Goal: Task Accomplishment & Management: Complete application form

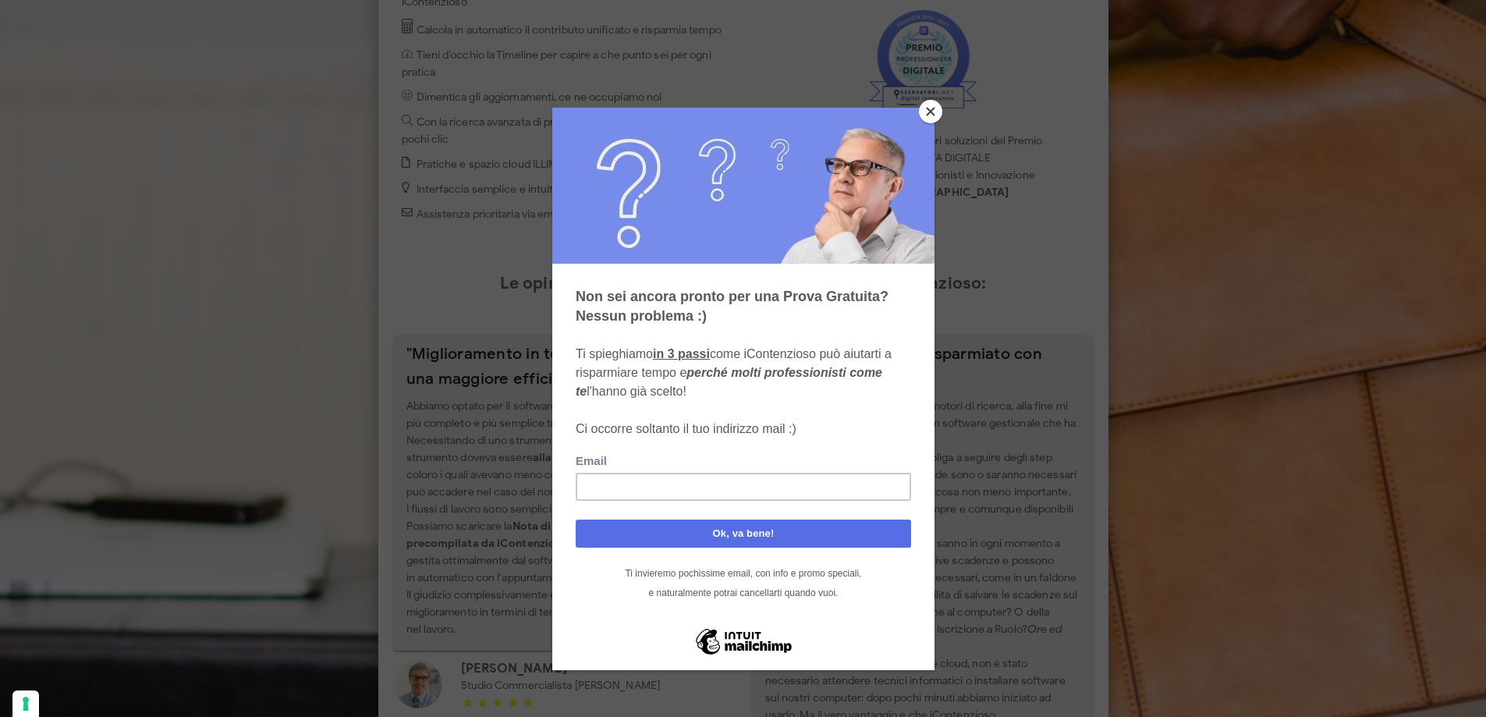
scroll to position [260, 0]
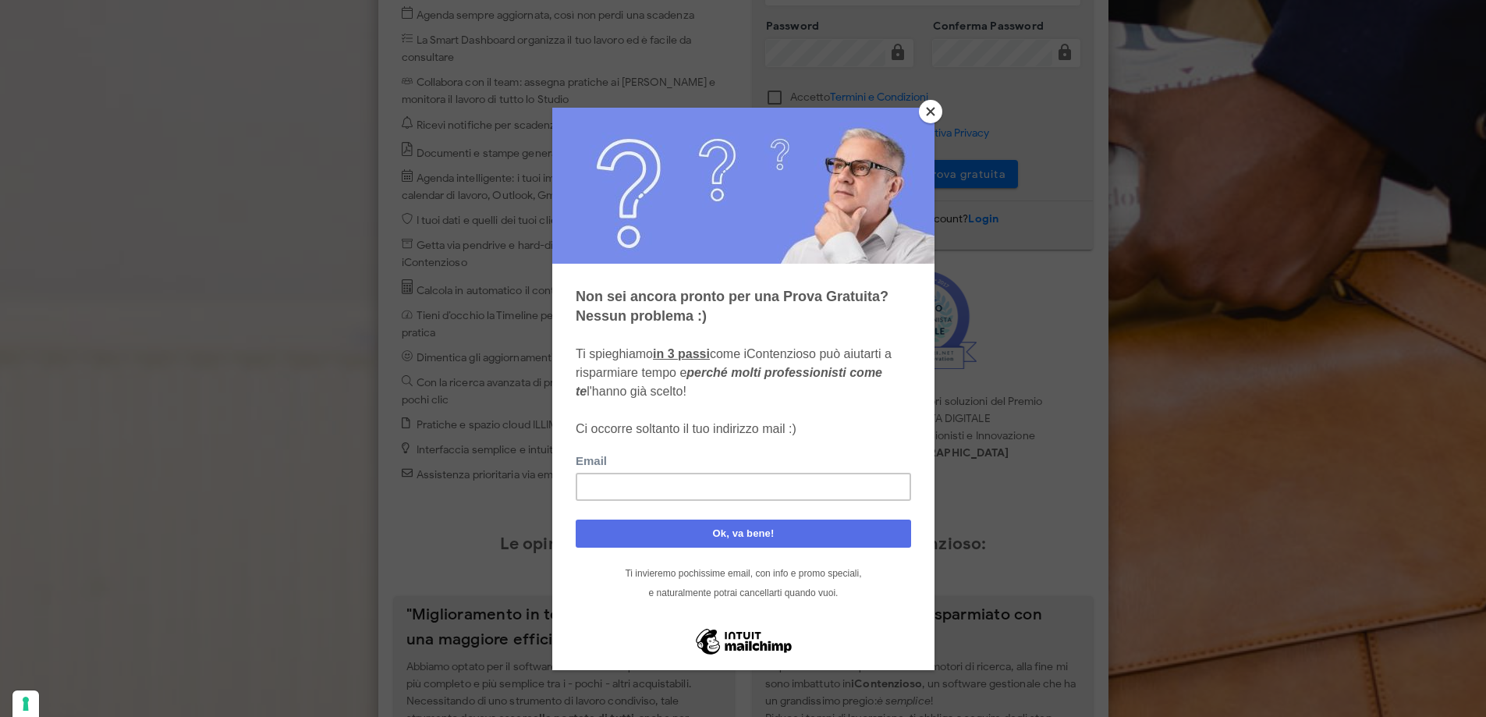
click at [935, 115] on button "Close" at bounding box center [930, 111] width 23 height 23
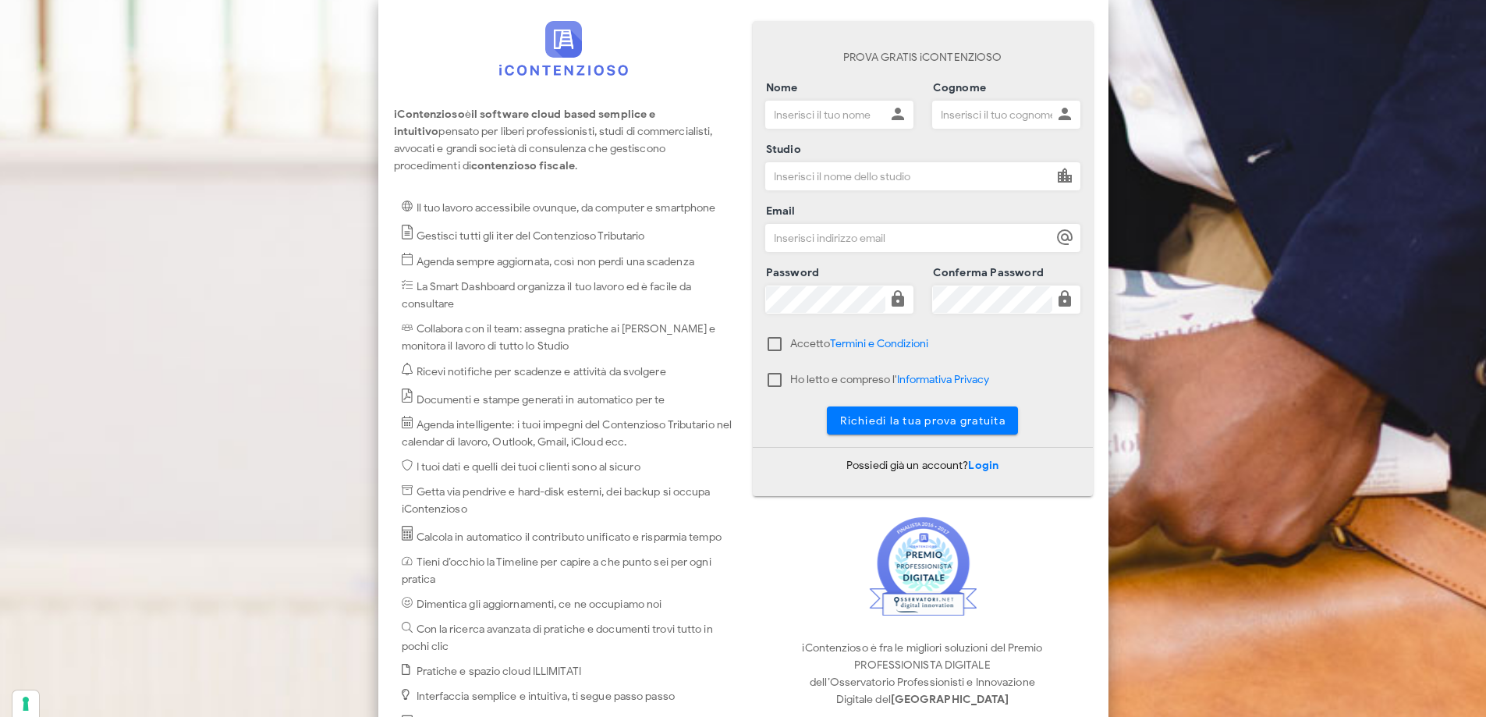
scroll to position [0, 0]
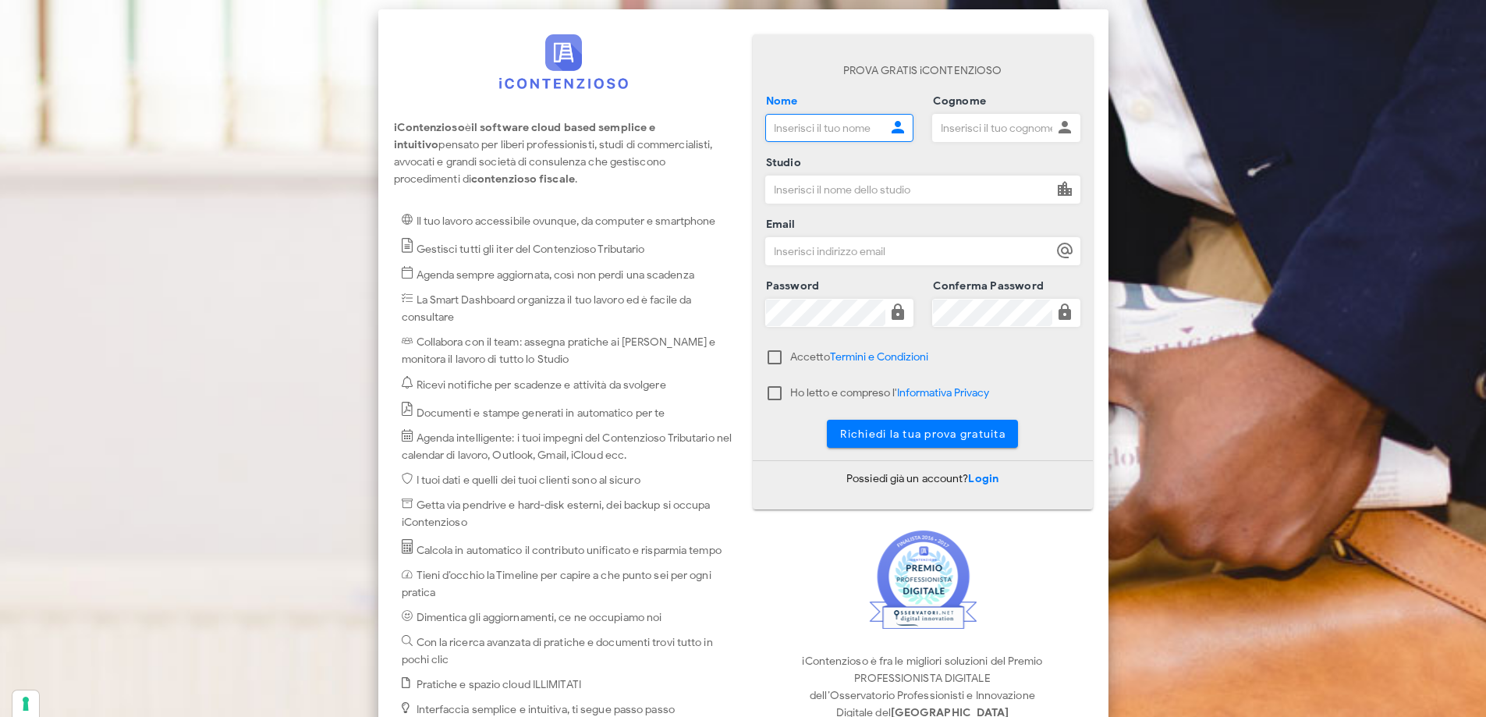
click at [811, 128] on input "Nome" at bounding box center [825, 128] width 119 height 27
type input "Massimiliano"
type input "Cossu"
type input "Step srl"
click at [815, 254] on input "Email" at bounding box center [909, 251] width 286 height 27
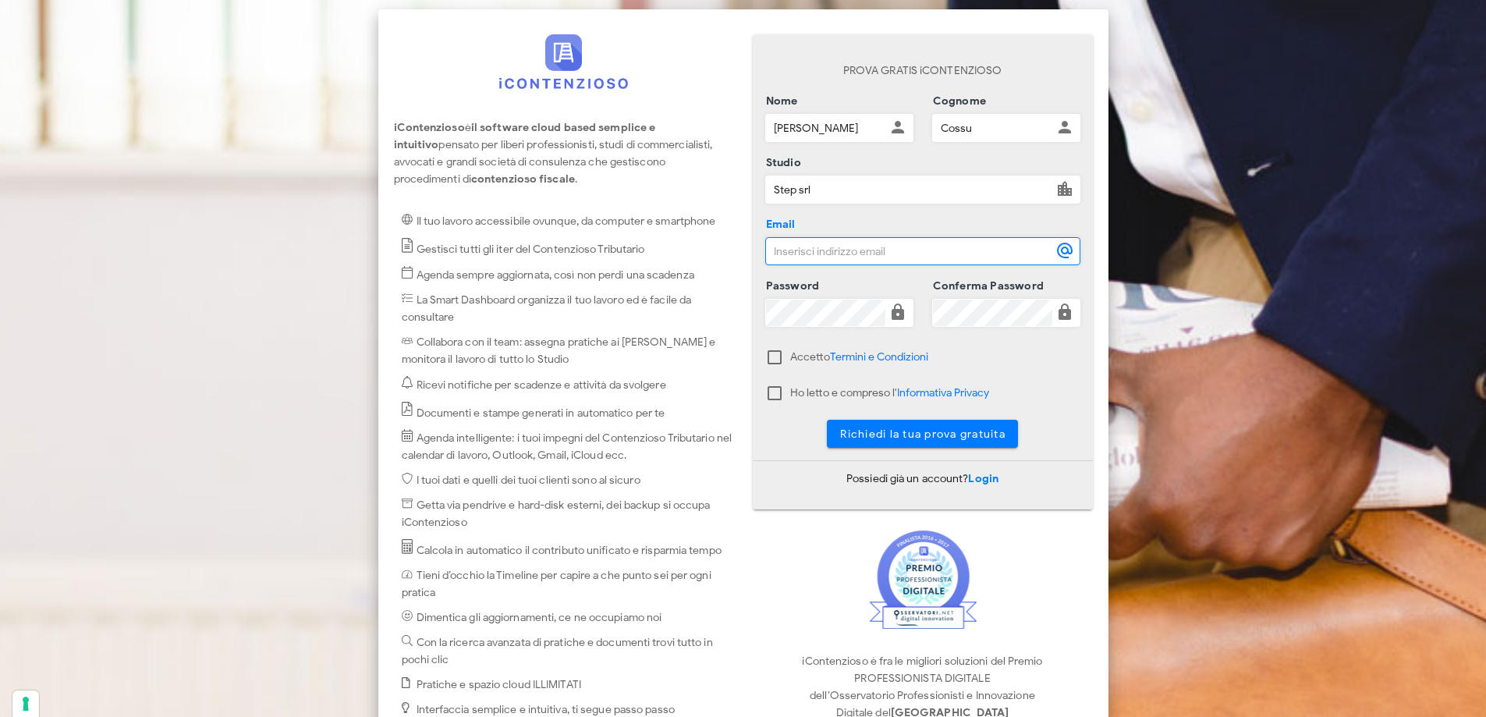
type input "MCOSSU@STEPSERVIZI.NET"
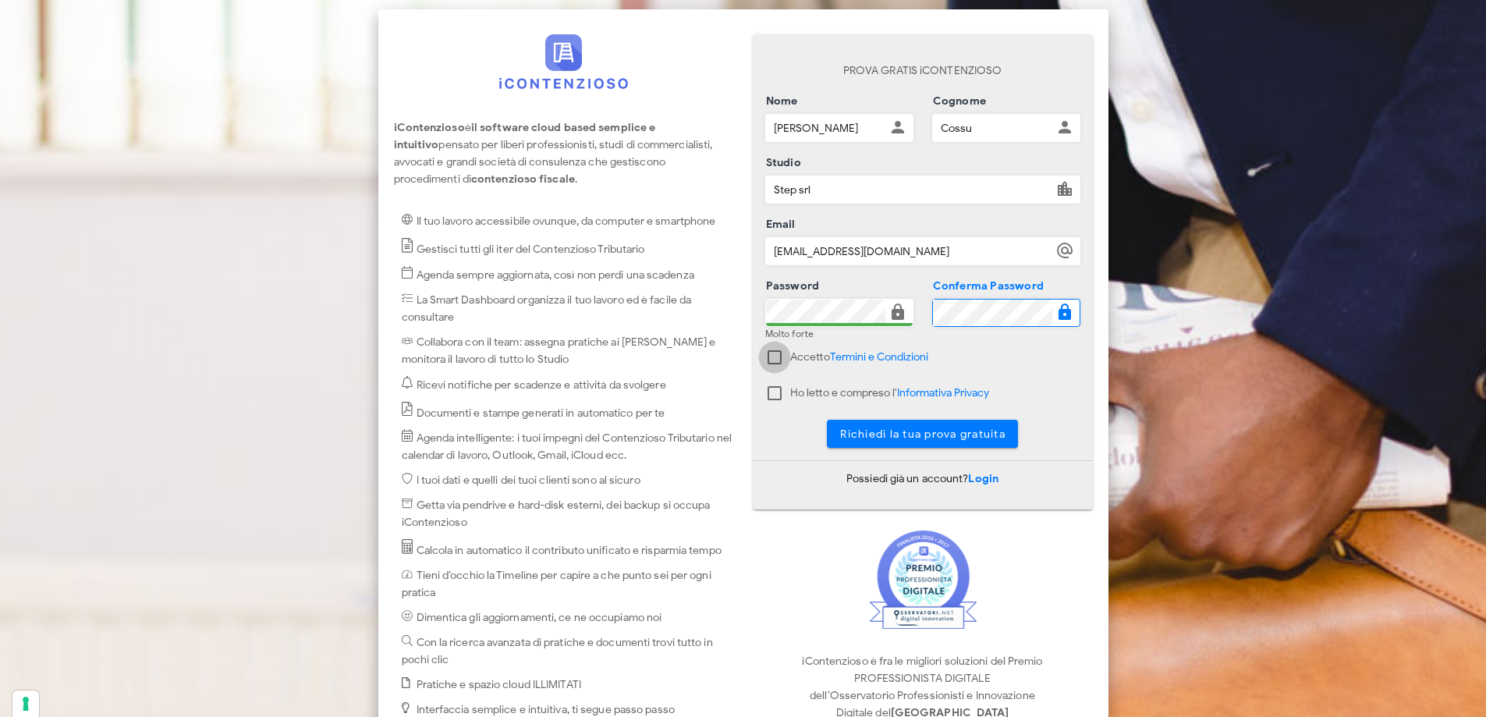
click at [772, 357] on div at bounding box center [774, 357] width 27 height 27
checkbox input "true"
click at [772, 386] on div at bounding box center [774, 393] width 27 height 27
checkbox input "true"
click at [927, 435] on span "Richiedi la tua prova gratuita" at bounding box center [923, 434] width 166 height 13
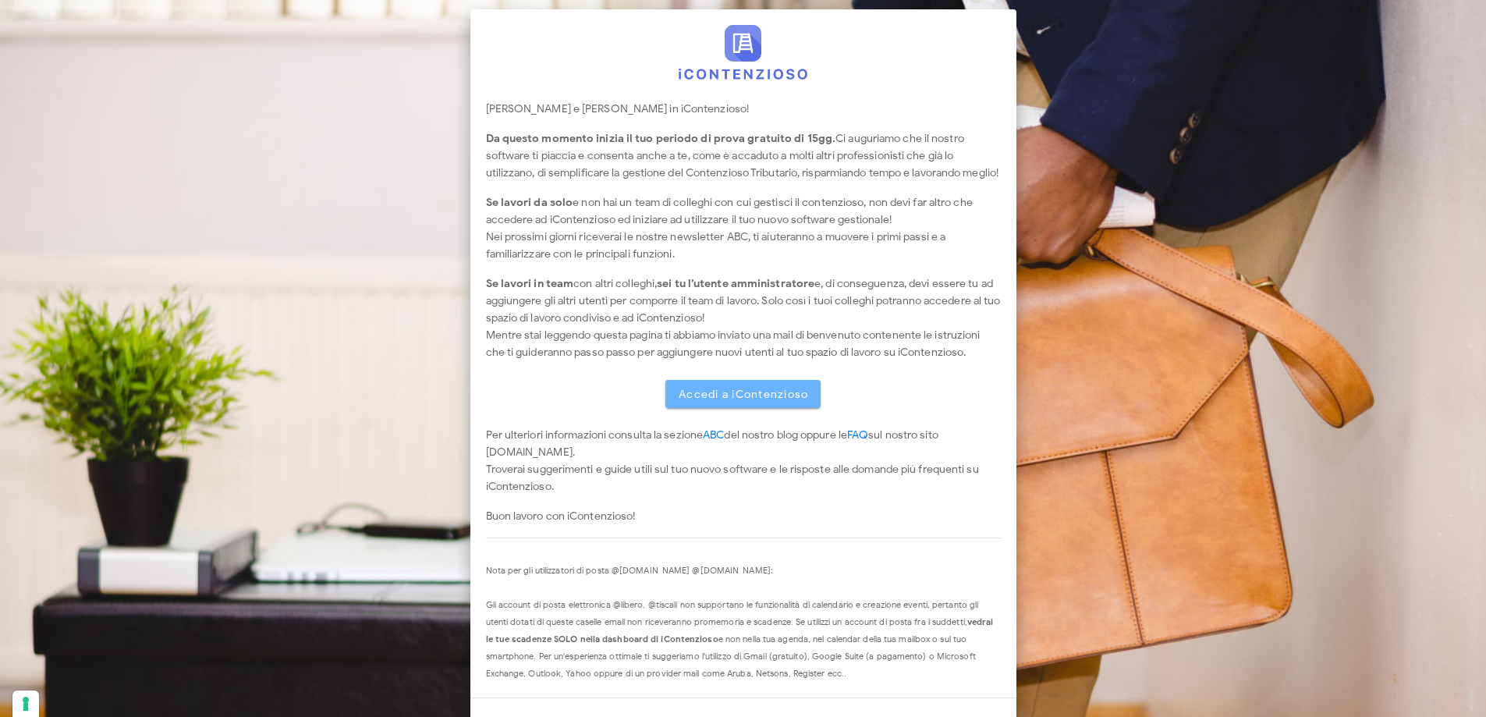
click at [767, 401] on span "Accedi a iContenzioso" at bounding box center [743, 394] width 131 height 13
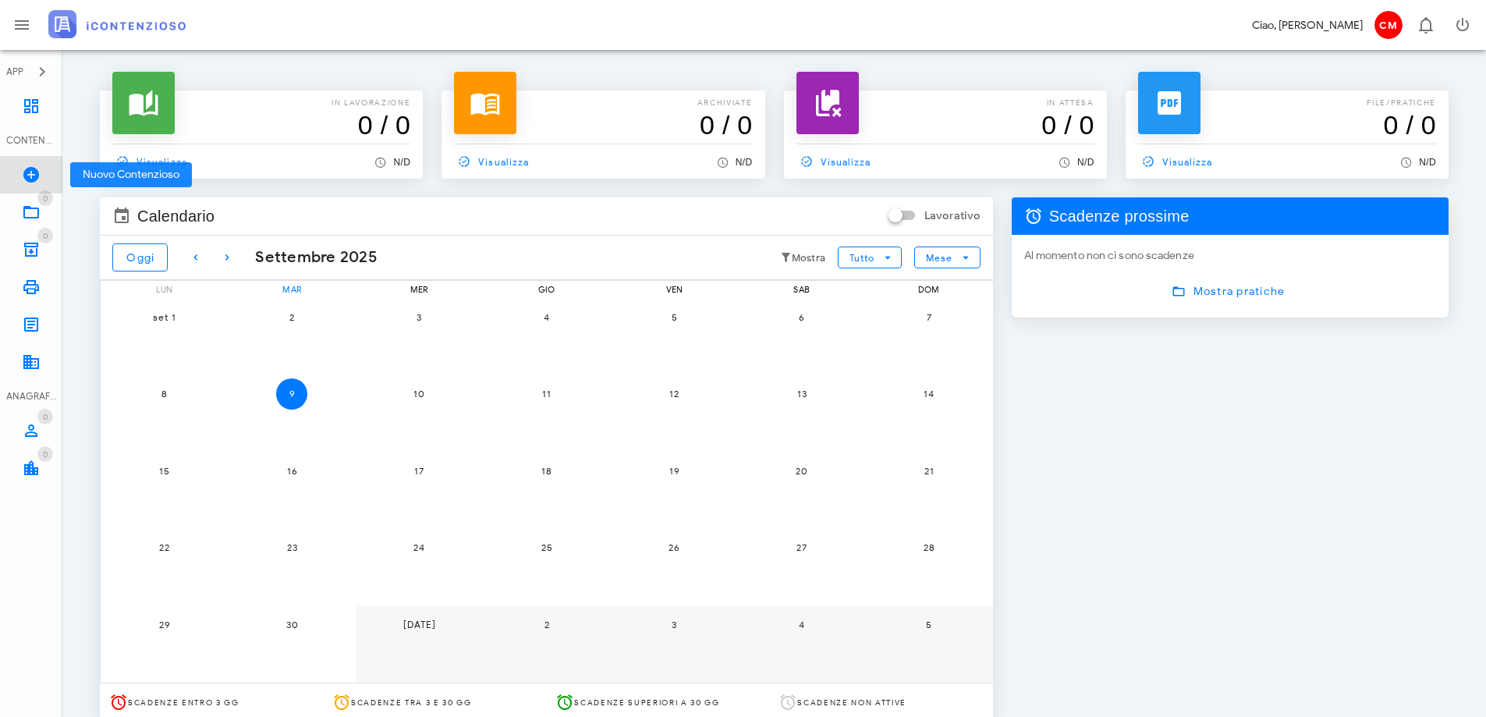
click at [29, 169] on icon at bounding box center [31, 174] width 19 height 19
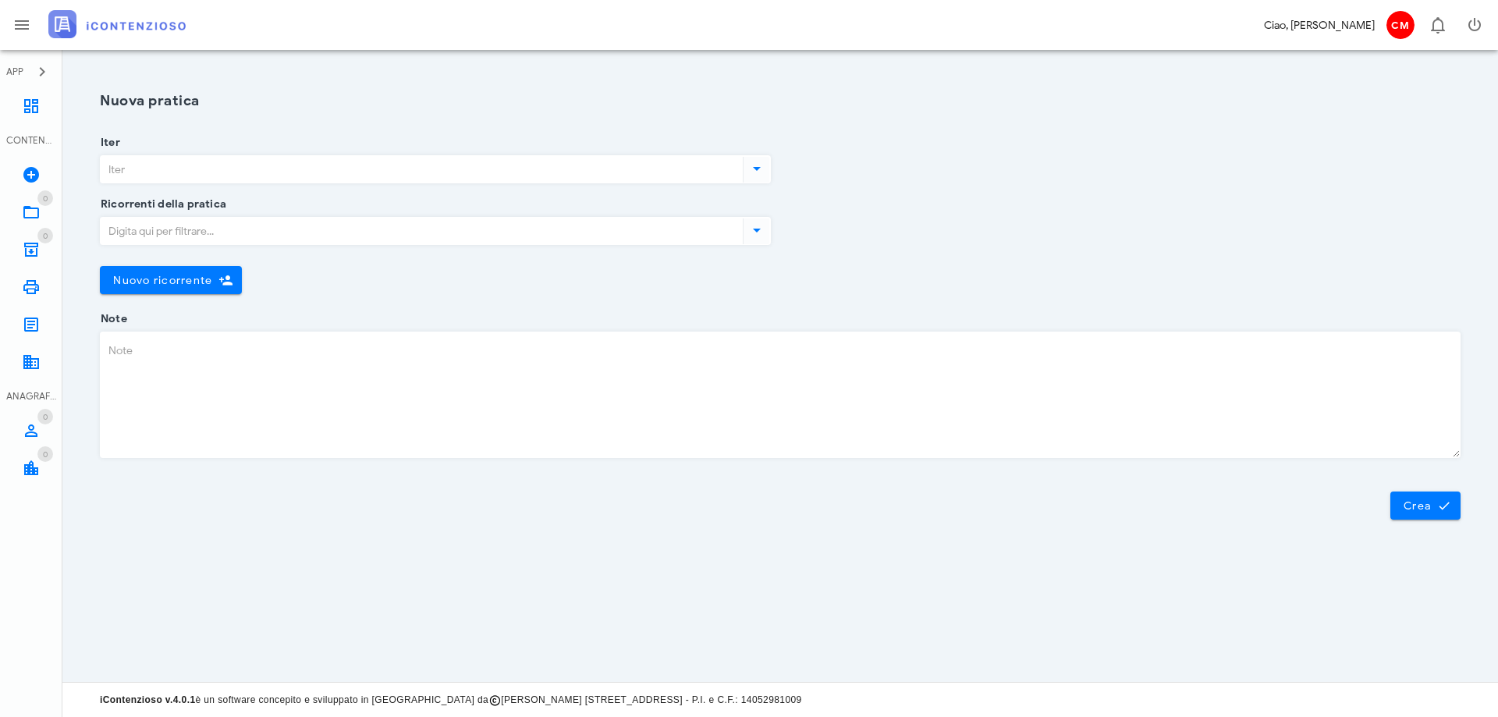
click at [271, 165] on input "Iter" at bounding box center [420, 169] width 639 height 27
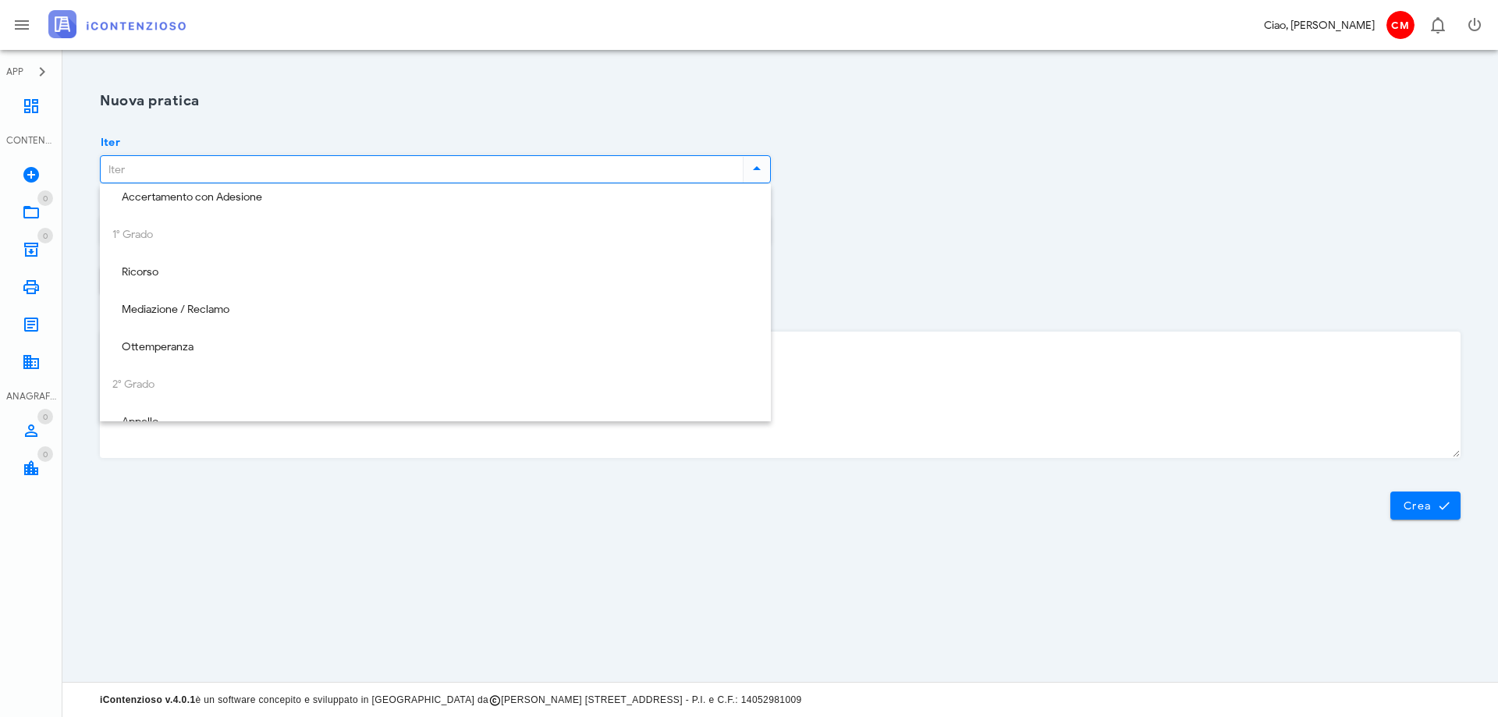
scroll to position [81, 0]
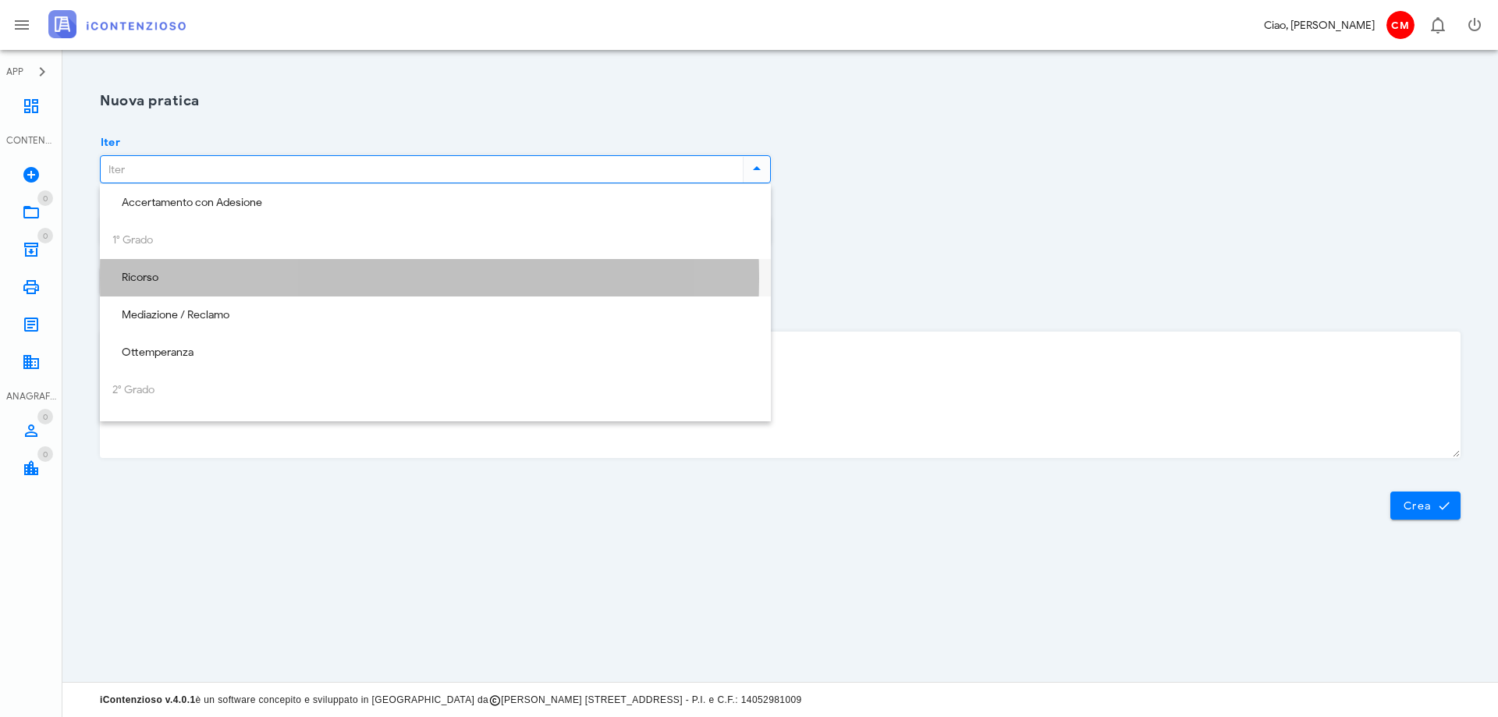
click at [193, 272] on div "Ricorso" at bounding box center [435, 278] width 646 height 13
type input "Ricorso"
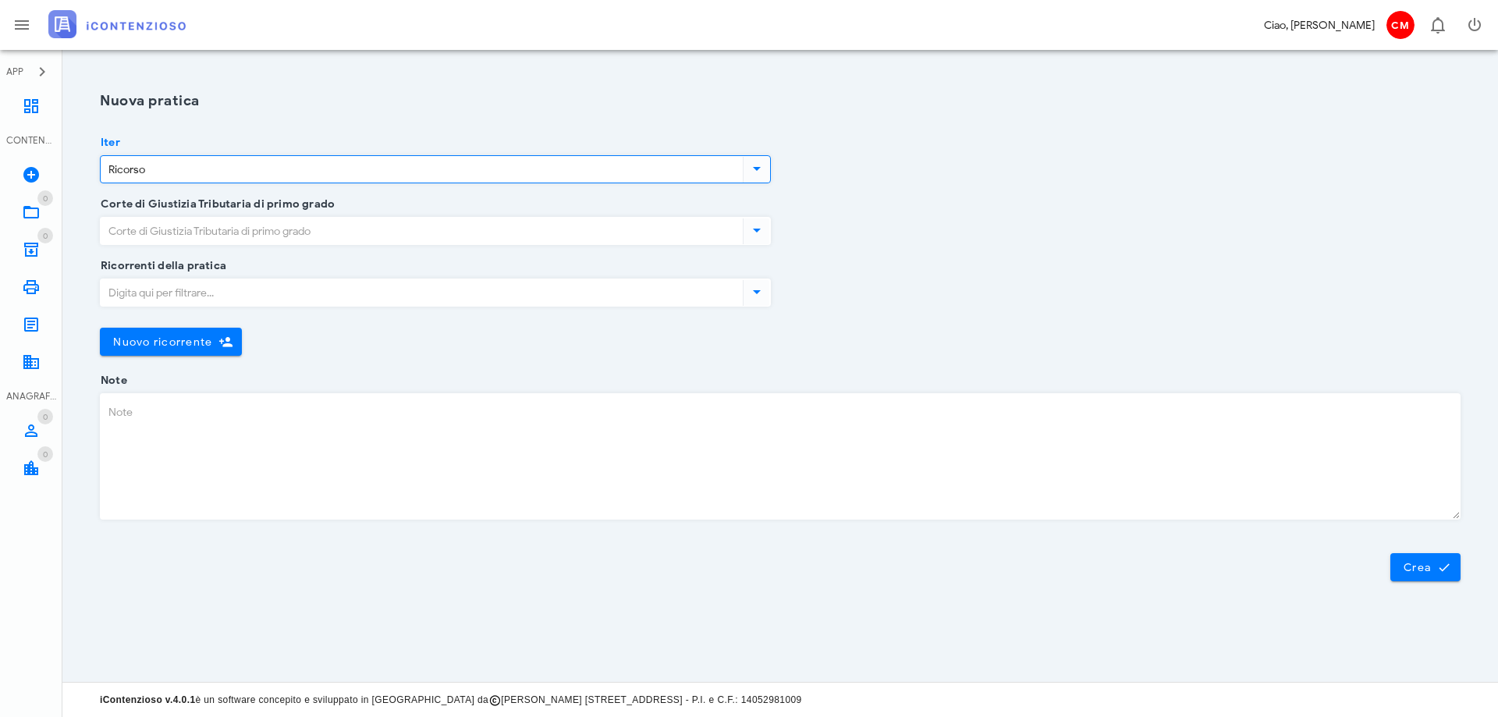
click at [259, 230] on input "Corte di Giustizia Tributaria di primo grado" at bounding box center [420, 231] width 639 height 27
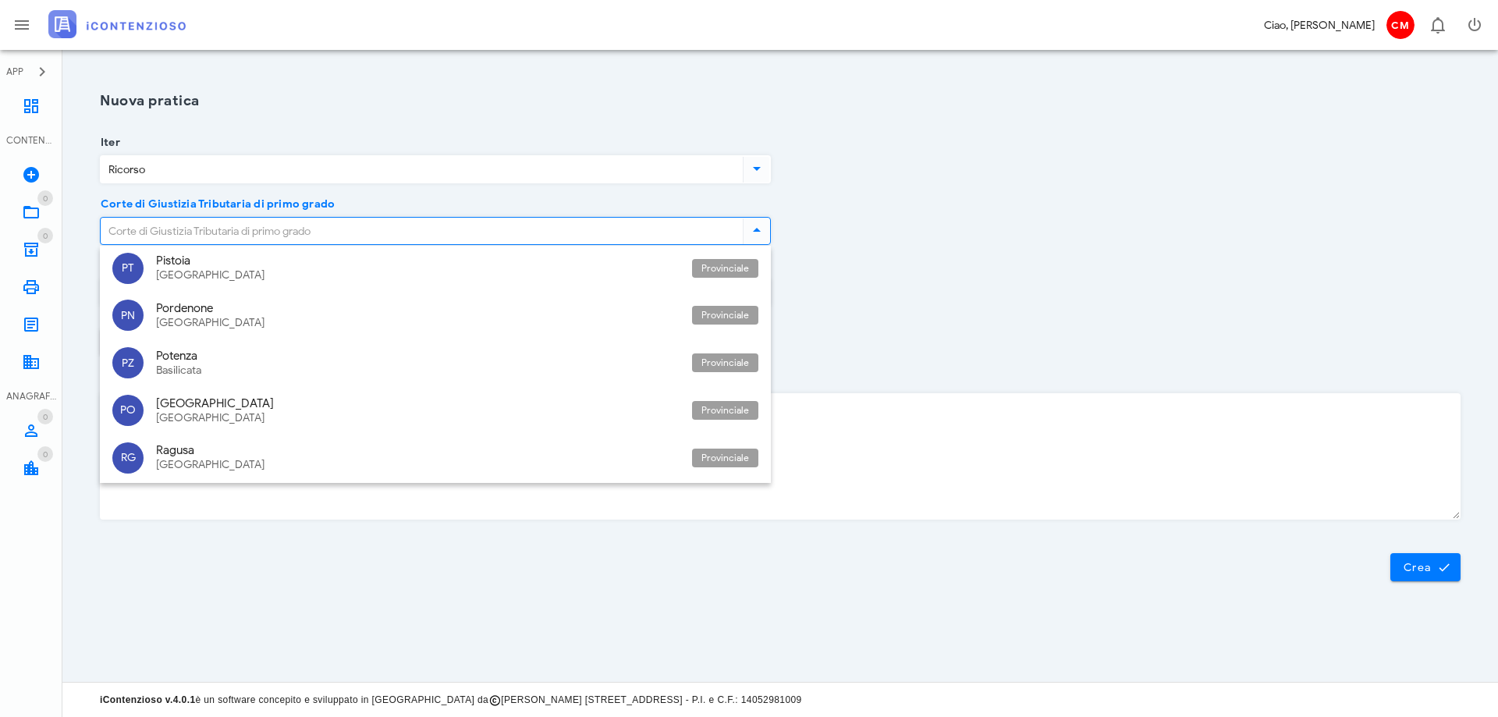
scroll to position [3375, 0]
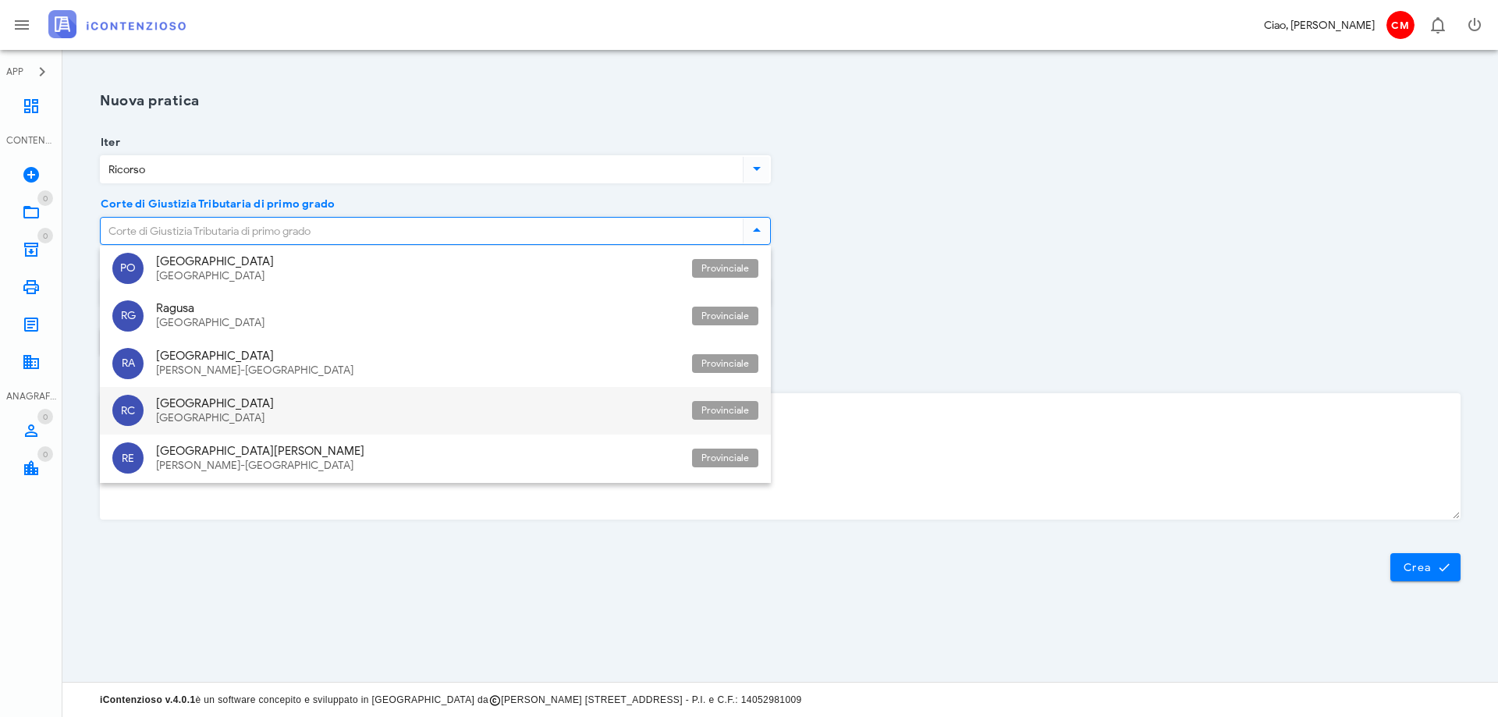
click at [197, 418] on div "Calabria" at bounding box center [418, 418] width 524 height 13
type input "Reggio Calabria"
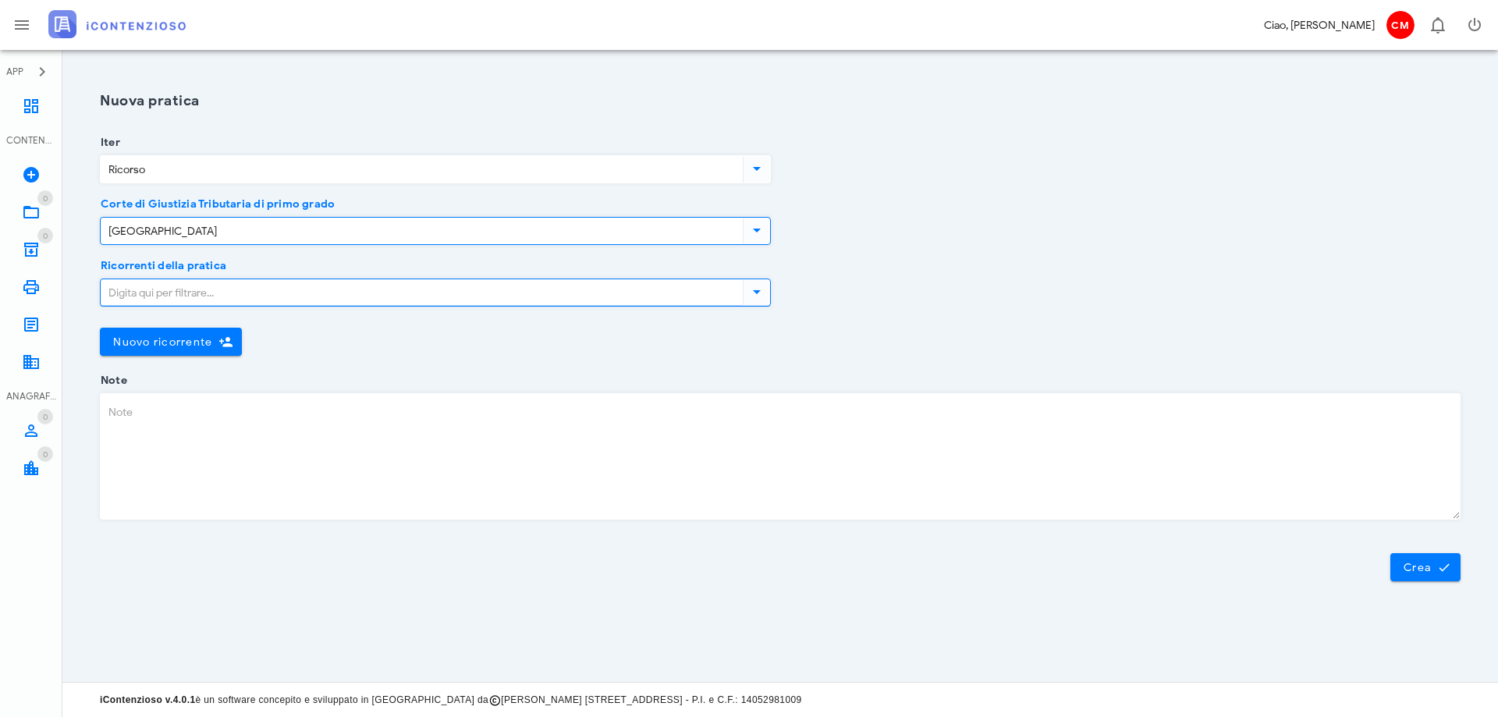
click at [344, 295] on input "Ricorrenti della pratica" at bounding box center [420, 292] width 639 height 27
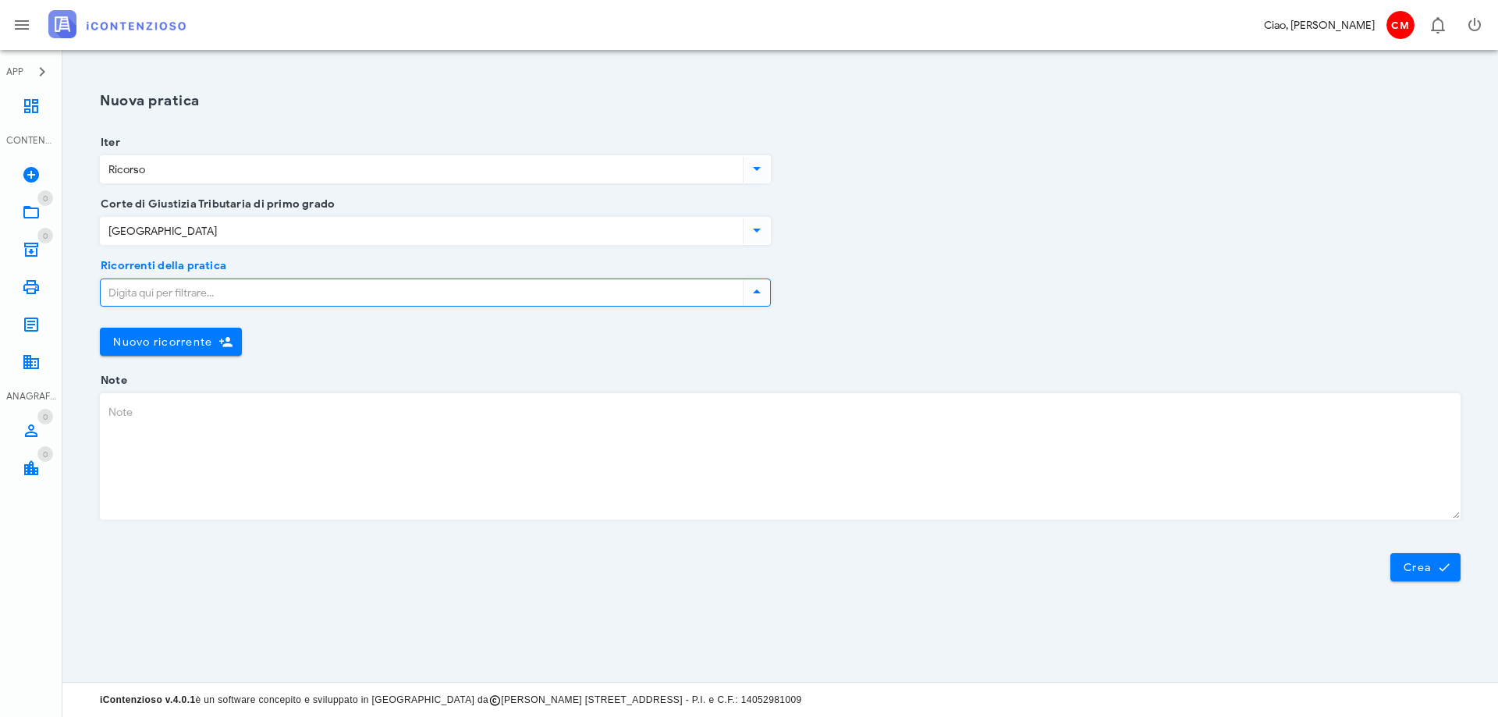
click at [394, 296] on input "Ricorrenti della pratica" at bounding box center [420, 292] width 639 height 27
click at [745, 293] on div at bounding box center [756, 291] width 27 height 19
click at [675, 293] on input "Ricorrenti della pratica" at bounding box center [420, 292] width 639 height 27
click at [659, 296] on input "Ricorrenti della pratica" at bounding box center [420, 292] width 639 height 27
type input "CONSIGLIO VINCENZO"
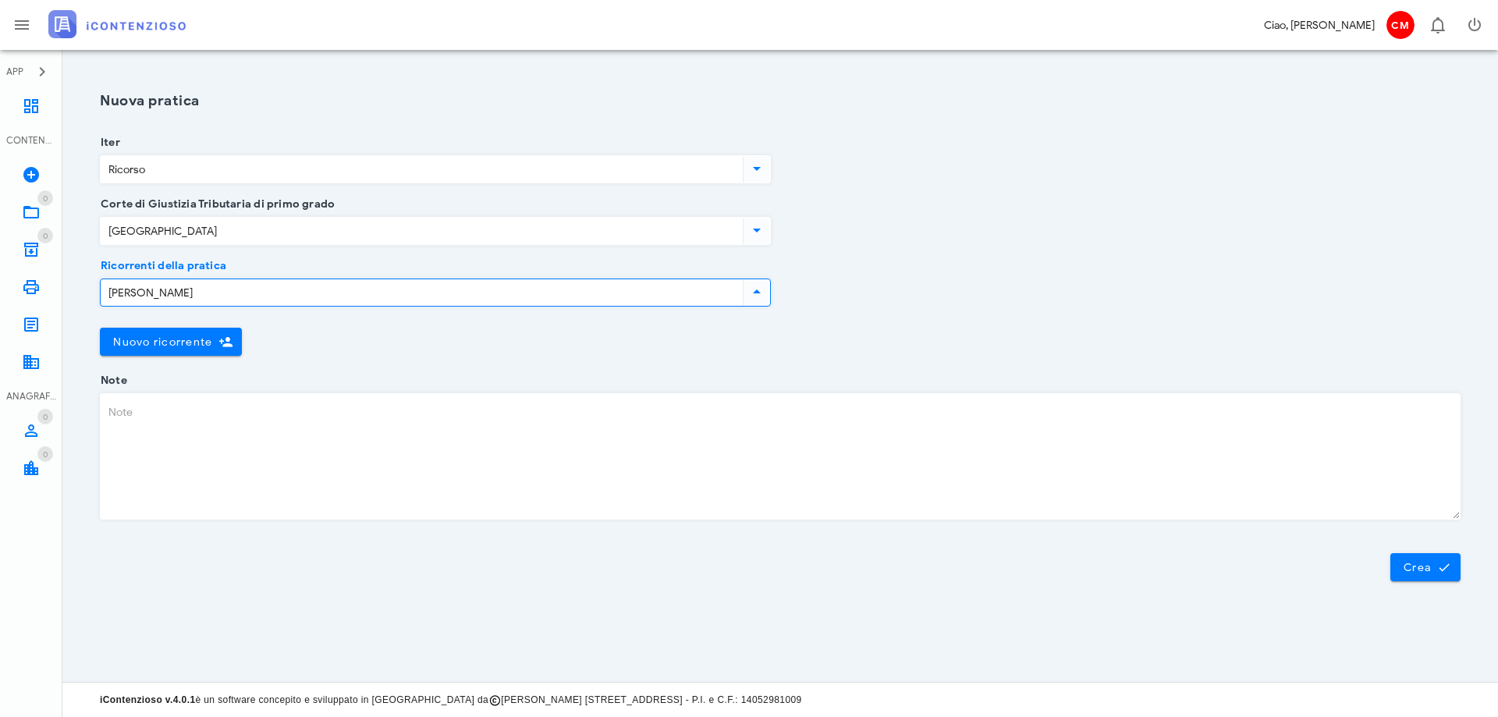
click at [537, 340] on div "Nuovo ricorrente" at bounding box center [435, 342] width 671 height 28
click at [493, 299] on input "Ricorrenti della pratica" at bounding box center [420, 292] width 639 height 27
click at [223, 341] on icon "button" at bounding box center [225, 342] width 14 height 14
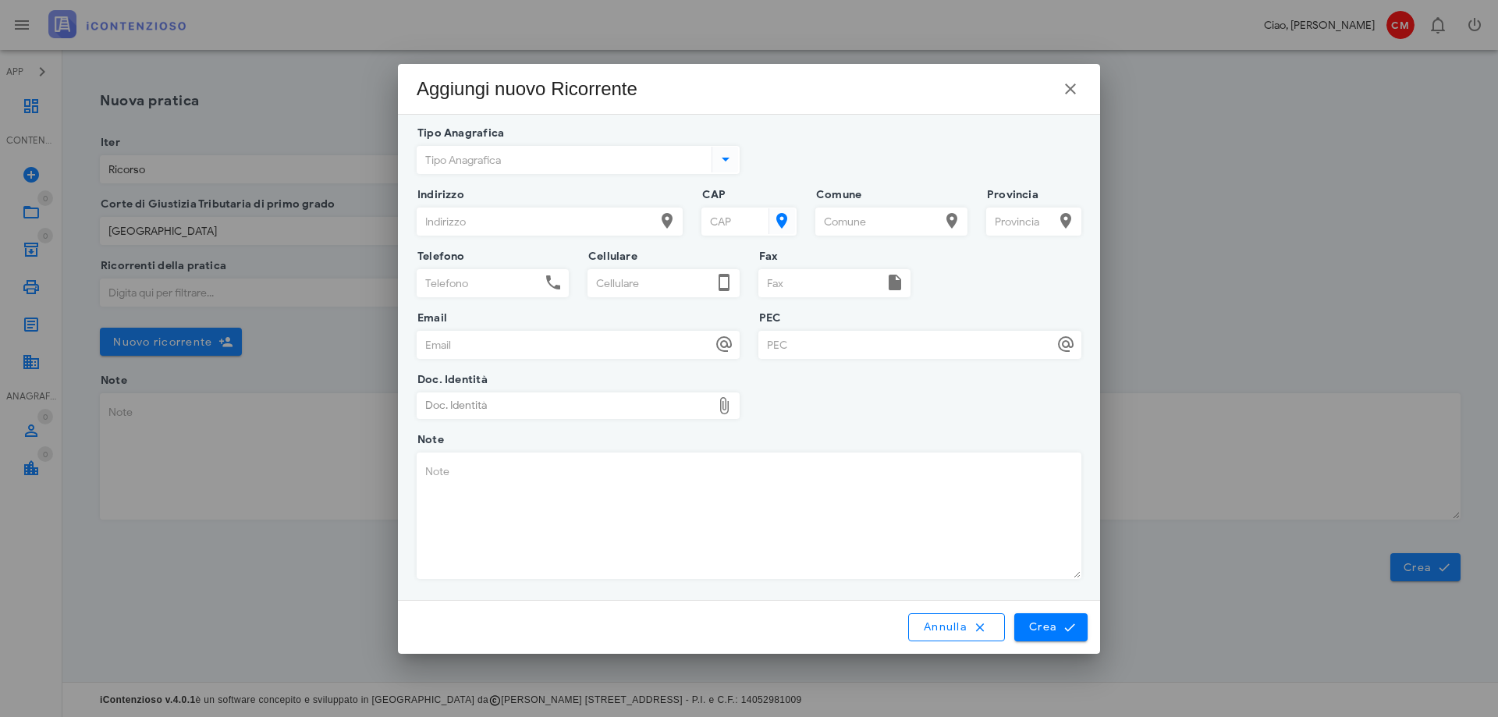
click at [527, 157] on input "Tipo Anagrafica" at bounding box center [562, 160] width 291 height 27
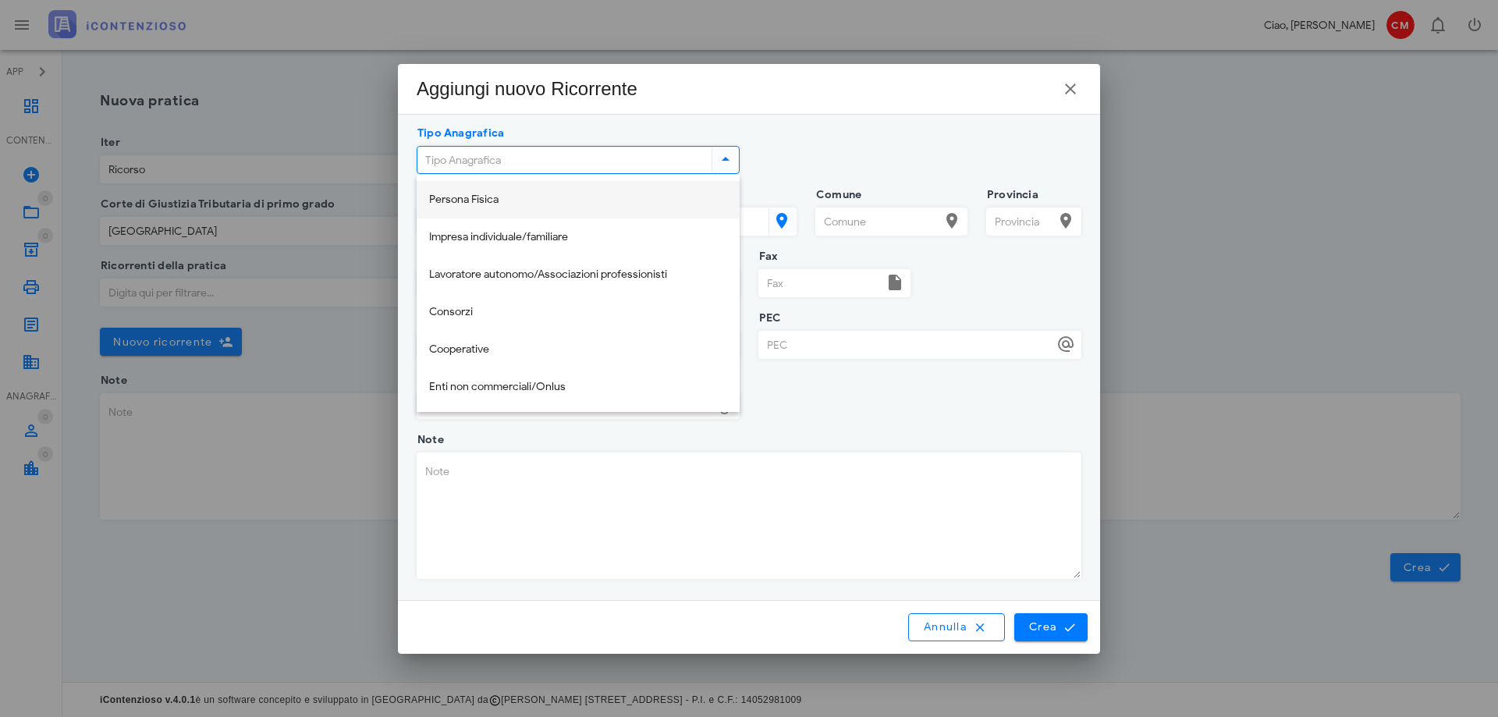
click at [509, 202] on div "Persona Fisica" at bounding box center [578, 199] width 298 height 13
type input "Persona Fisica"
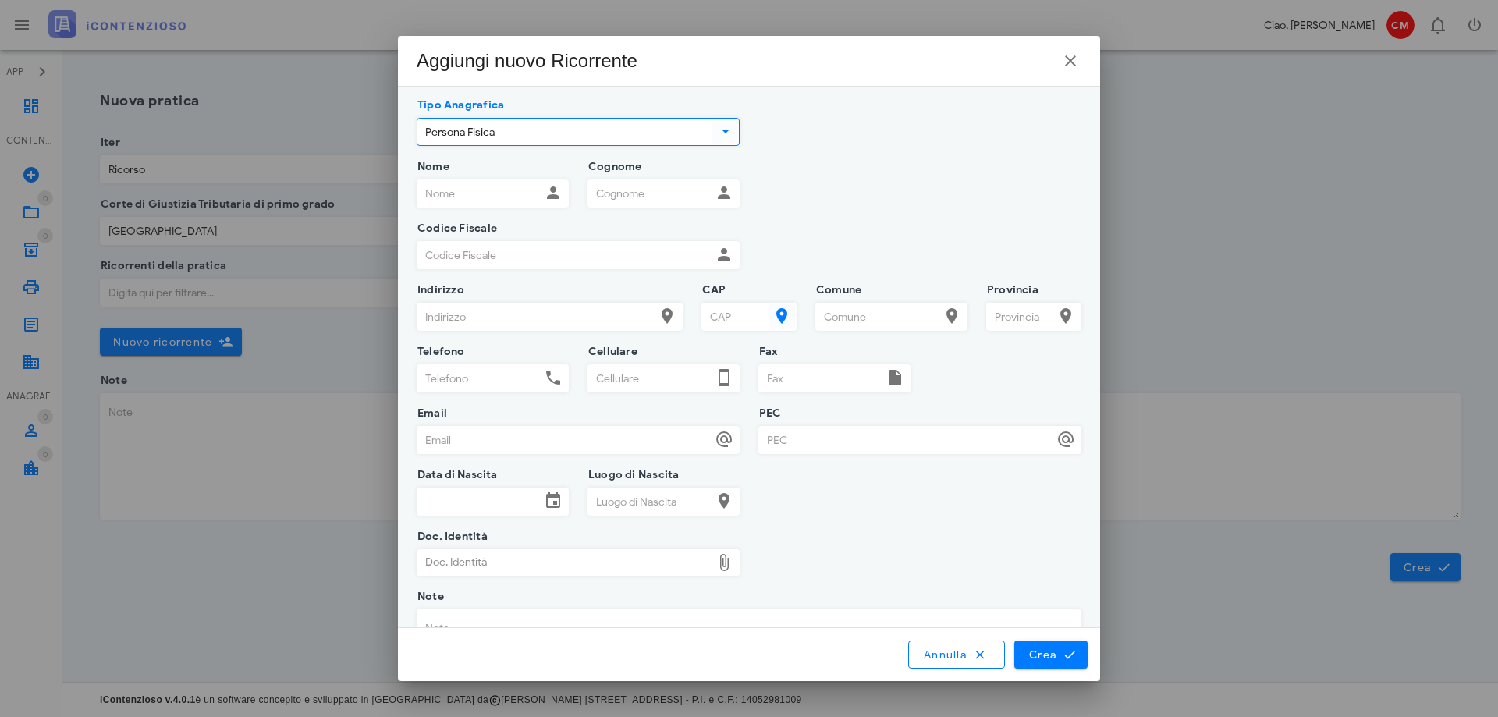
click at [505, 195] on input "Nome" at bounding box center [478, 193] width 123 height 27
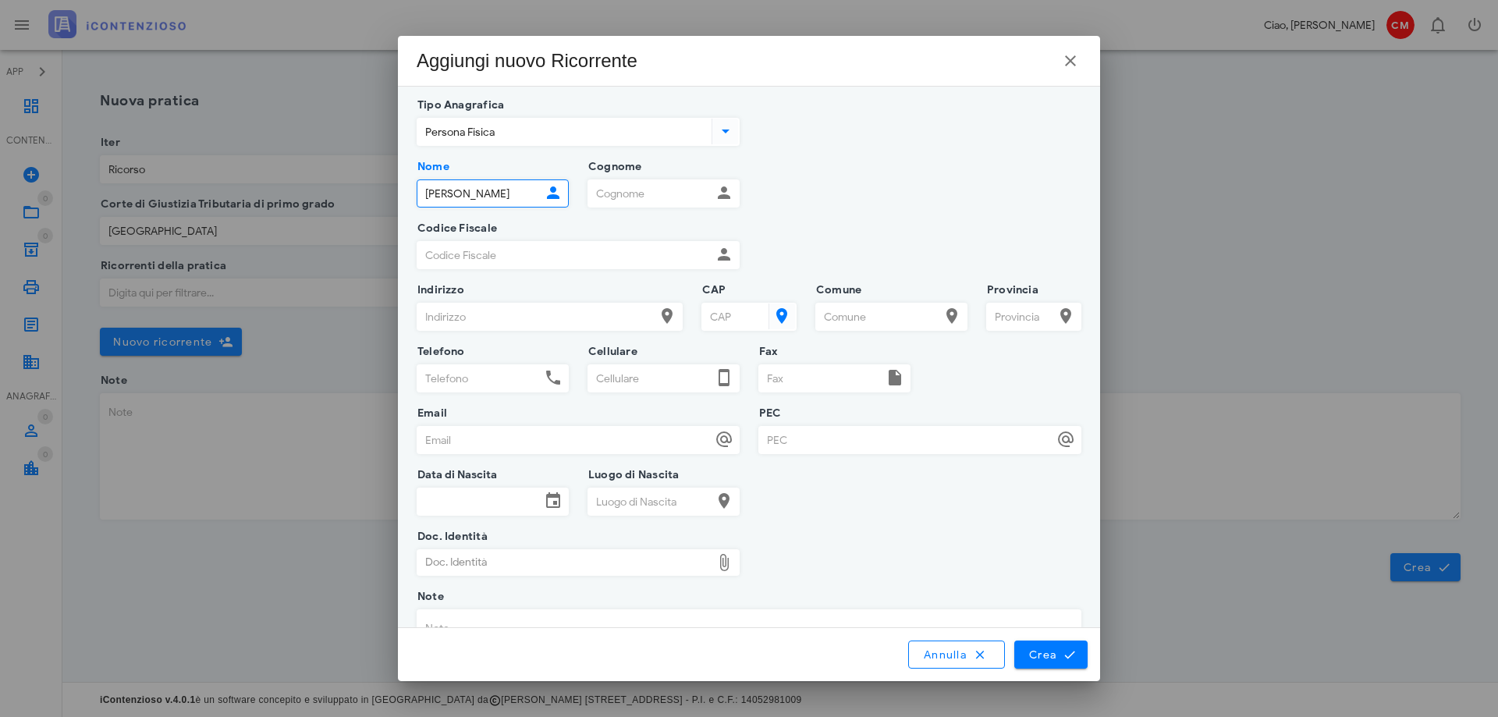
type input "VINCENZO"
type input "CONSIGLIO"
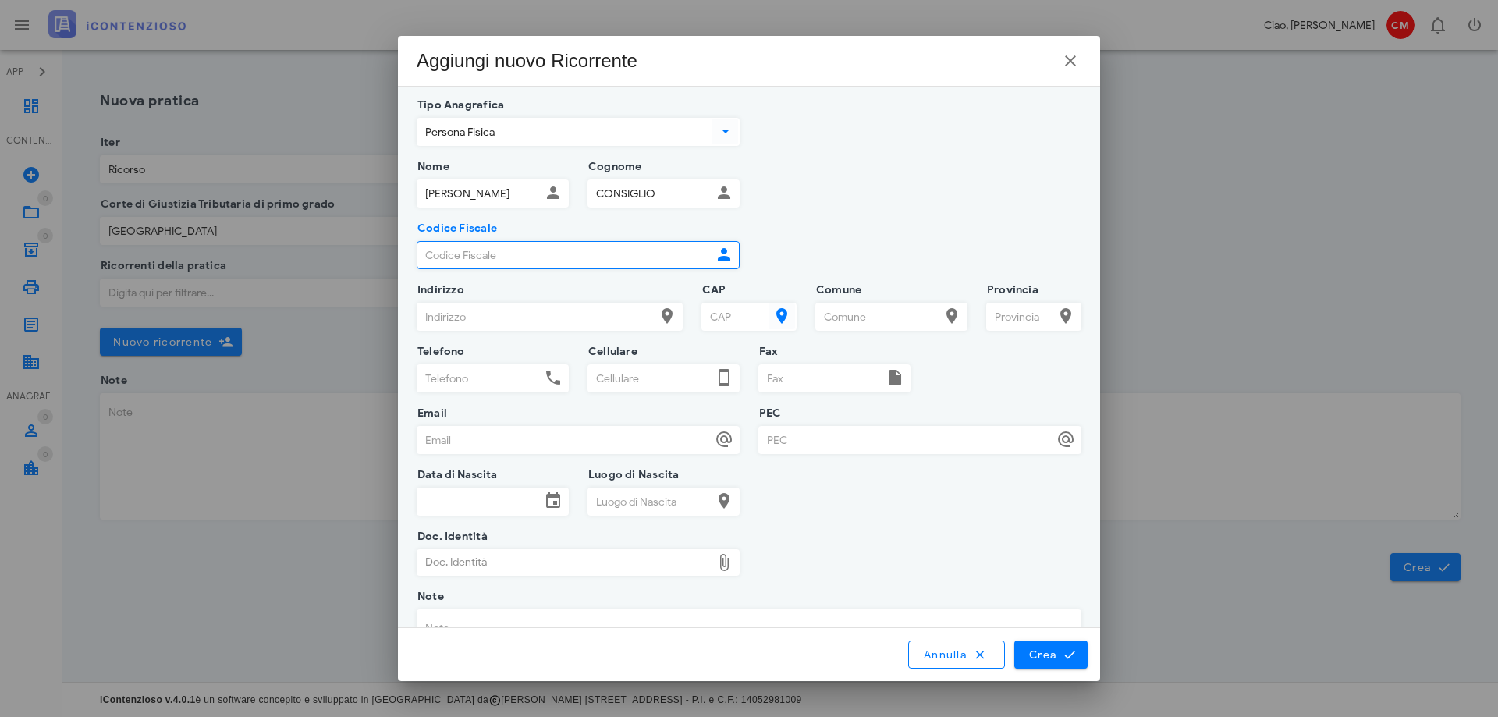
click at [584, 257] on input "Codice Fiscale" at bounding box center [564, 255] width 294 height 27
click at [605, 254] on input "Codice Fiscale" at bounding box center [564, 255] width 294 height 27
paste input "CNSVCN66L02H558N"
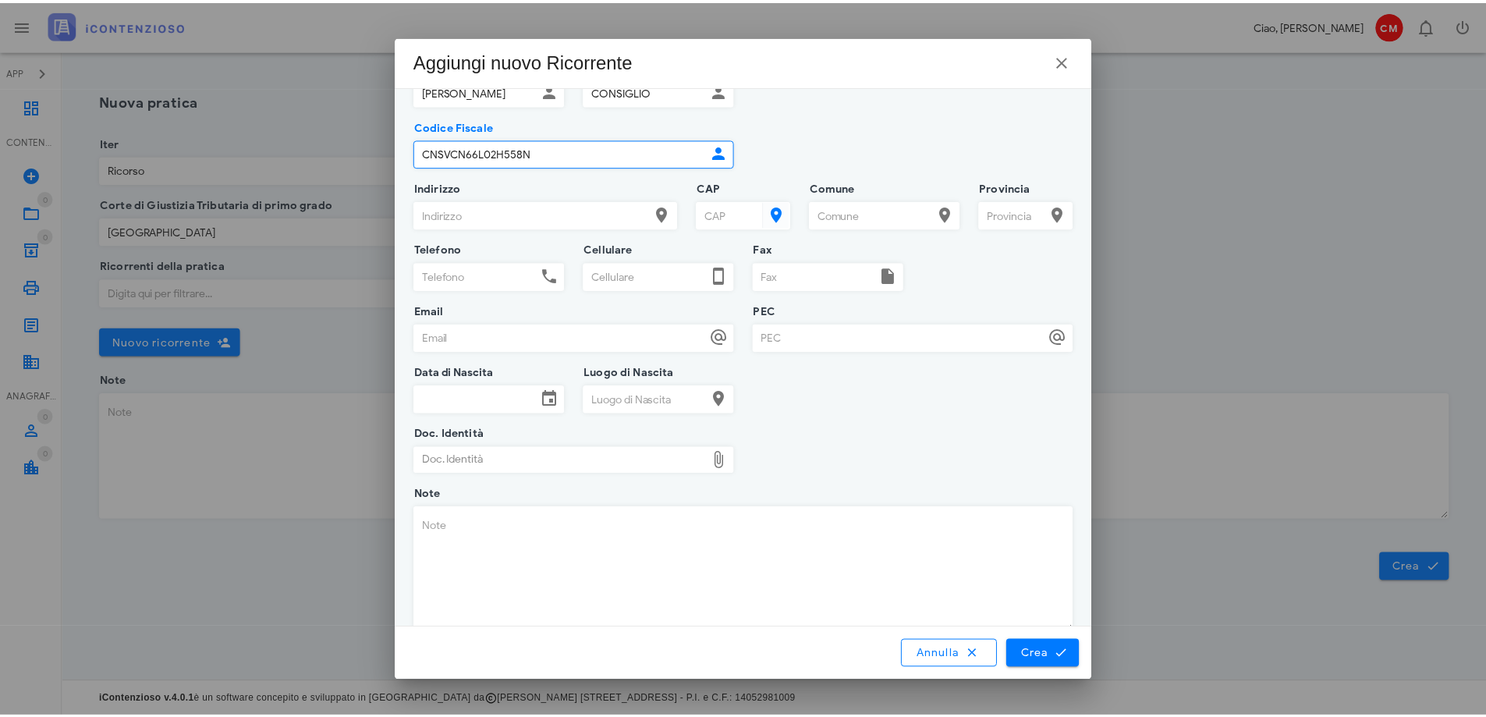
scroll to position [130, 0]
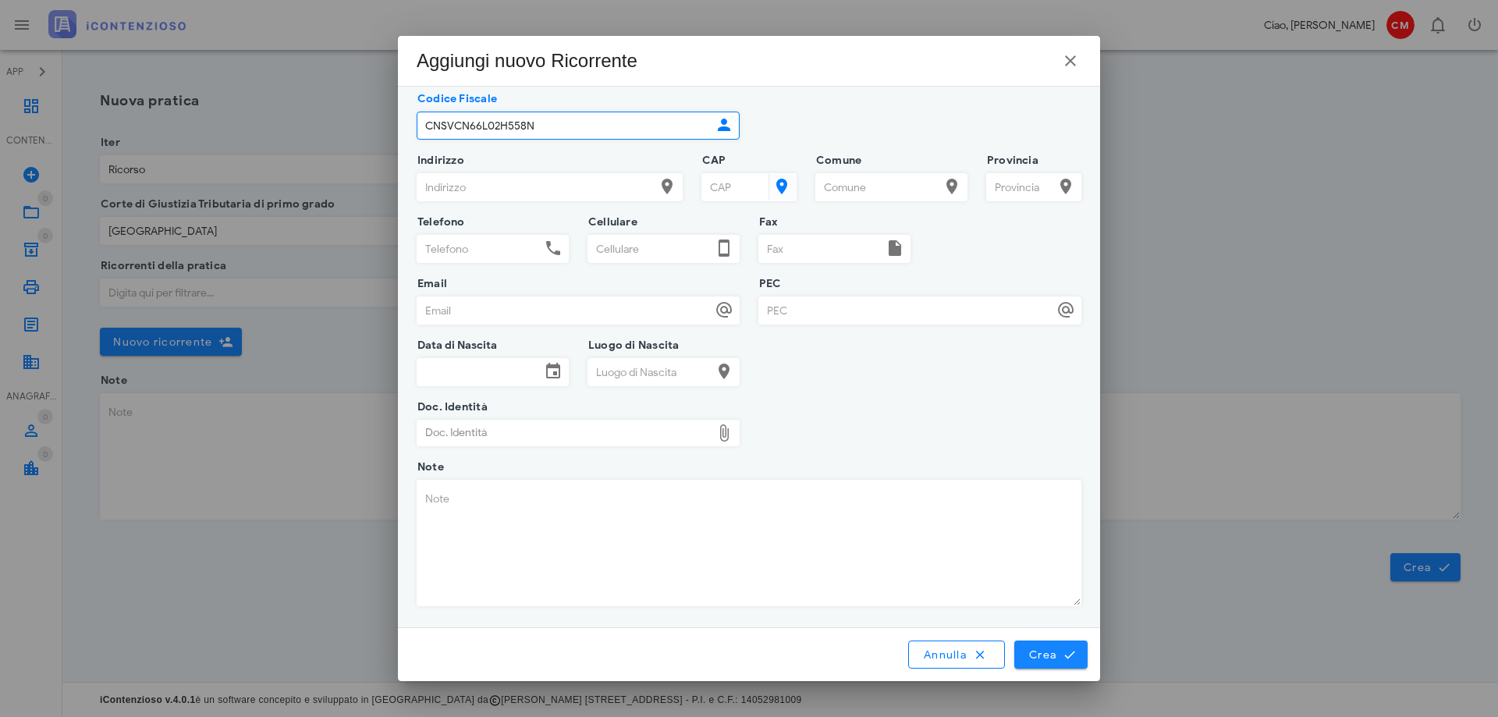
type input "CNSVCN66L02H558N"
click at [1054, 655] on span "Crea" at bounding box center [1050, 655] width 45 height 14
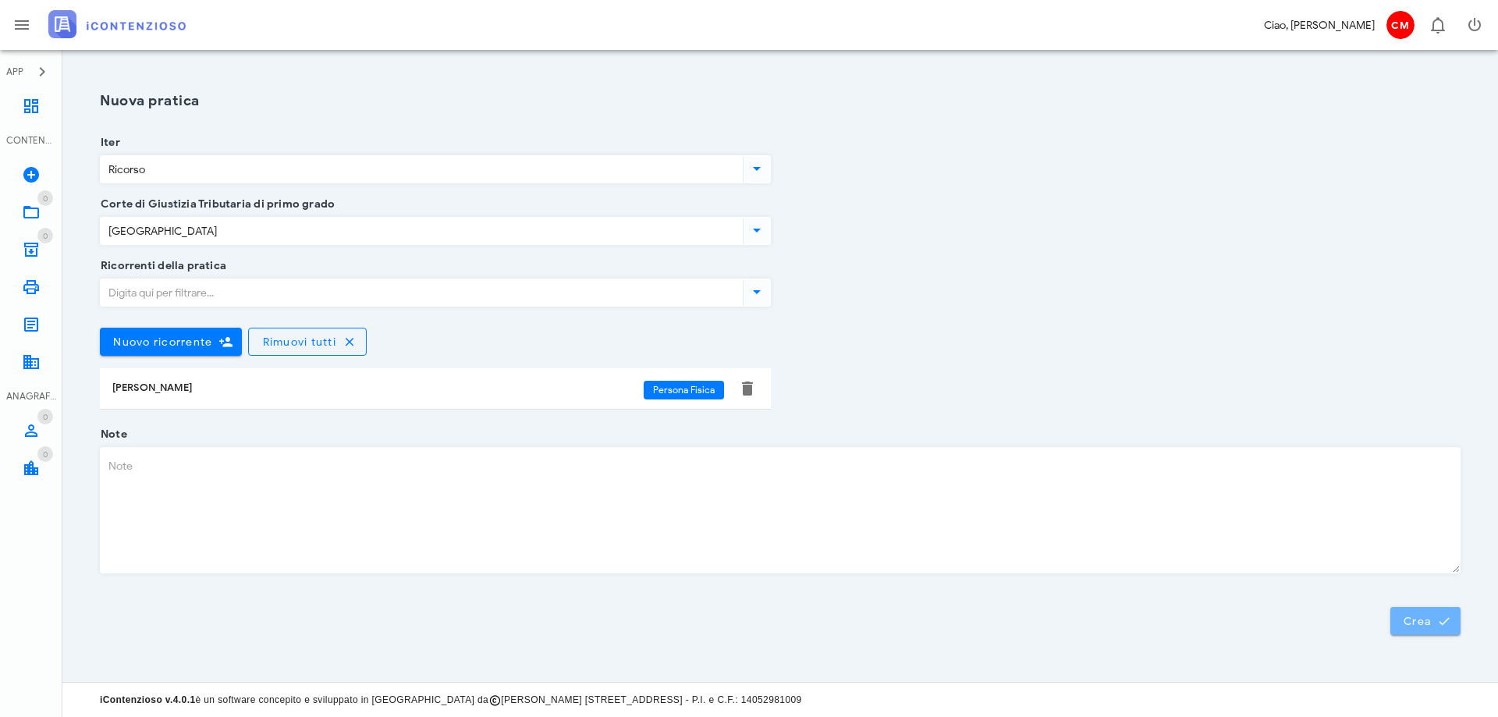
click at [1416, 617] on span "Crea" at bounding box center [1425, 621] width 45 height 14
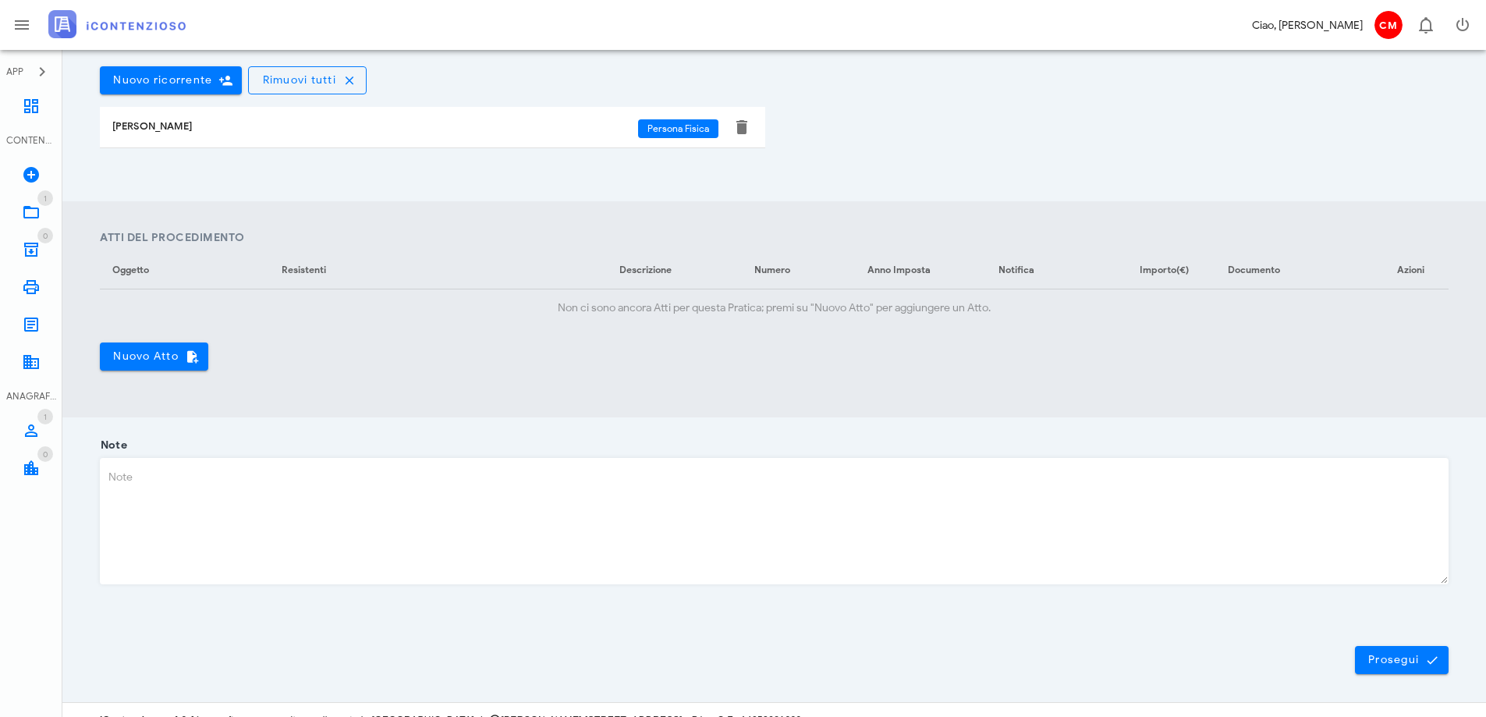
scroll to position [456, 0]
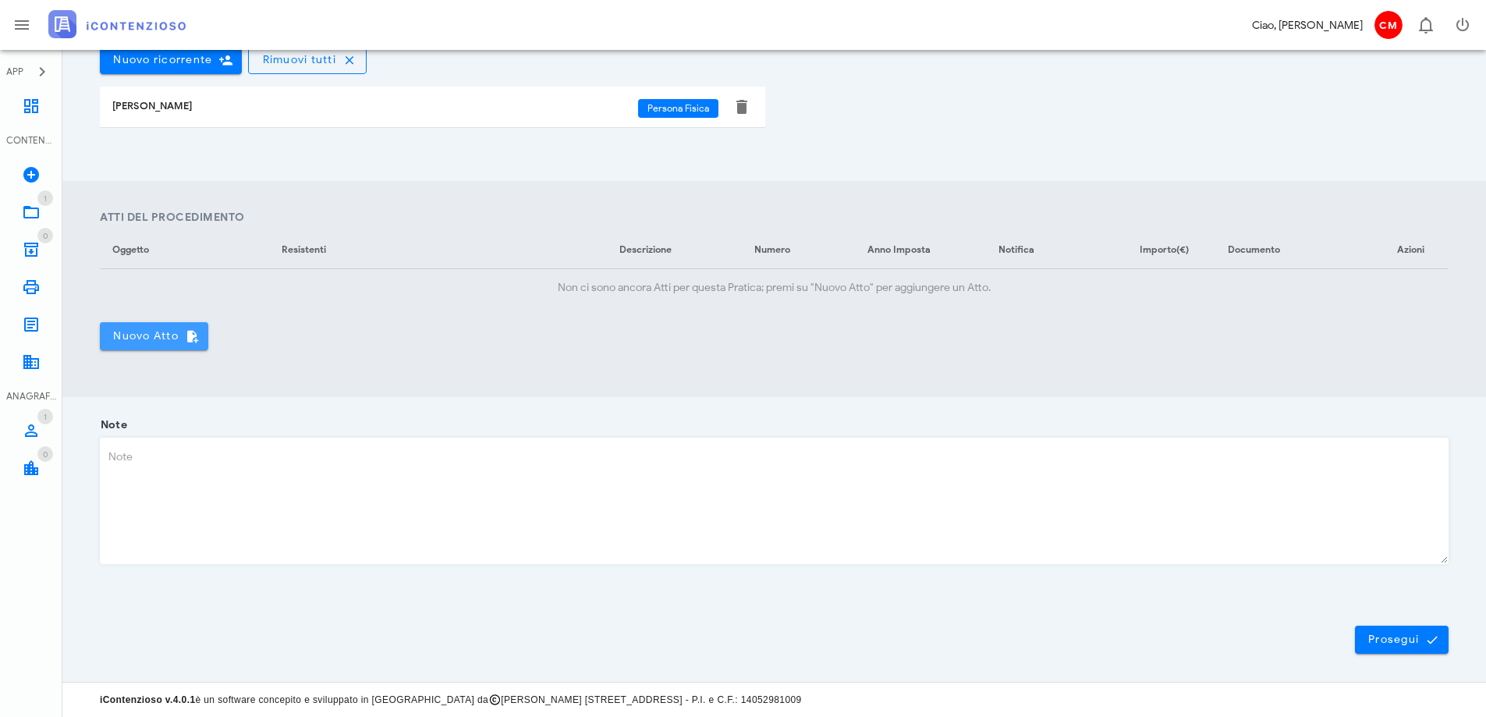
click at [147, 338] on span "Nuovo Atto" at bounding box center [153, 336] width 83 height 14
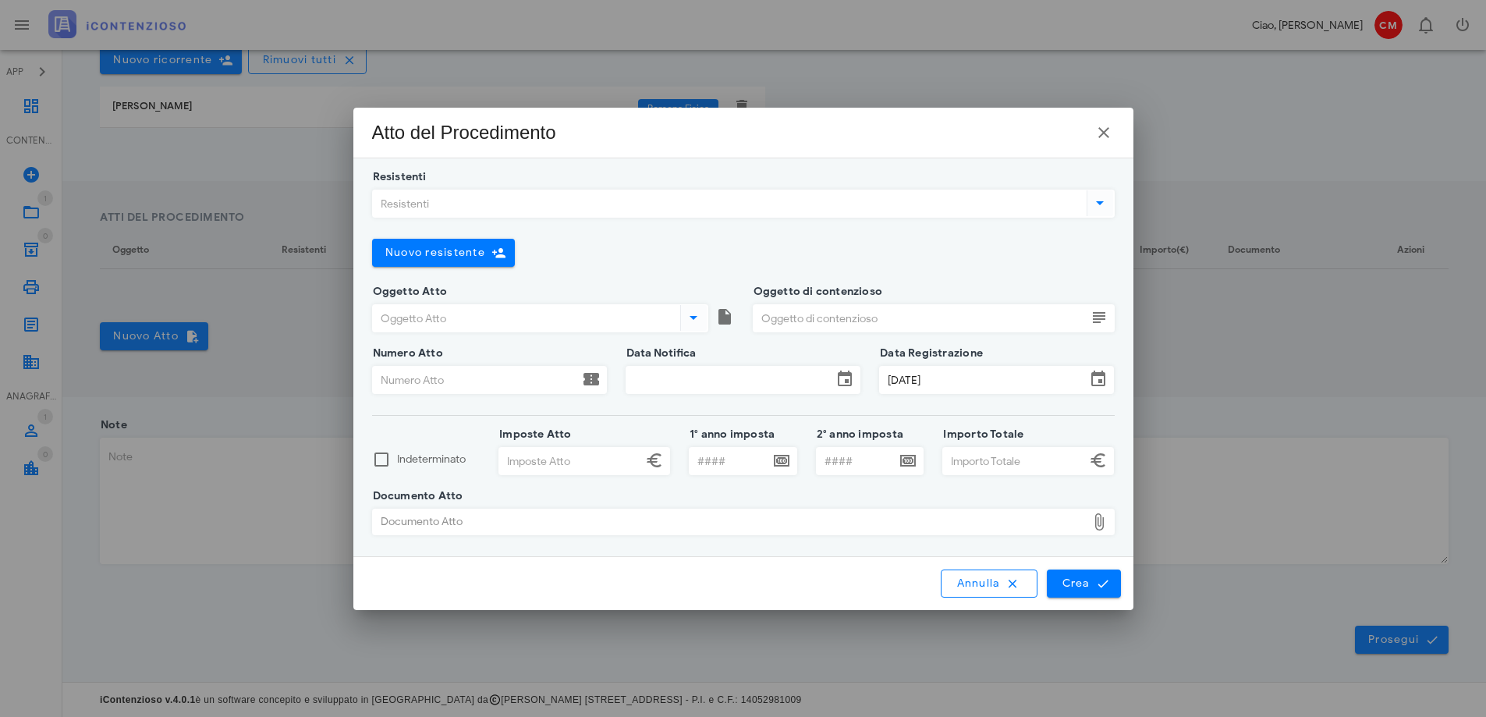
click at [778, 202] on input "Resistenti" at bounding box center [728, 203] width 711 height 27
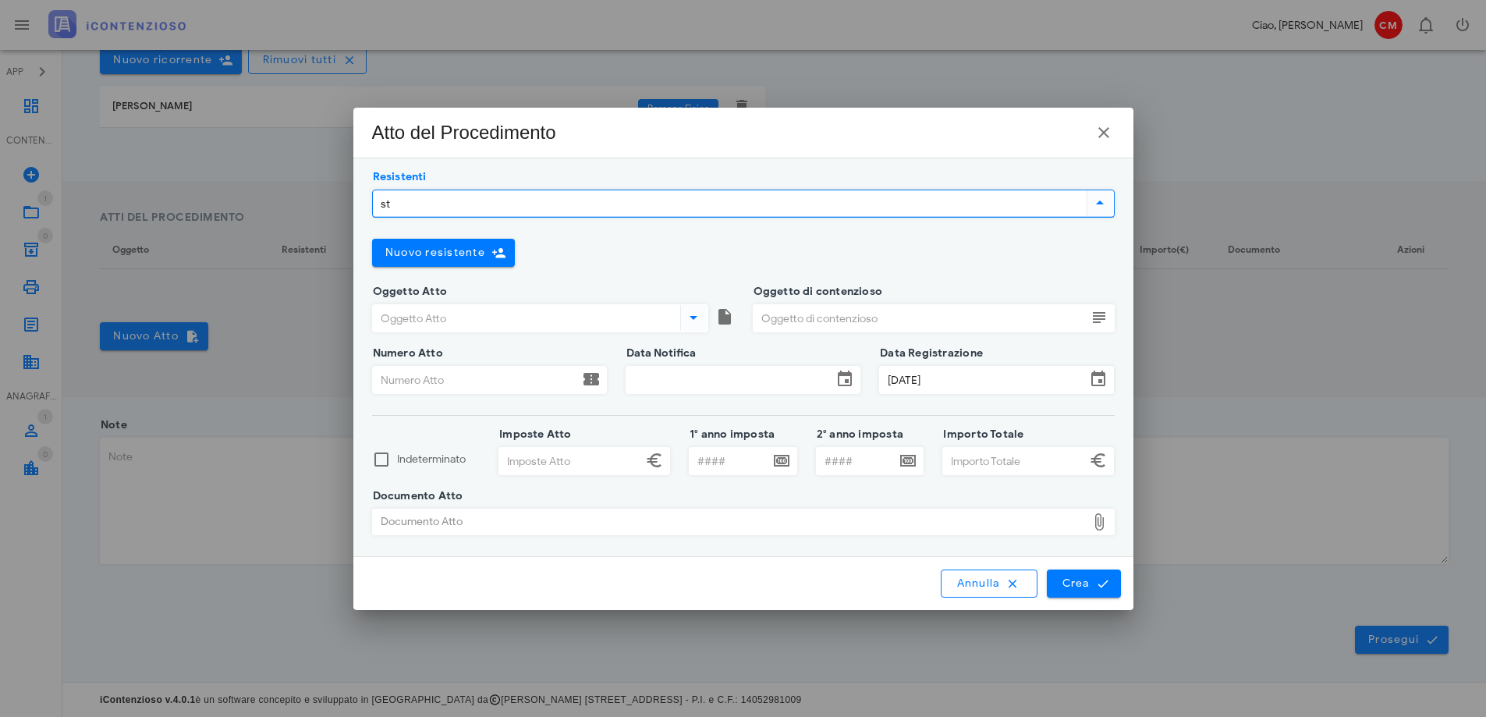
type input "s"
click at [439, 257] on span "Nuovo resistente" at bounding box center [435, 252] width 101 height 13
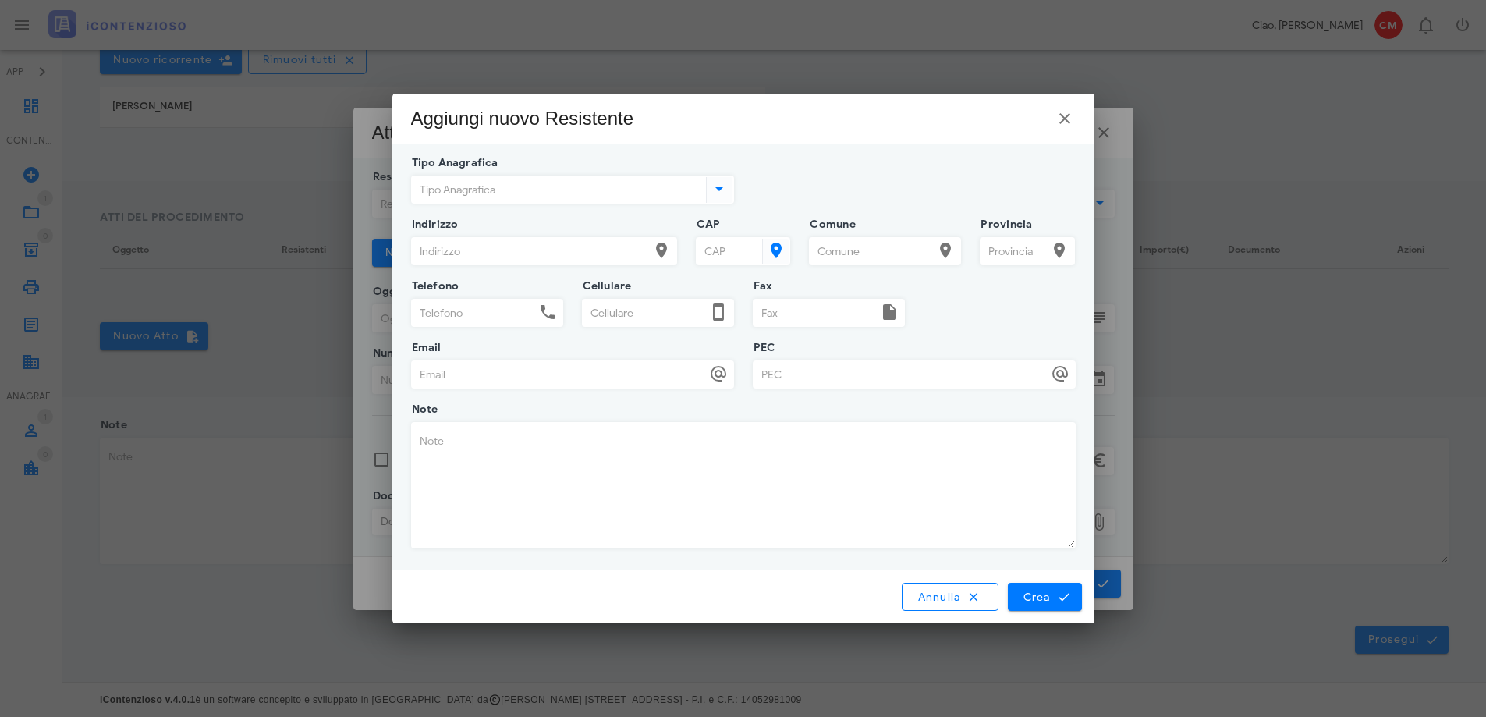
click at [474, 190] on input "Tipo Anagrafica" at bounding box center [557, 189] width 291 height 27
type input "s"
type input "STEP SRL"
click at [1050, 598] on span "Crea" at bounding box center [1044, 597] width 45 height 14
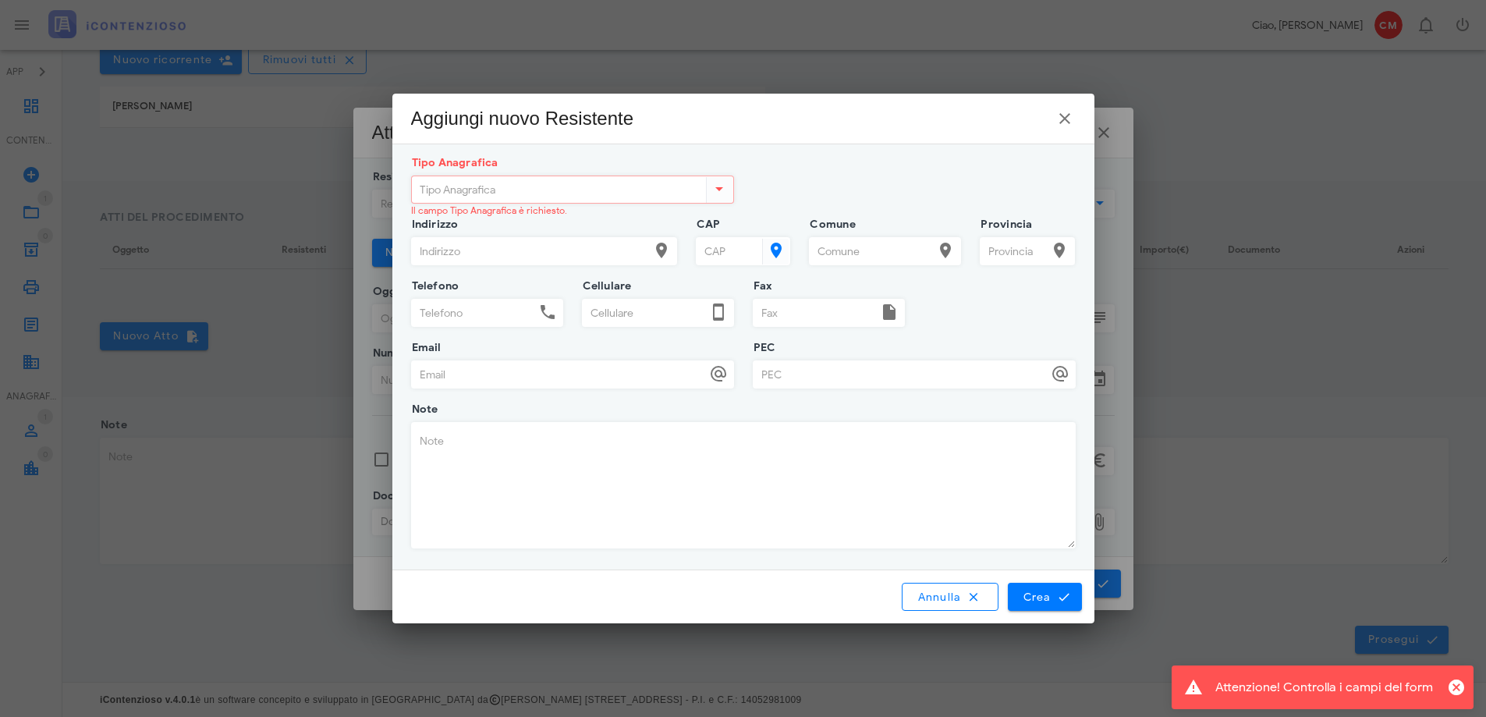
click at [599, 203] on div "Tipo Anagrafica" at bounding box center [572, 190] width 323 height 28
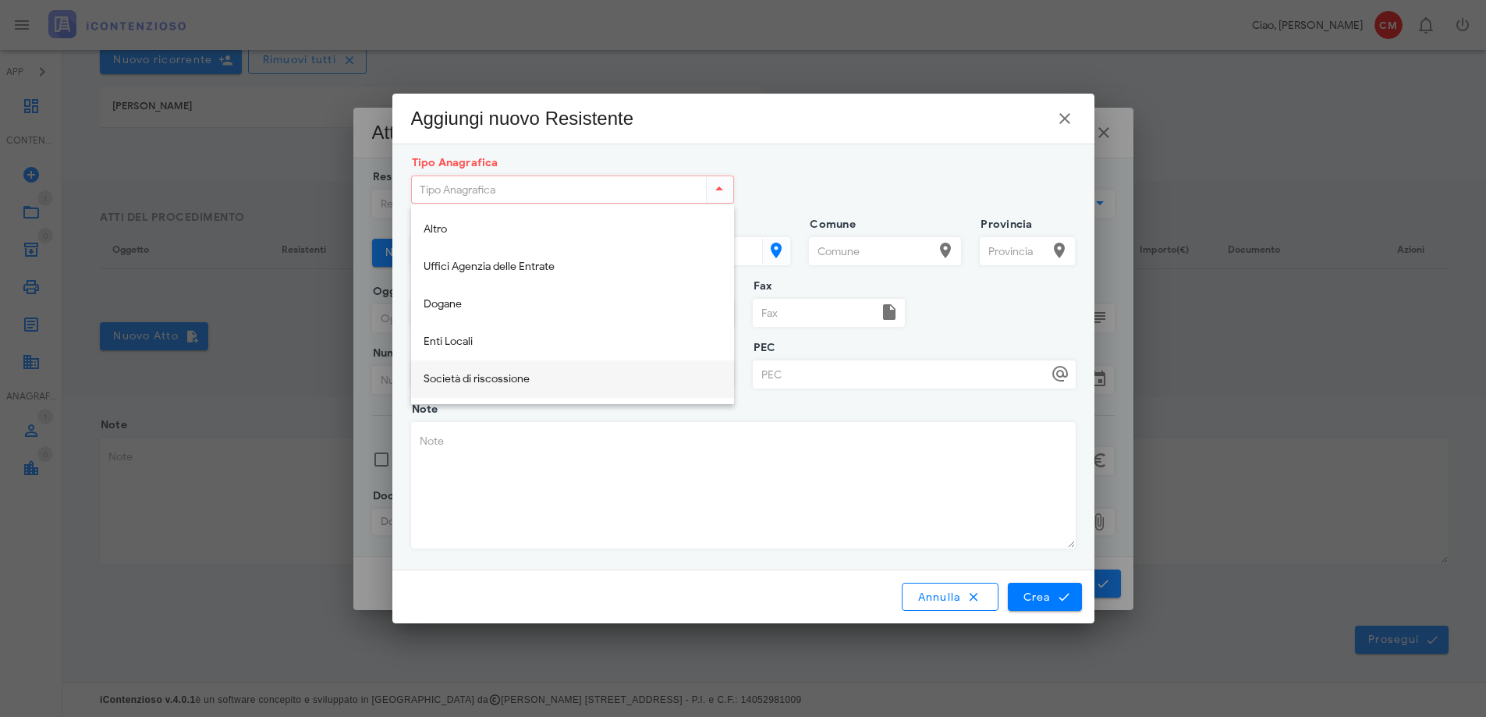
click at [543, 370] on div "Società di riscossione" at bounding box center [573, 380] width 298 height 32
type input "Società di riscossione"
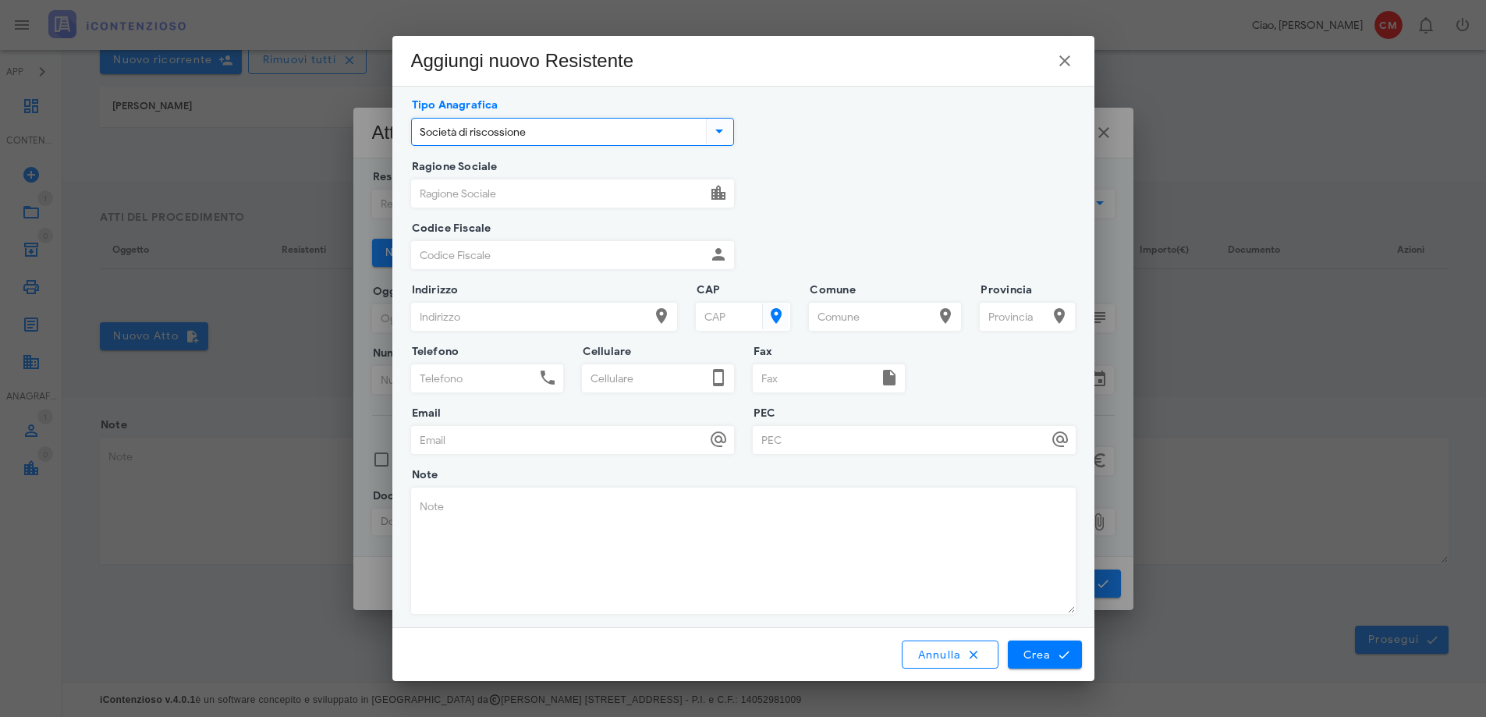
click at [538, 189] on input "Ragione Sociale" at bounding box center [559, 193] width 294 height 27
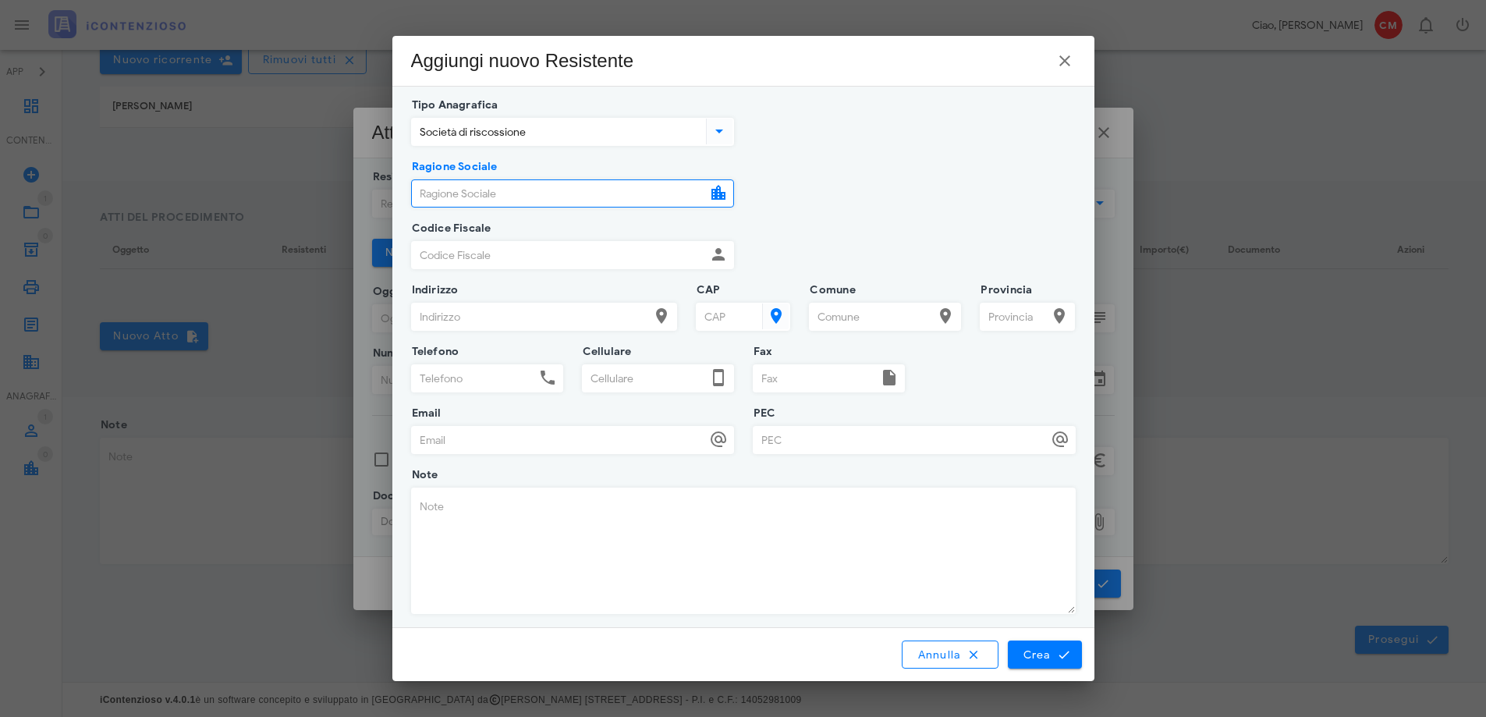
paste input "02104860909"
type input "02104860909"
click at [532, 247] on input "Codice Fiscale" at bounding box center [559, 255] width 294 height 27
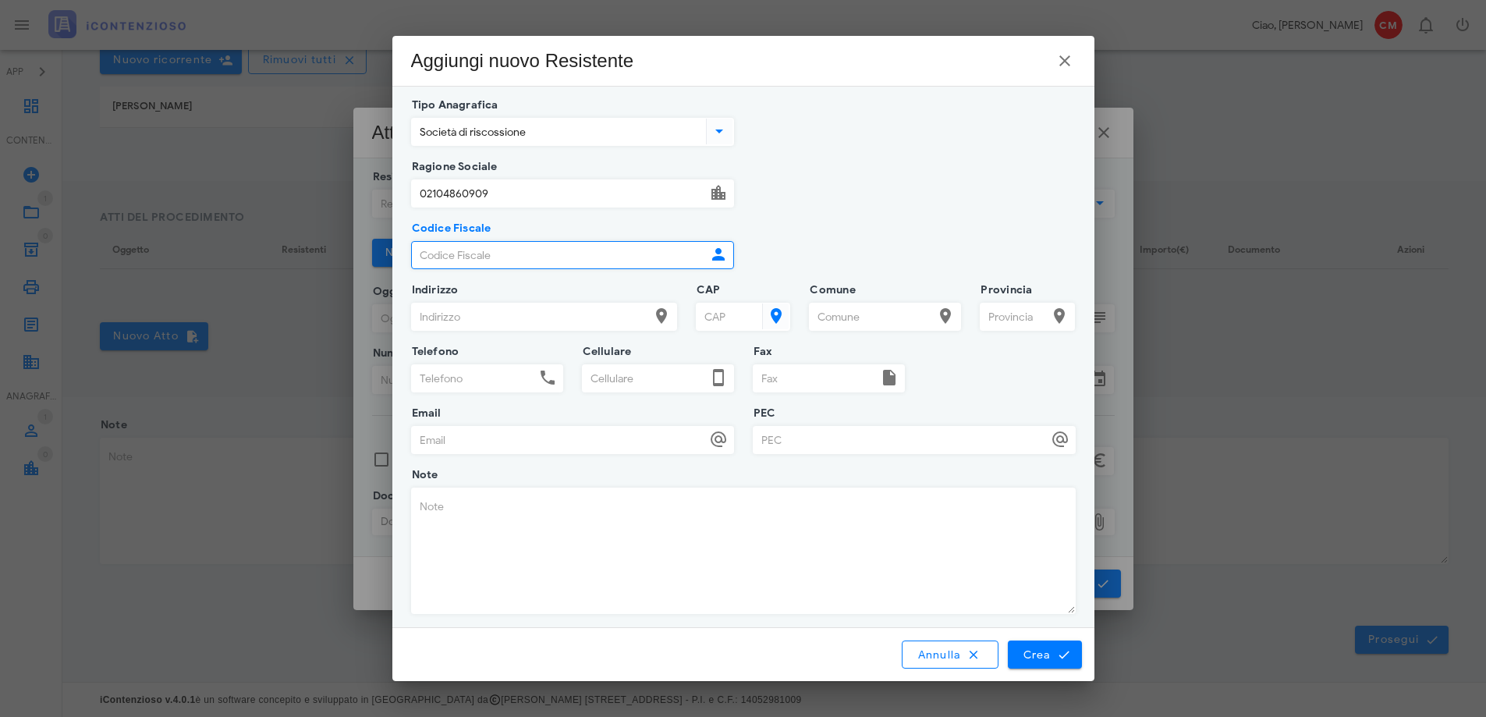
paste input "02104860909"
type input "02104860909"
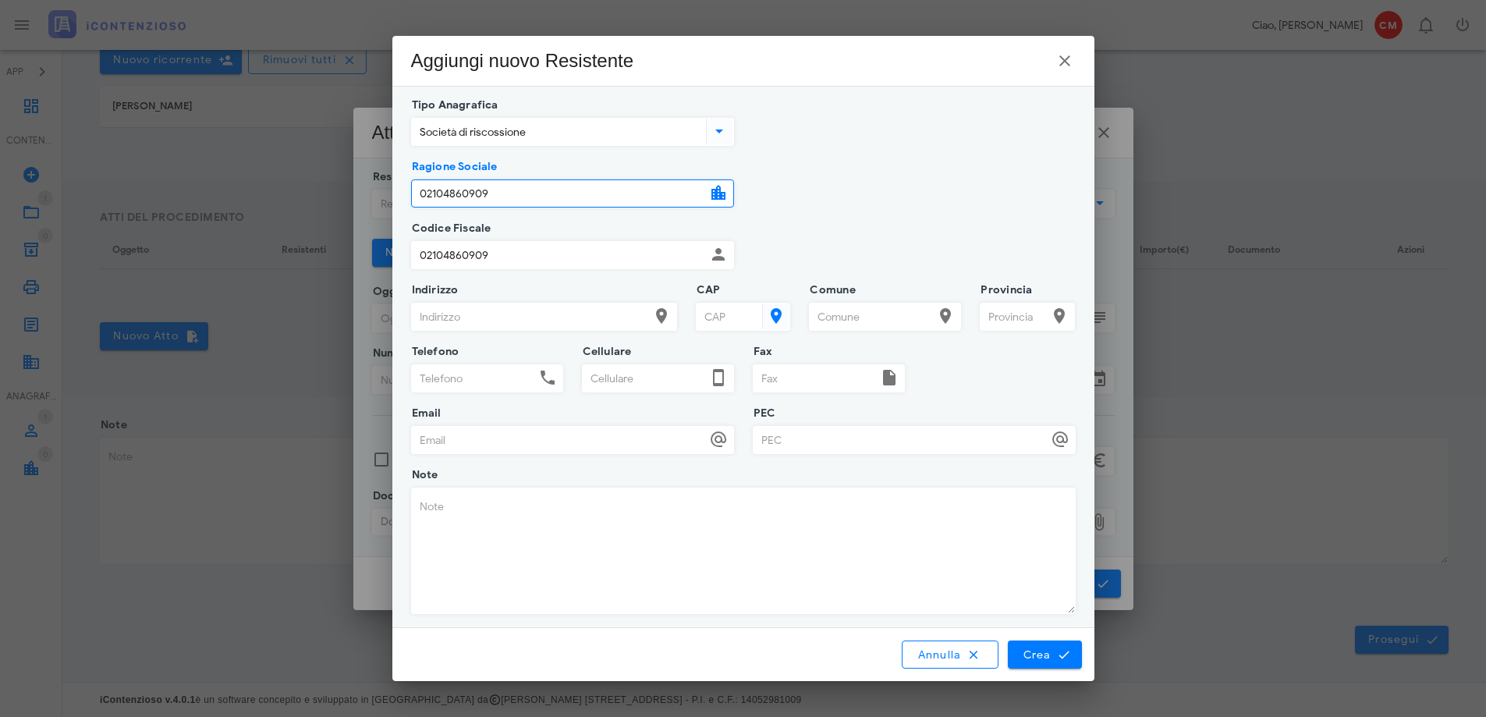
drag, startPoint x: 431, startPoint y: 197, endPoint x: 344, endPoint y: 194, distance: 86.7
click at [346, 197] on div "APP Dashboard CONTENZIOSO Nuovo Contenzioso 1 In Lavorazione 1 0 Archivio 0 Sta…" at bounding box center [743, 130] width 1486 height 1173
paste input "S.T.E.P. S.r.l."
type input "S.T.E.P. S.r.l."
click at [922, 438] on input "PEC" at bounding box center [901, 440] width 294 height 27
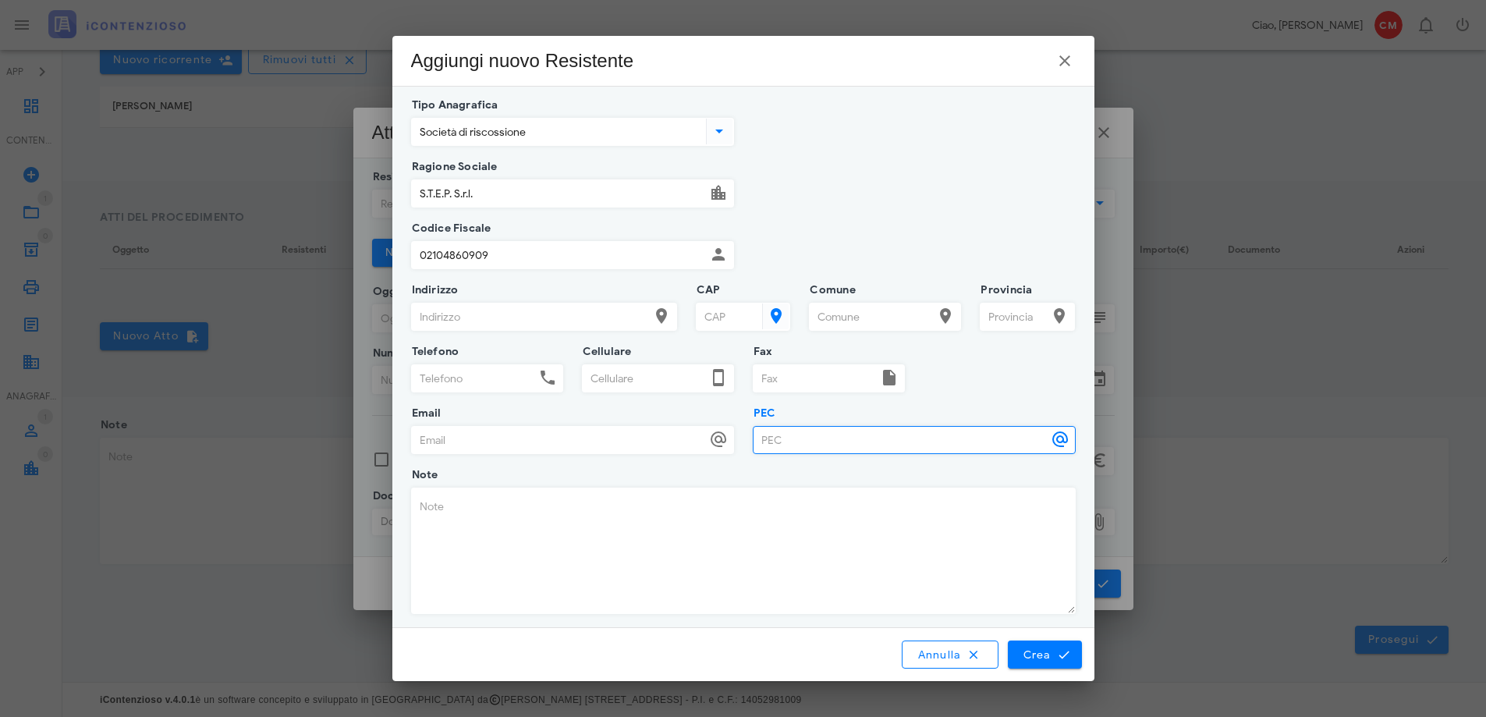
paste input "step.ufficiolegale@pec.it"
type input "step.ufficiolegale@pec.it"
click at [1049, 654] on span "Crea" at bounding box center [1044, 655] width 45 height 14
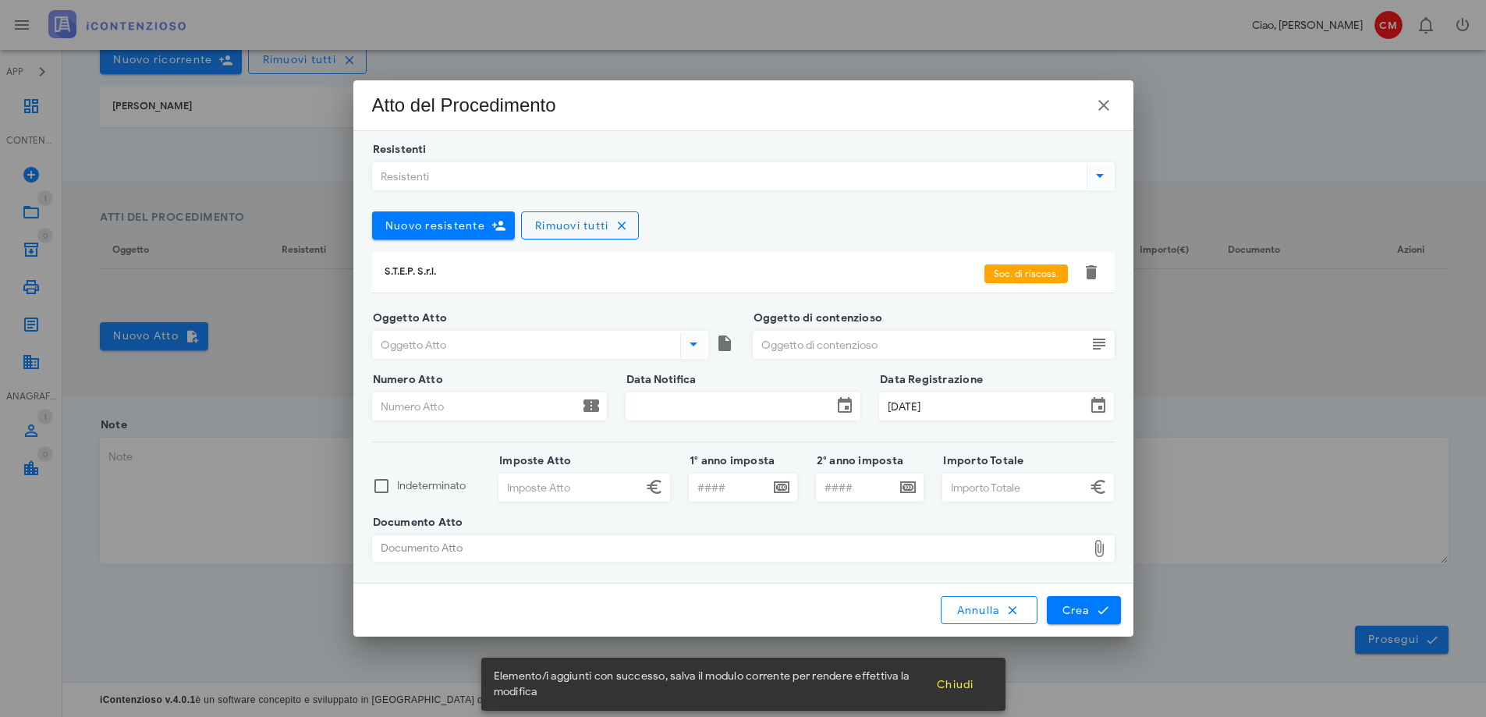
click at [700, 345] on icon at bounding box center [693, 344] width 19 height 19
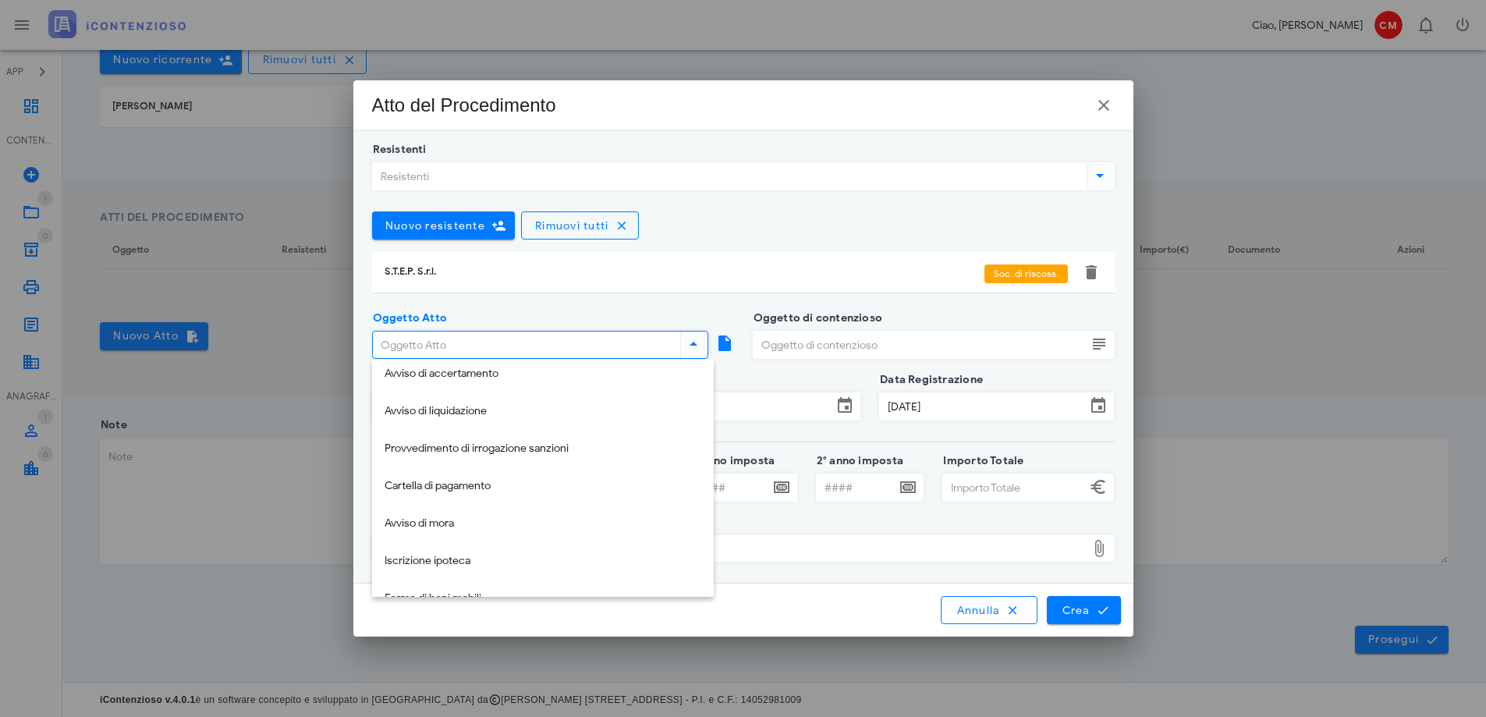
scroll to position [0, 0]
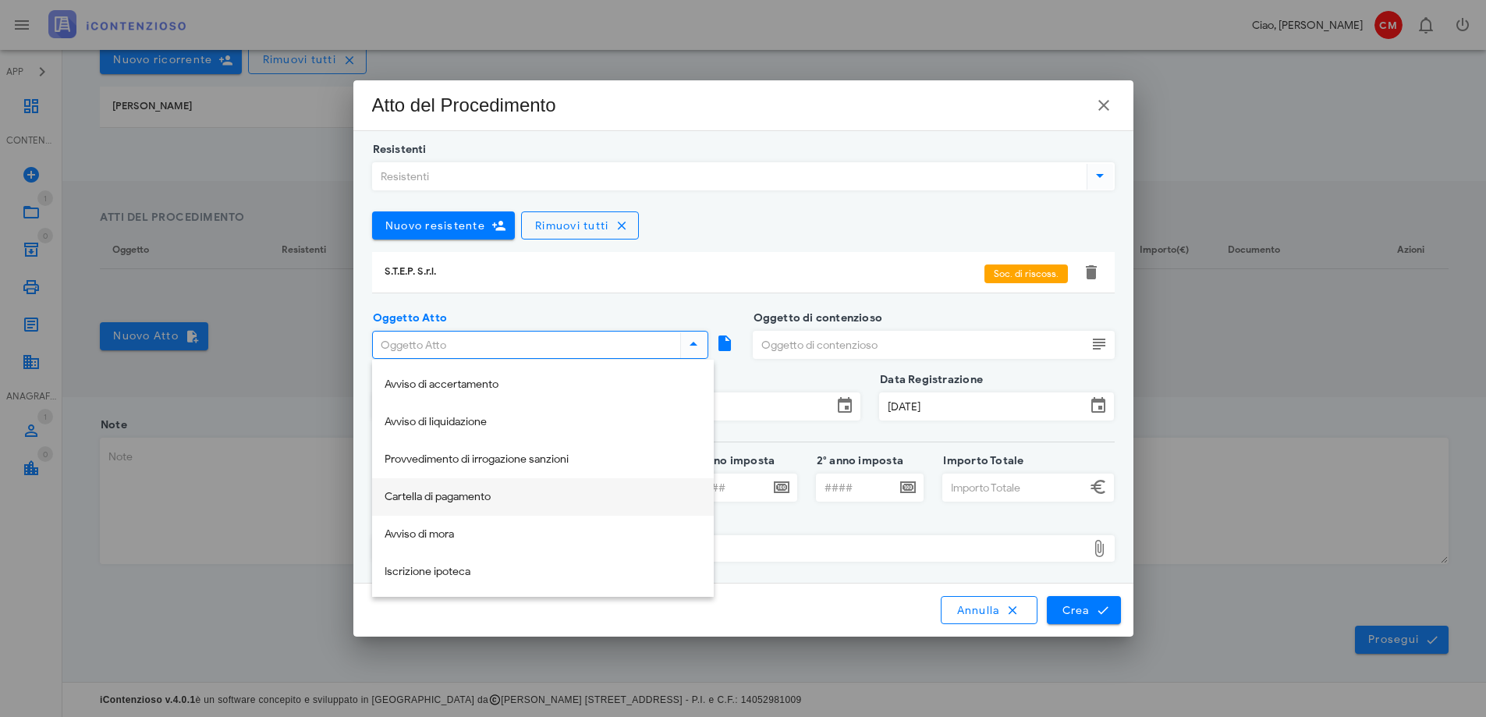
click at [557, 495] on div "Cartella di pagamento" at bounding box center [543, 497] width 317 height 13
type input "Cartella di pagamento"
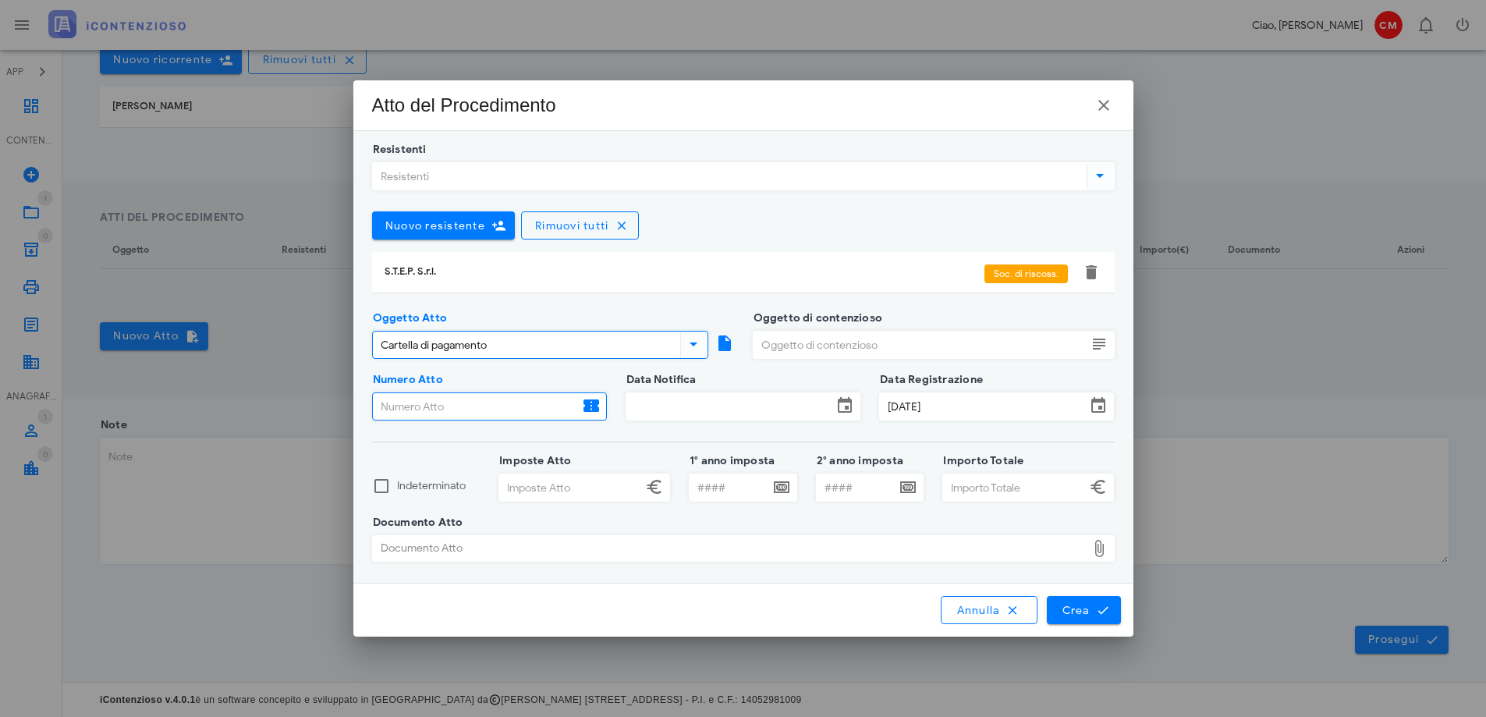
click at [488, 407] on input "Numero Atto" at bounding box center [476, 406] width 206 height 27
paste input "20210606700004538"
type input "20210606700004538"
click at [694, 407] on input "Data Notifica" at bounding box center [730, 406] width 206 height 27
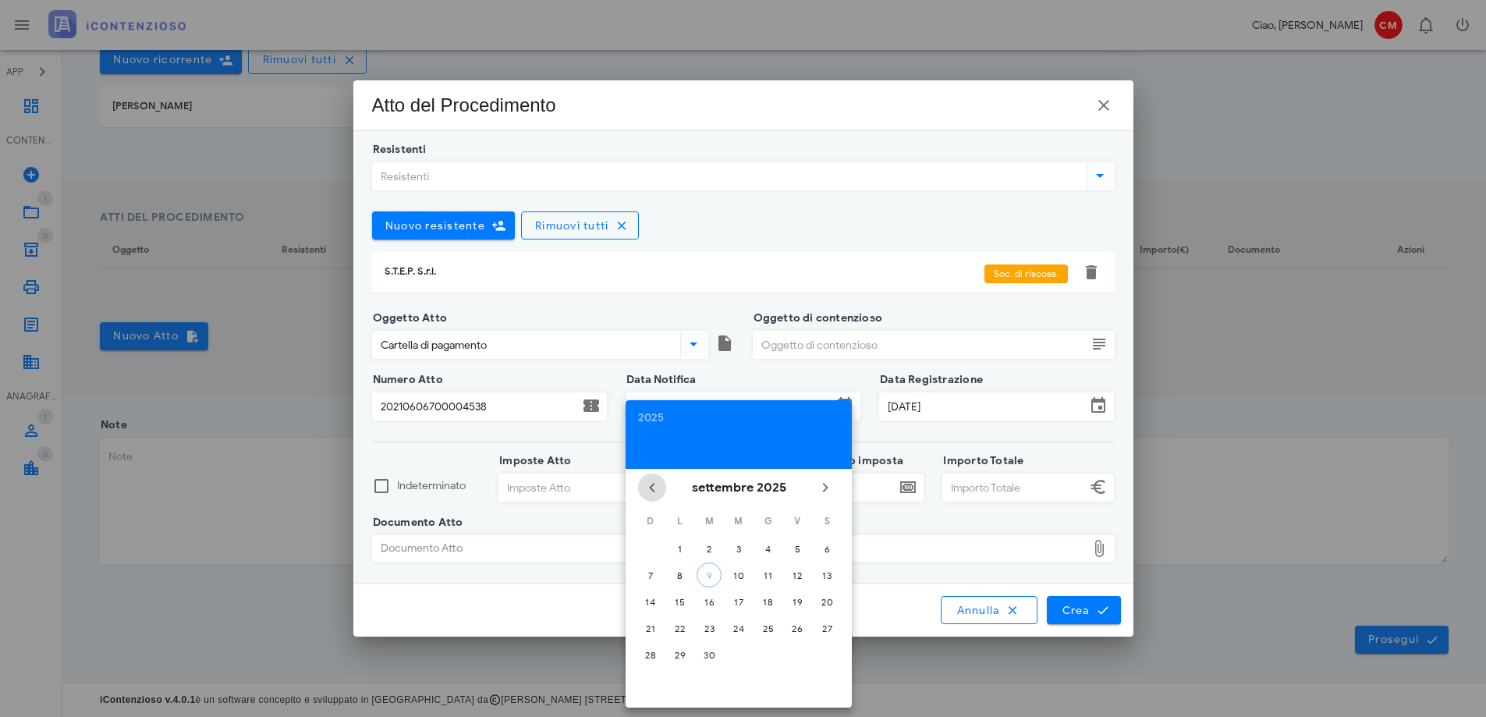
click at [650, 492] on icon "Il mese scorso" at bounding box center [652, 487] width 19 height 19
click at [659, 417] on div "2025" at bounding box center [738, 418] width 201 height 11
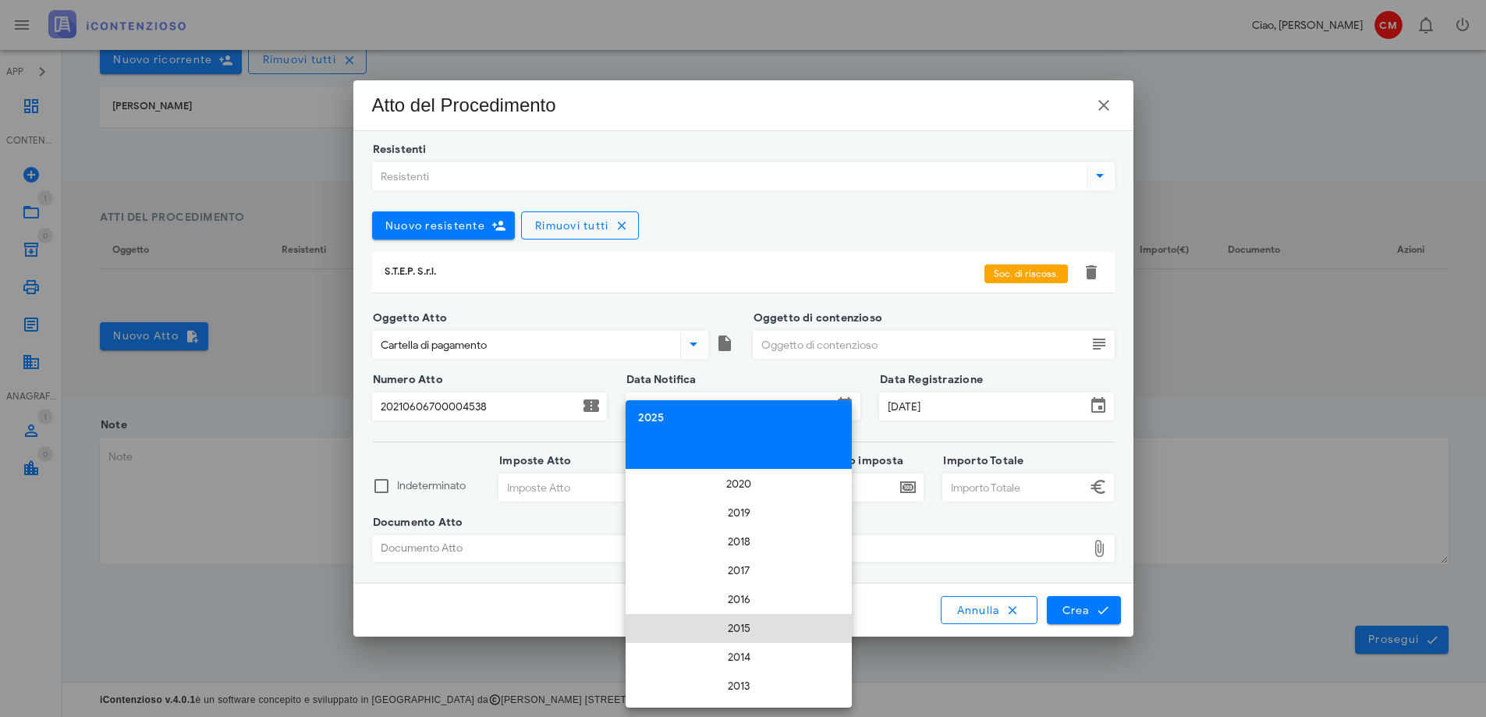
scroll to position [3057, 0]
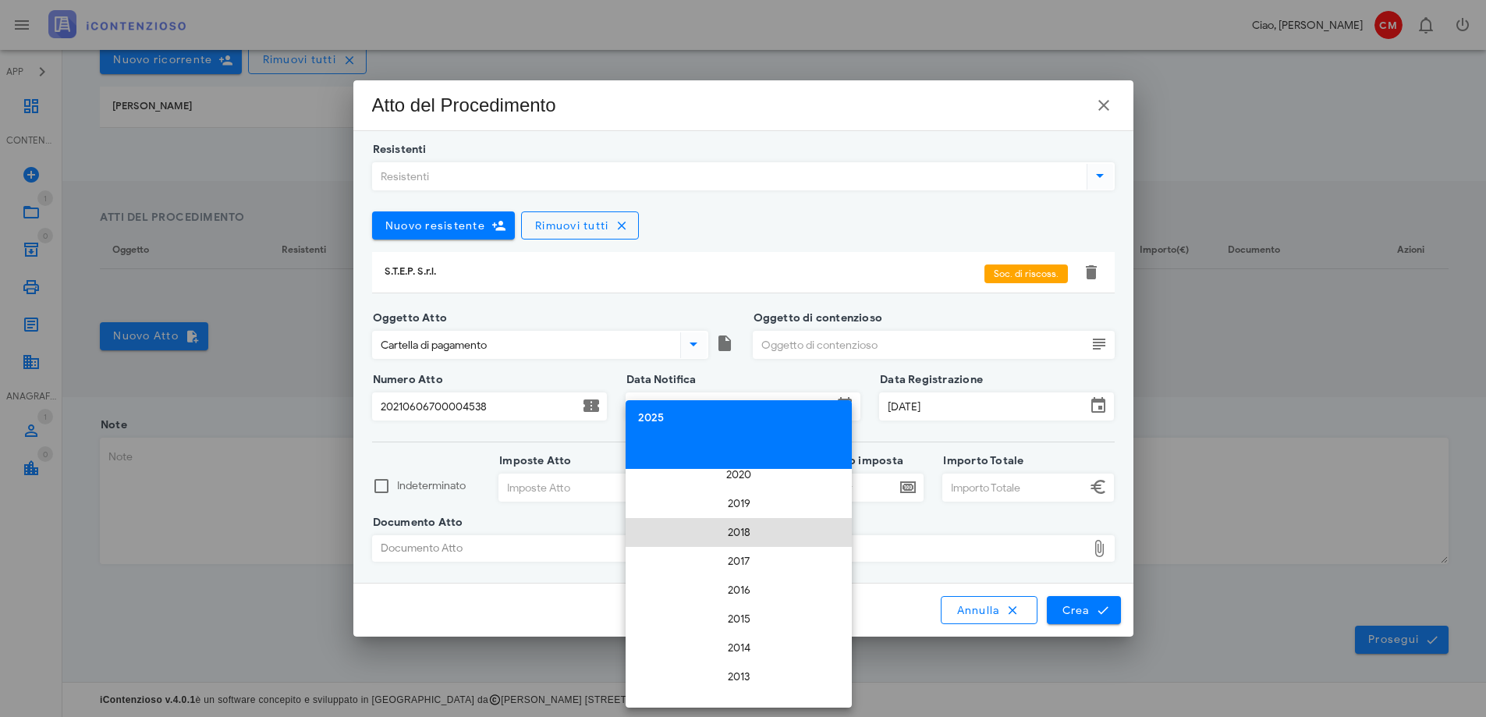
click at [763, 536] on li "2018" at bounding box center [739, 532] width 226 height 29
click at [669, 533] on div "gen" at bounding box center [670, 530] width 42 height 13
click at [712, 625] on div "23" at bounding box center [709, 629] width 25 height 12
type input "23/01/2018"
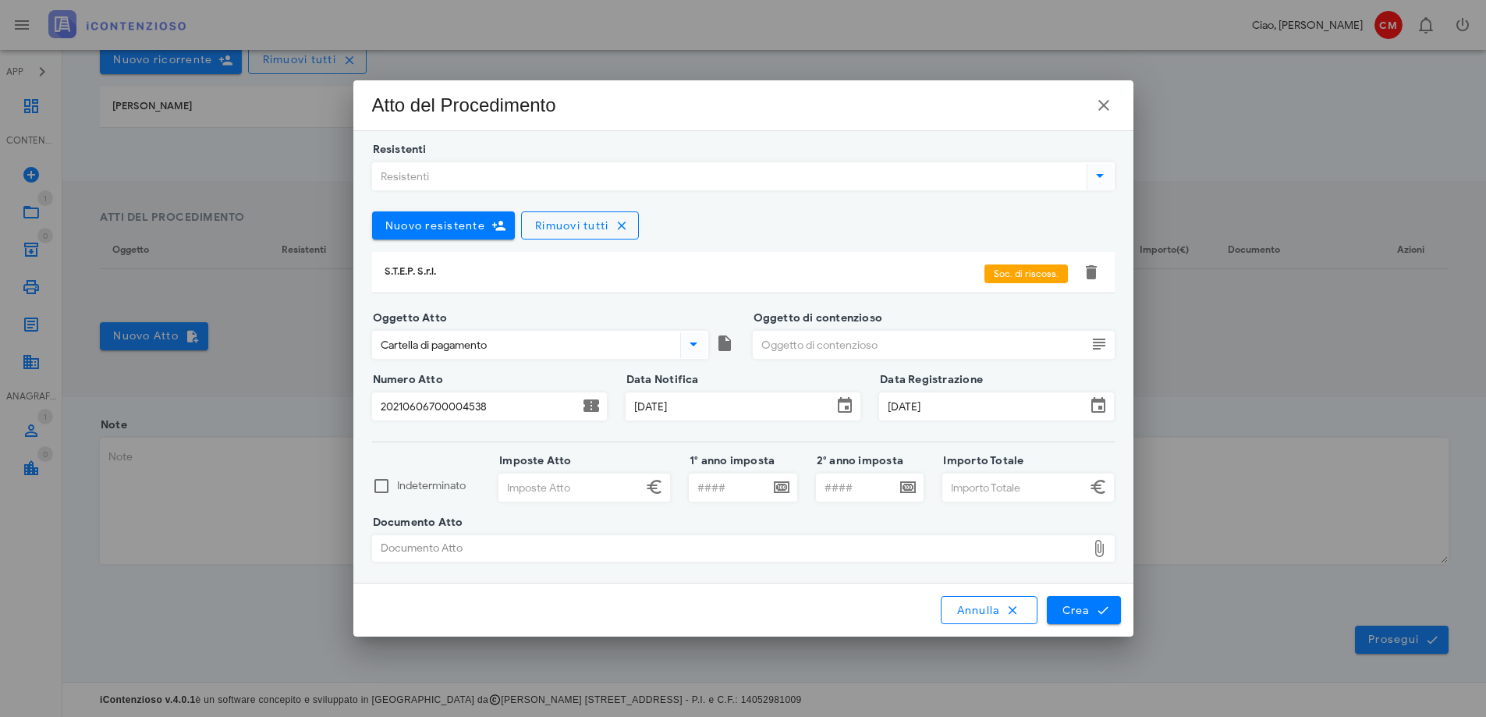
click at [579, 487] on input "Imposte Atto" at bounding box center [570, 487] width 143 height 27
type input "2.429,04"
click at [972, 491] on input "Importo Totale" at bounding box center [1014, 487] width 143 height 27
click at [869, 550] on div "Documento Atto" at bounding box center [730, 548] width 714 height 25
click at [1099, 551] on icon at bounding box center [1099, 548] width 19 height 19
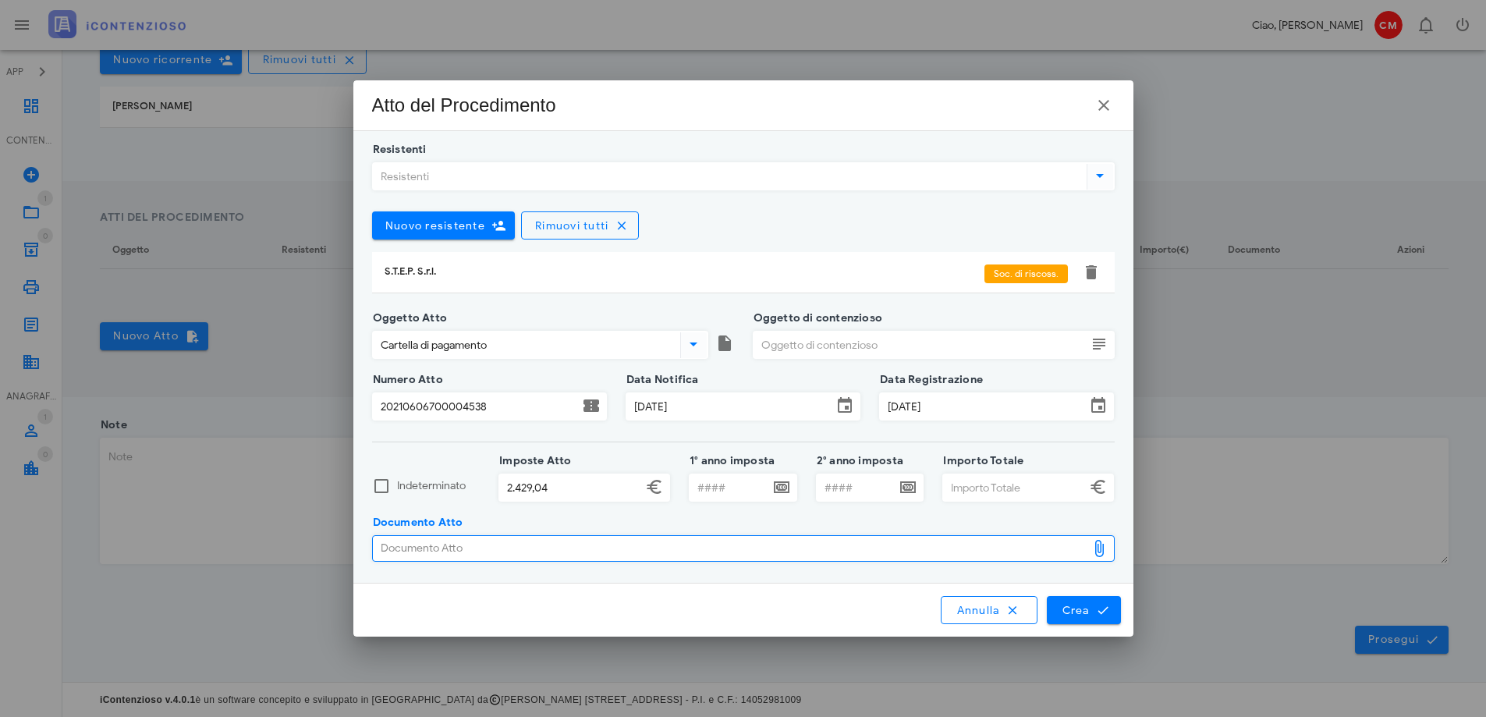
click at [1064, 551] on div "Documento Atto" at bounding box center [730, 548] width 714 height 25
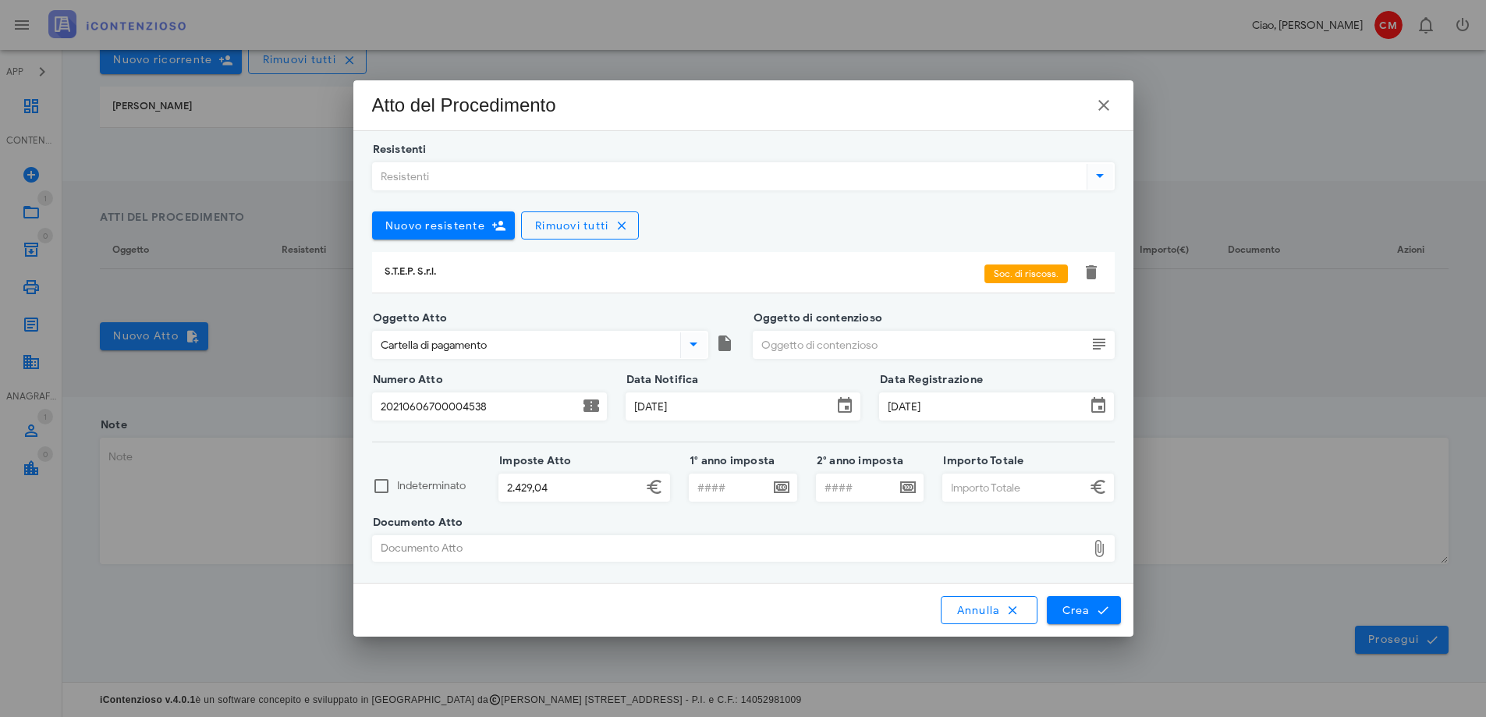
type input "C:\fakepath\ingiunzione di pagamento.pdf"
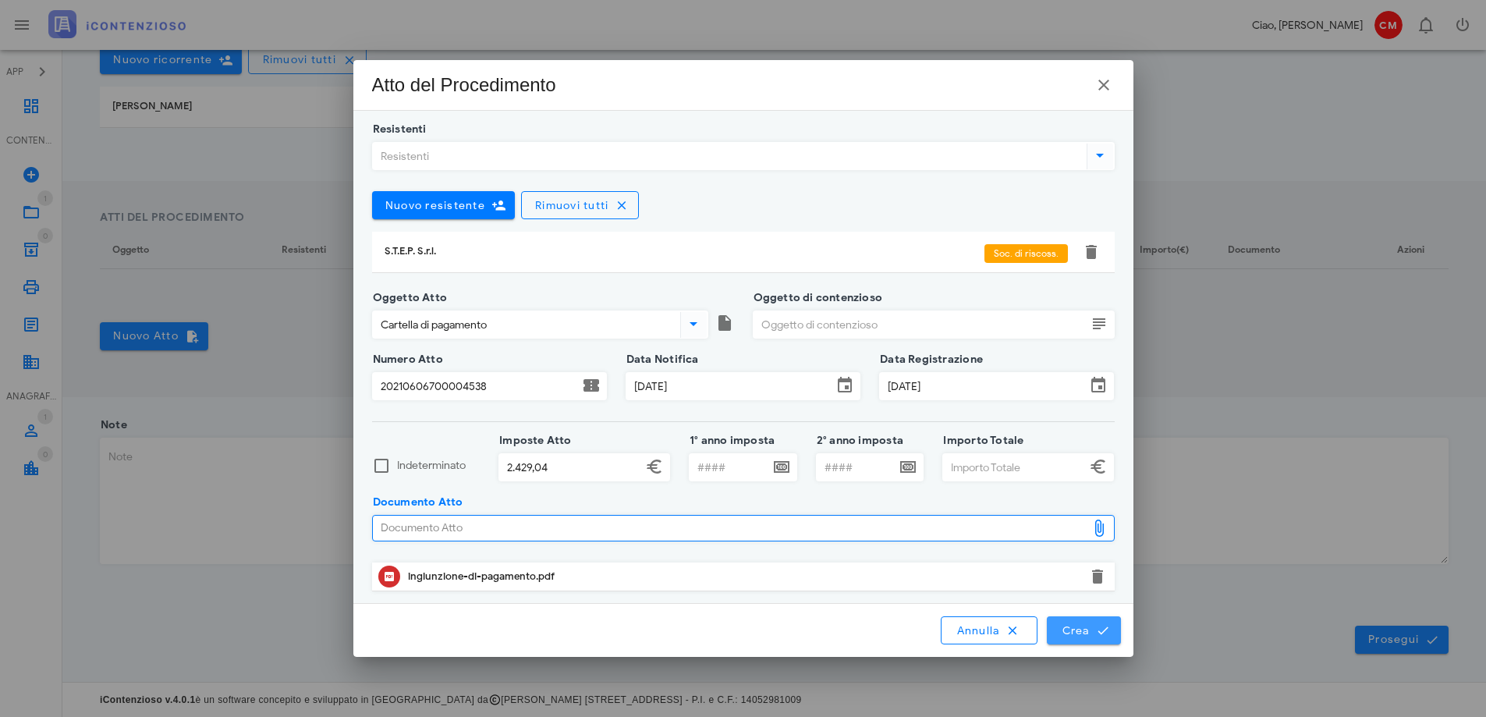
click at [1086, 628] on span "Crea" at bounding box center [1083, 630] width 45 height 14
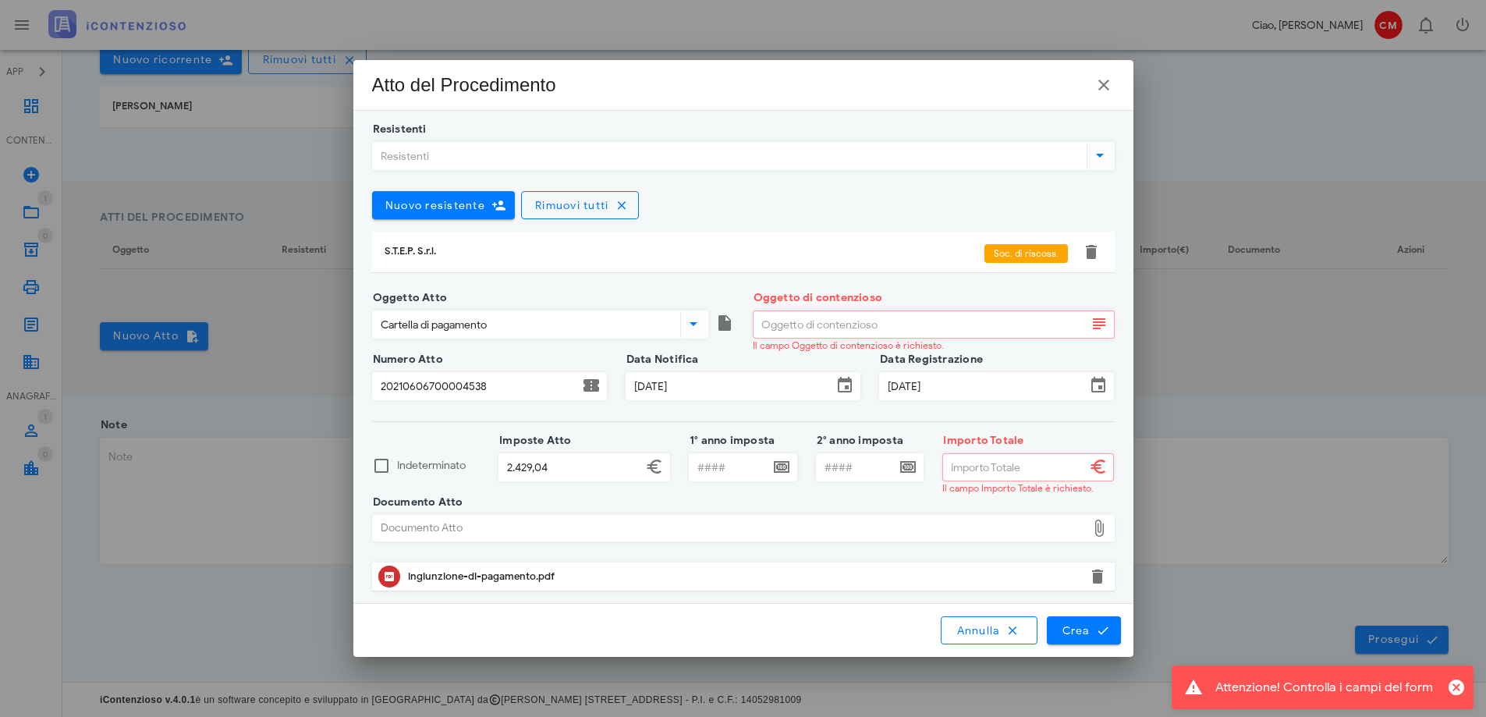
click at [939, 324] on input "Oggetto di contenzioso" at bounding box center [920, 324] width 333 height 27
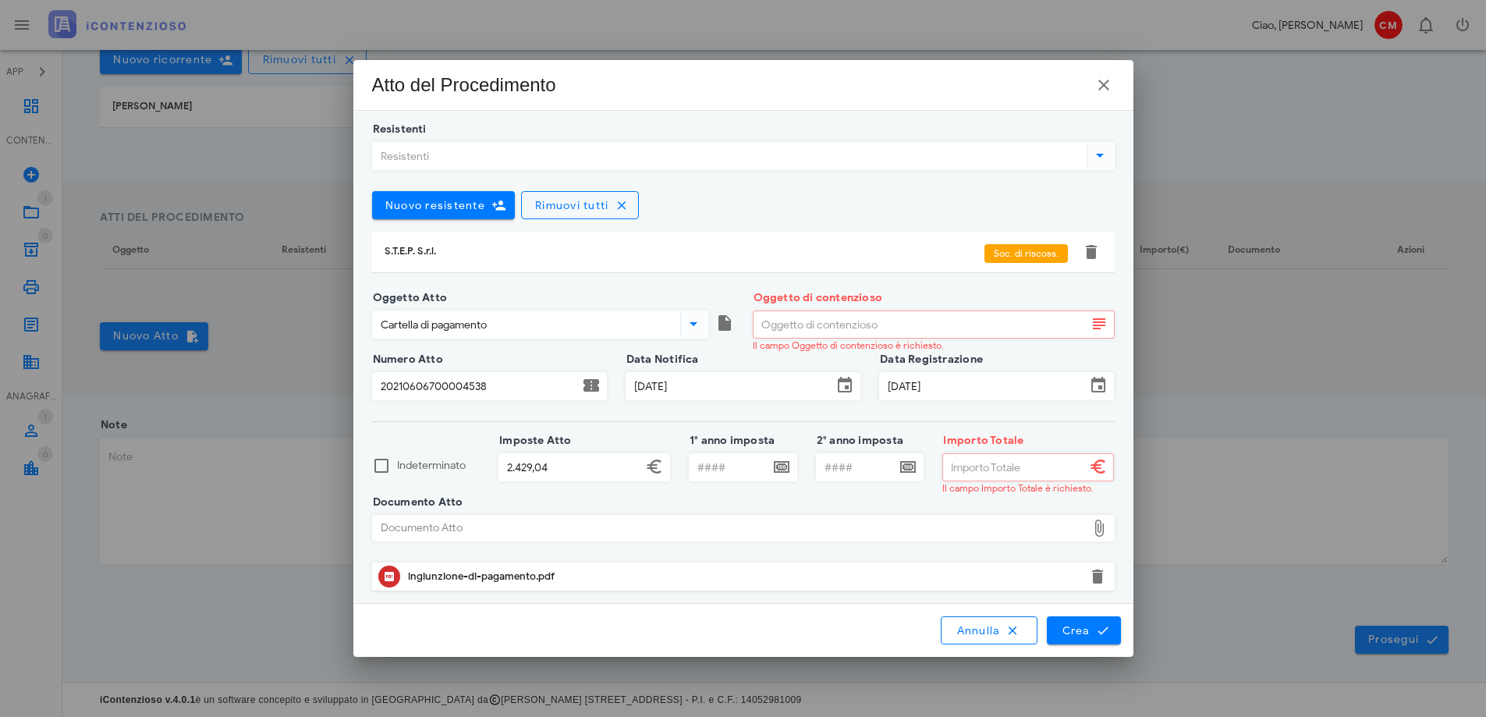
click at [1099, 325] on icon at bounding box center [1099, 323] width 19 height 19
click at [989, 327] on input "Oggetto di contenzioso" at bounding box center [920, 324] width 333 height 27
click at [789, 330] on input "Oggetto di contenzioso" at bounding box center [920, 324] width 333 height 27
click at [1099, 325] on icon at bounding box center [1099, 323] width 19 height 19
type input "P"
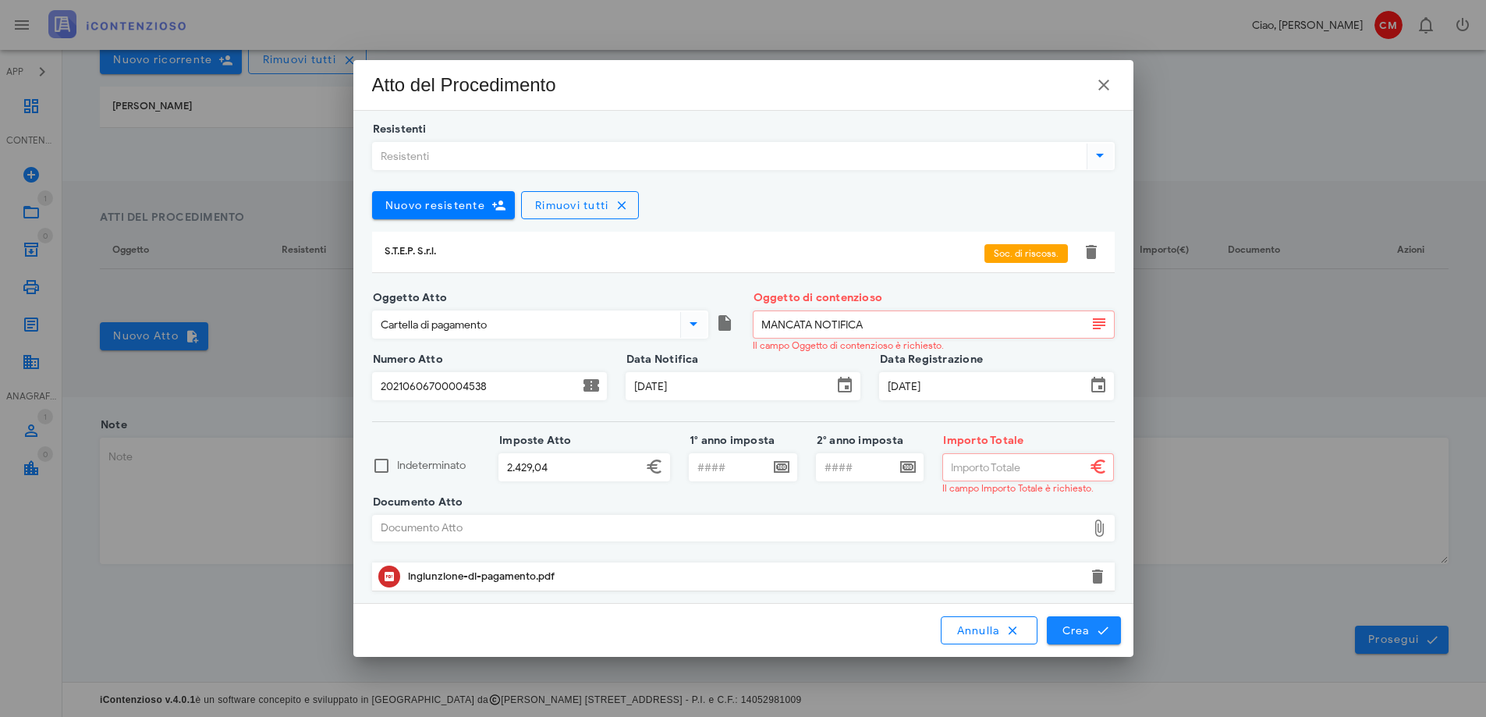
type input "MANCATA NOTIFICA"
click at [1086, 632] on span "Crea" at bounding box center [1083, 630] width 45 height 14
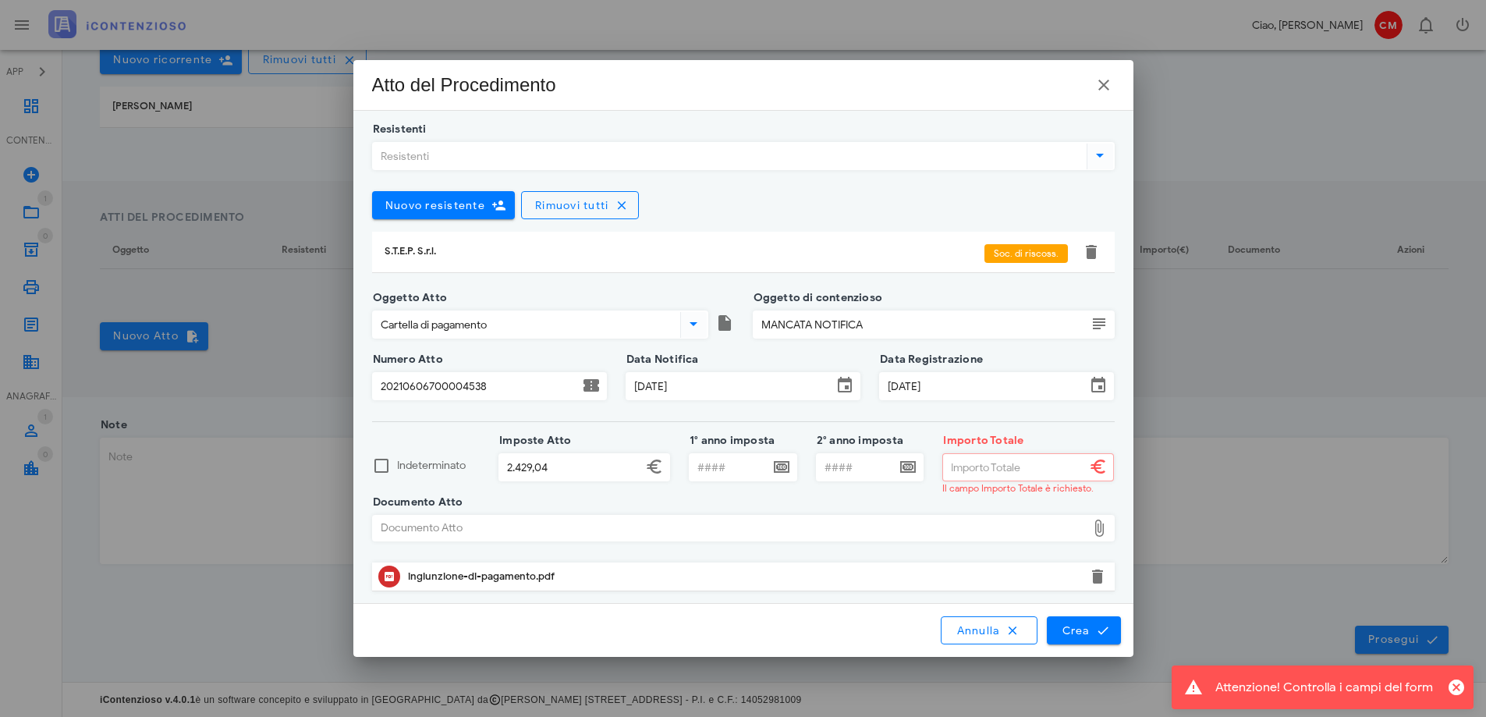
click at [1014, 470] on input "Importo Totale" at bounding box center [1014, 467] width 143 height 27
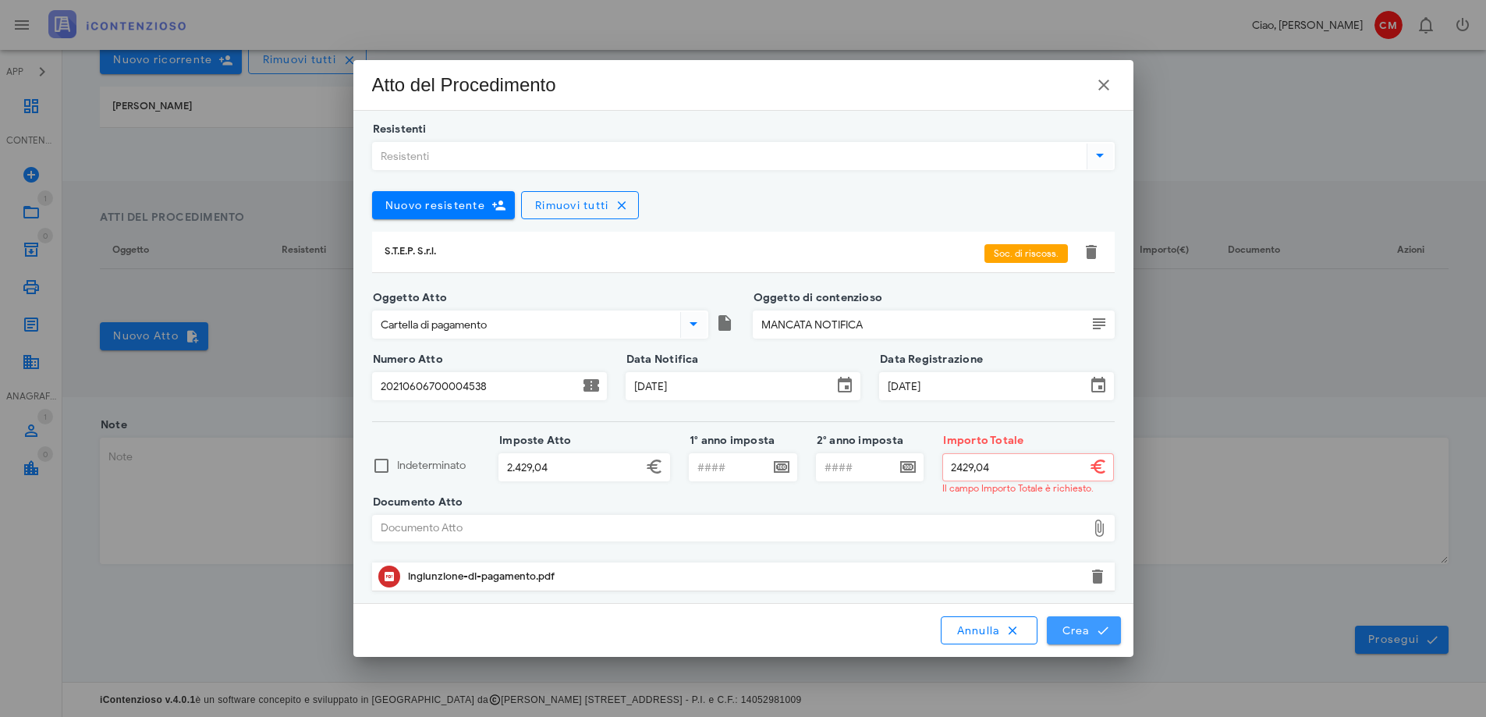
type input "2.429,04"
click at [1088, 631] on span "Crea" at bounding box center [1083, 630] width 45 height 14
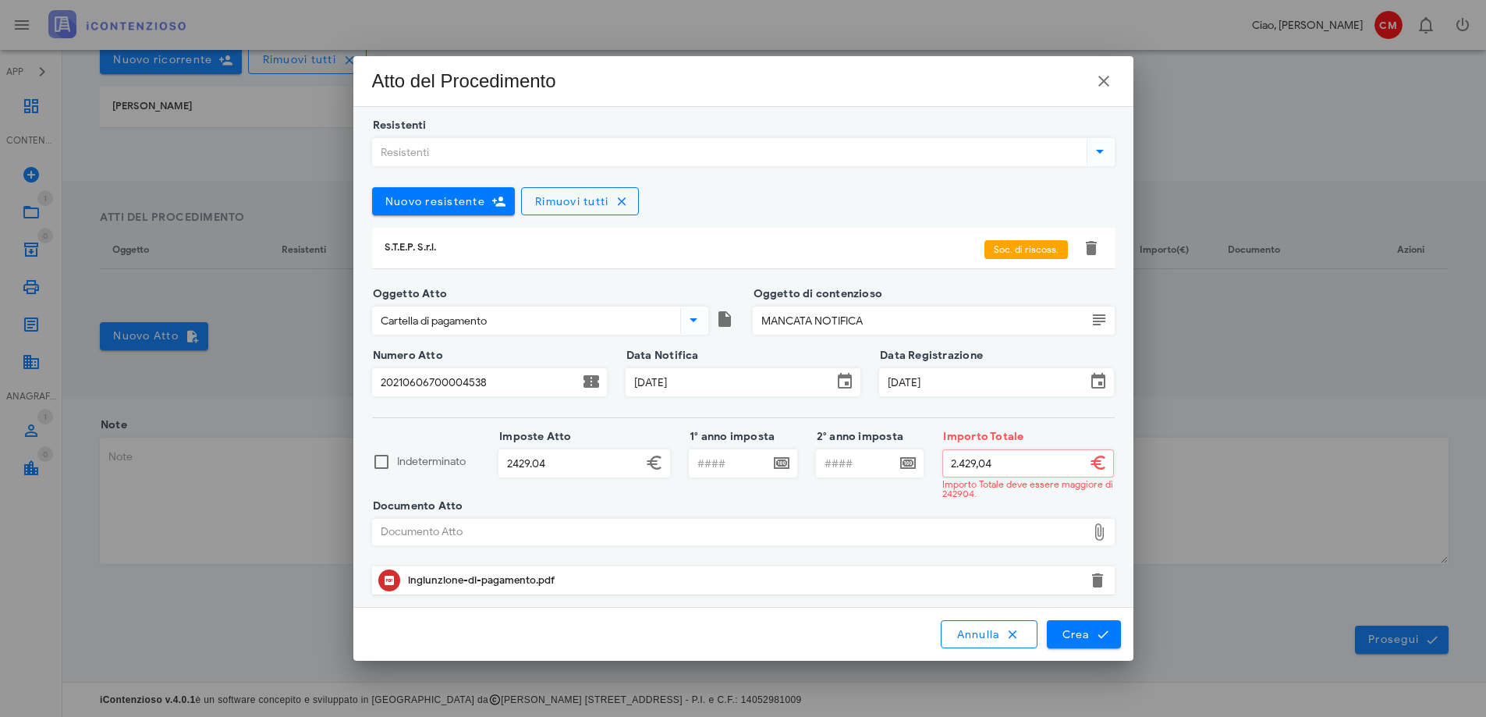
click at [605, 461] on input "2429.04" at bounding box center [570, 463] width 143 height 27
type input "2.429,04"
click at [728, 465] on input "1° anno imposta" at bounding box center [730, 463] width 80 height 27
click at [779, 463] on icon at bounding box center [781, 462] width 19 height 19
type input "2"
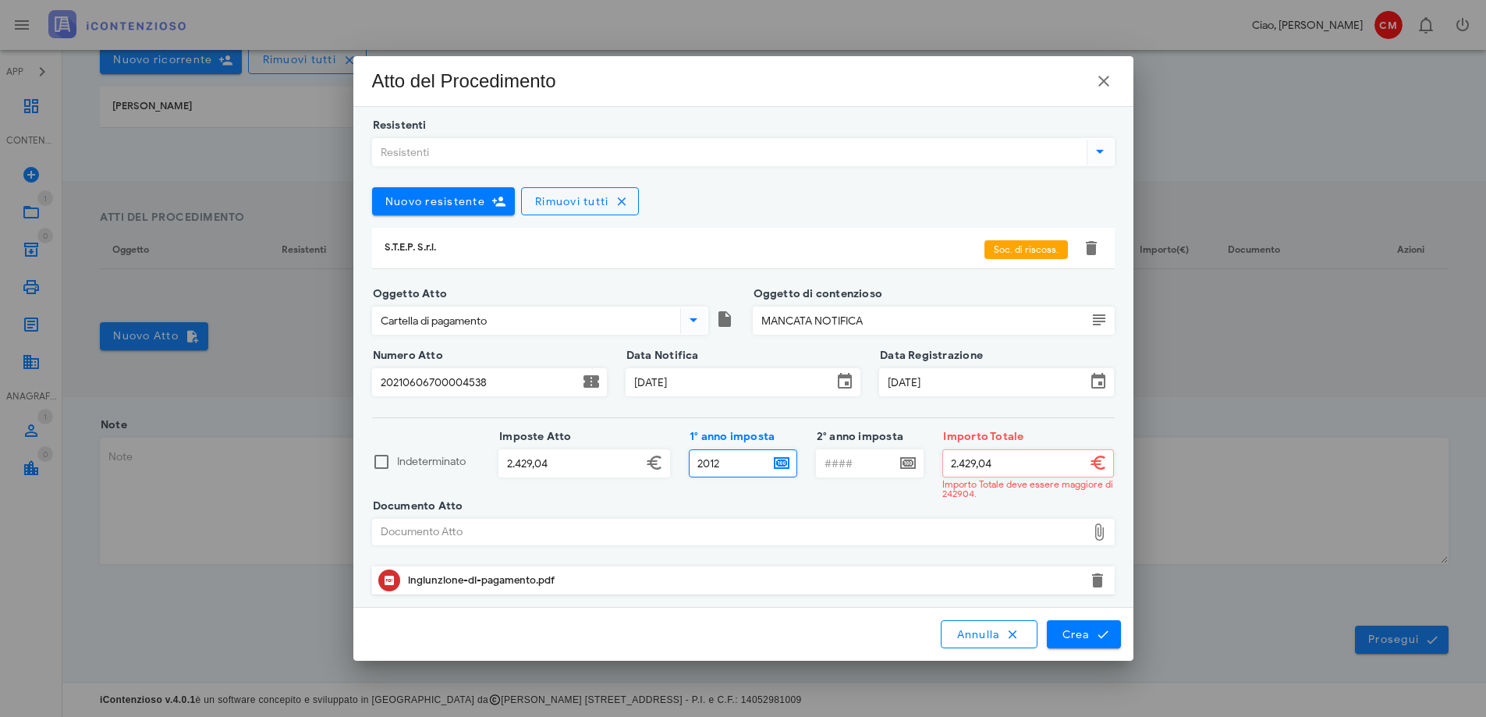
type input "2012"
click at [864, 468] on input "2° anno imposta" at bounding box center [857, 463] width 80 height 27
type input "2013"
click at [1085, 627] on button "Crea" at bounding box center [1083, 634] width 73 height 28
type input "2429.04"
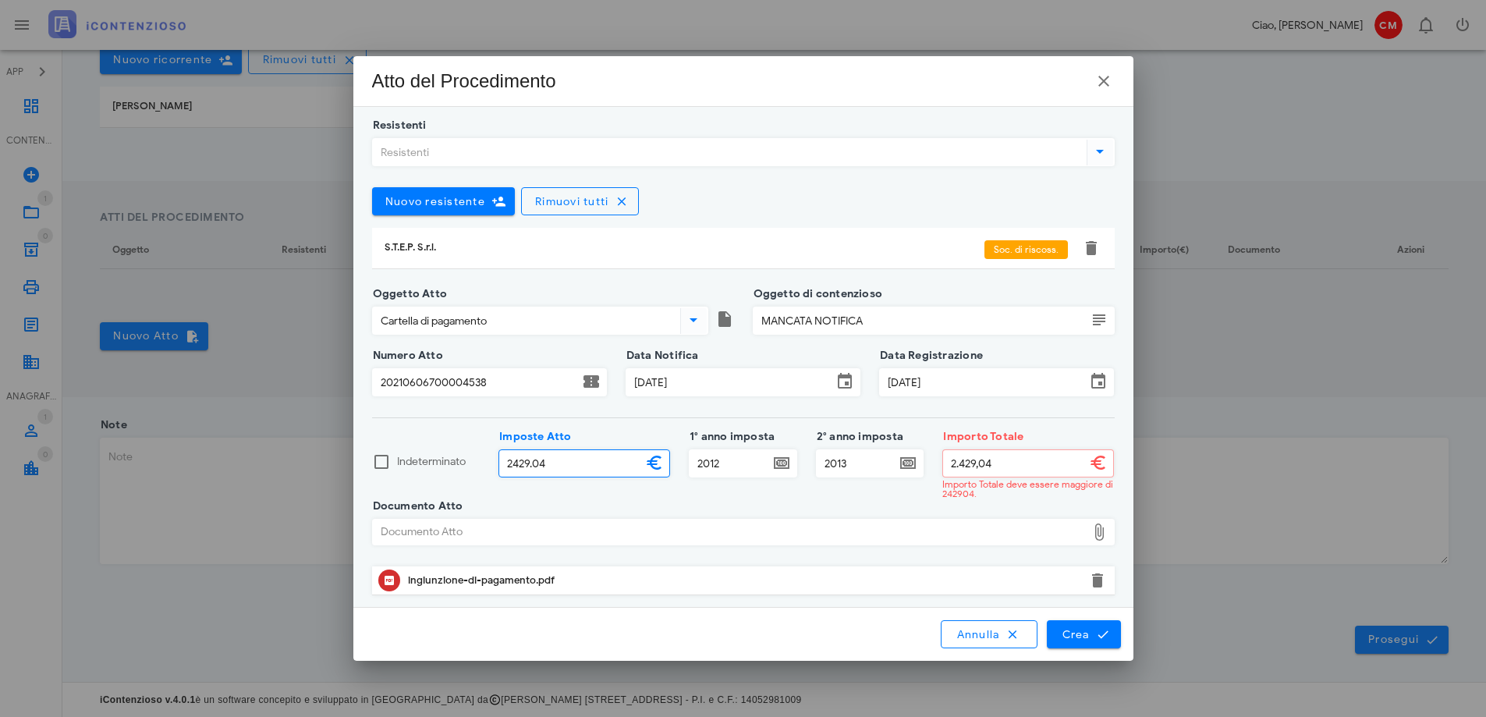
drag, startPoint x: 580, startPoint y: 463, endPoint x: 456, endPoint y: 464, distance: 124.1
click at [456, 464] on div "Indeterminato Imposte Atto 2429.04 1° anno imposta 2012 2° anno imposta 2013 Im…" at bounding box center [743, 471] width 761 height 69
click at [1083, 638] on span "Crea" at bounding box center [1083, 634] width 45 height 14
click at [589, 465] on input "Imposte Atto" at bounding box center [570, 463] width 143 height 27
type input "1.746,00"
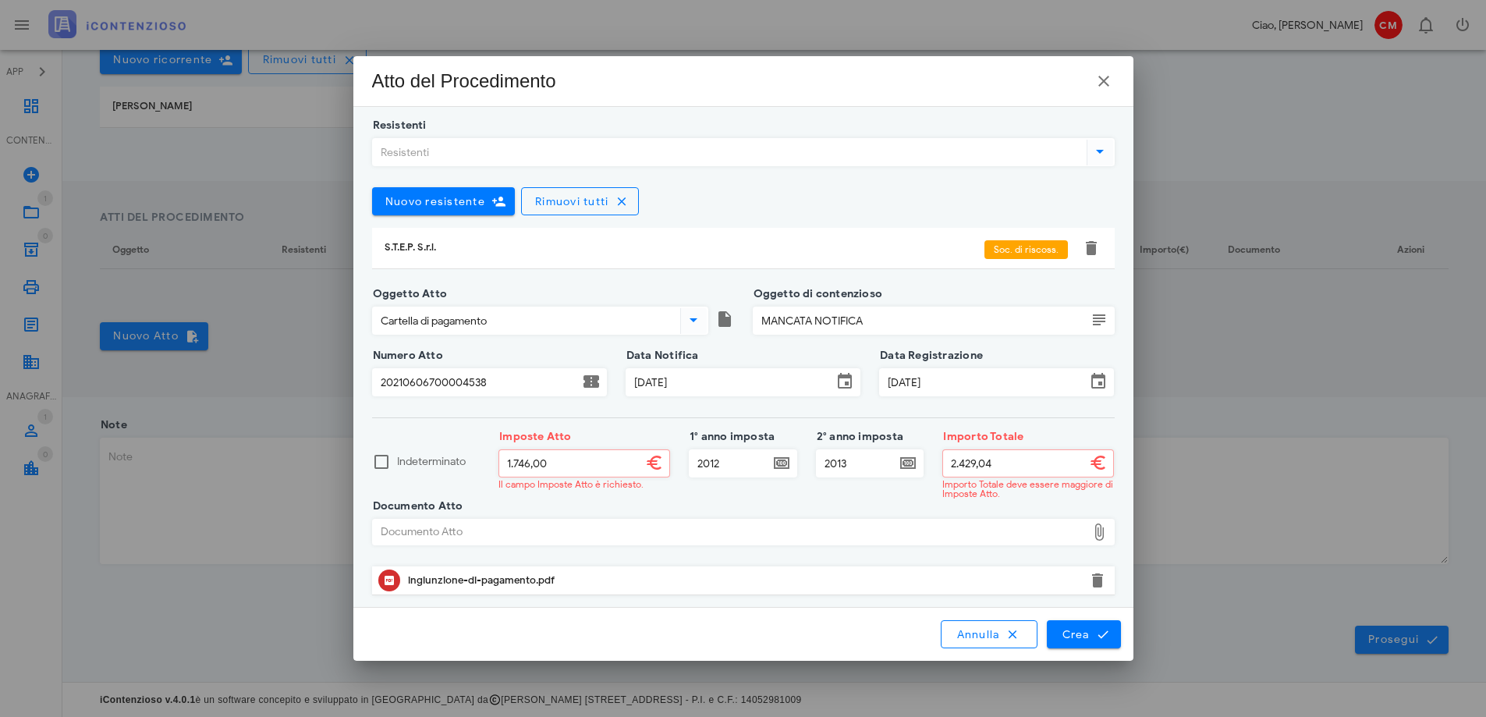
click at [862, 463] on input "2013" at bounding box center [857, 463] width 80 height 27
click at [1075, 635] on span "Crea" at bounding box center [1083, 634] width 45 height 14
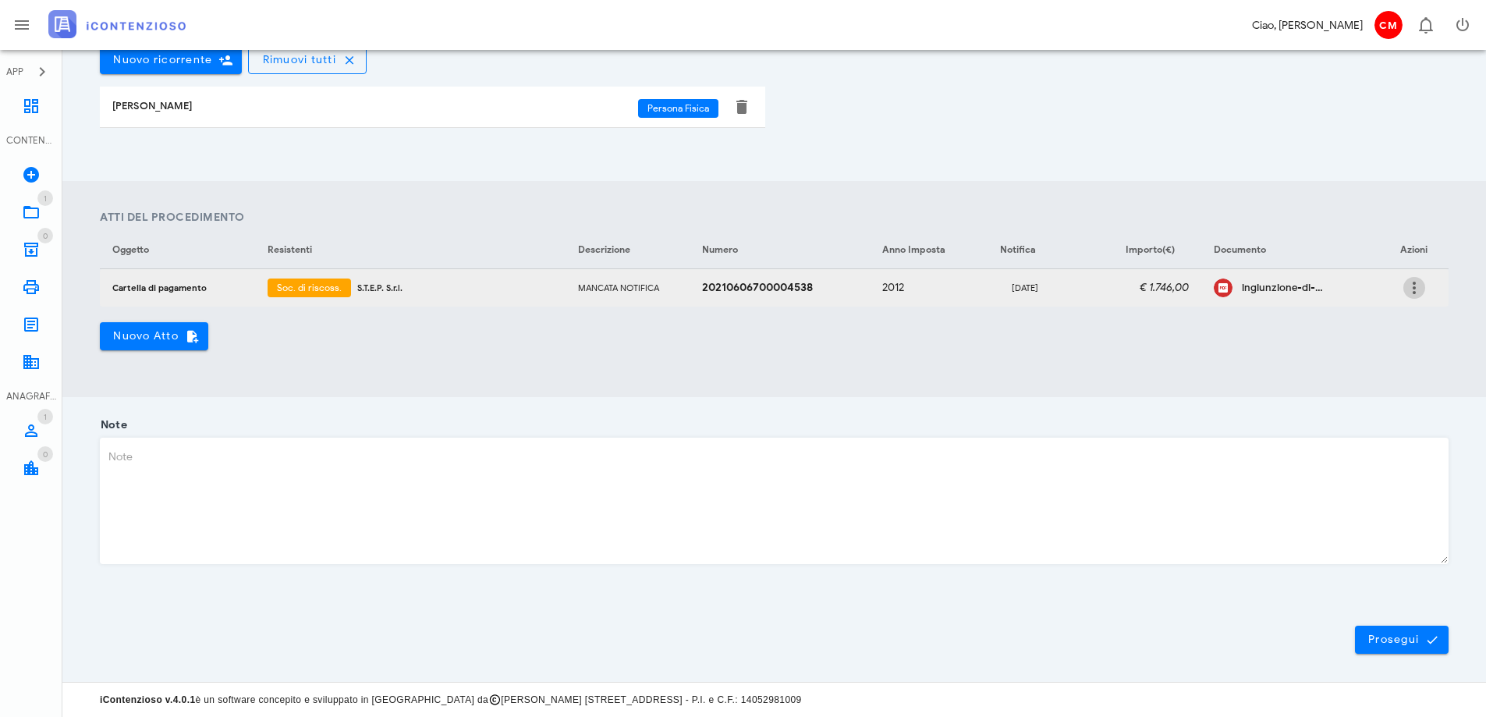
click at [1415, 290] on icon "button" at bounding box center [1414, 288] width 19 height 19
click at [1248, 348] on div "Atti del Procedimento Oggetto Resistenti Descrizione Numero Anno Imposta Notifi…" at bounding box center [774, 279] width 1349 height 141
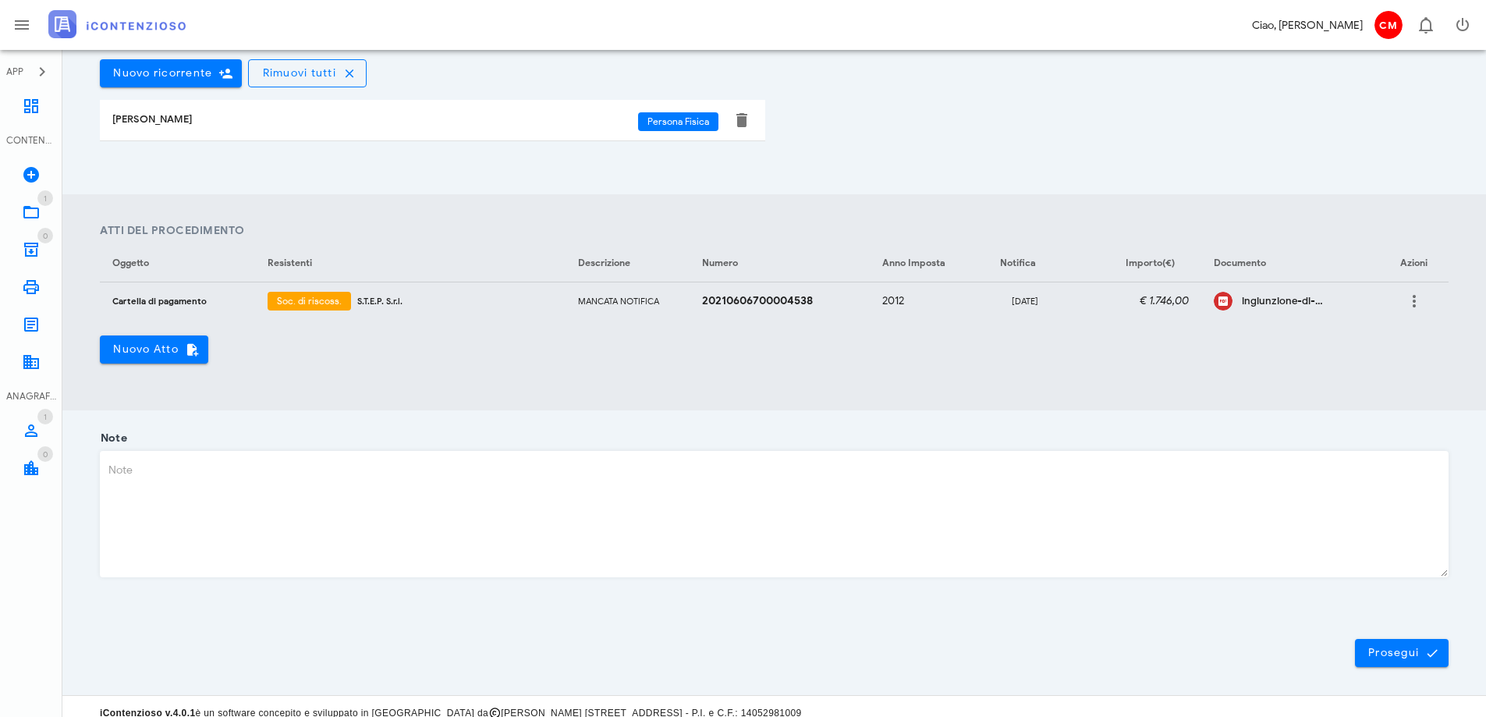
scroll to position [456, 0]
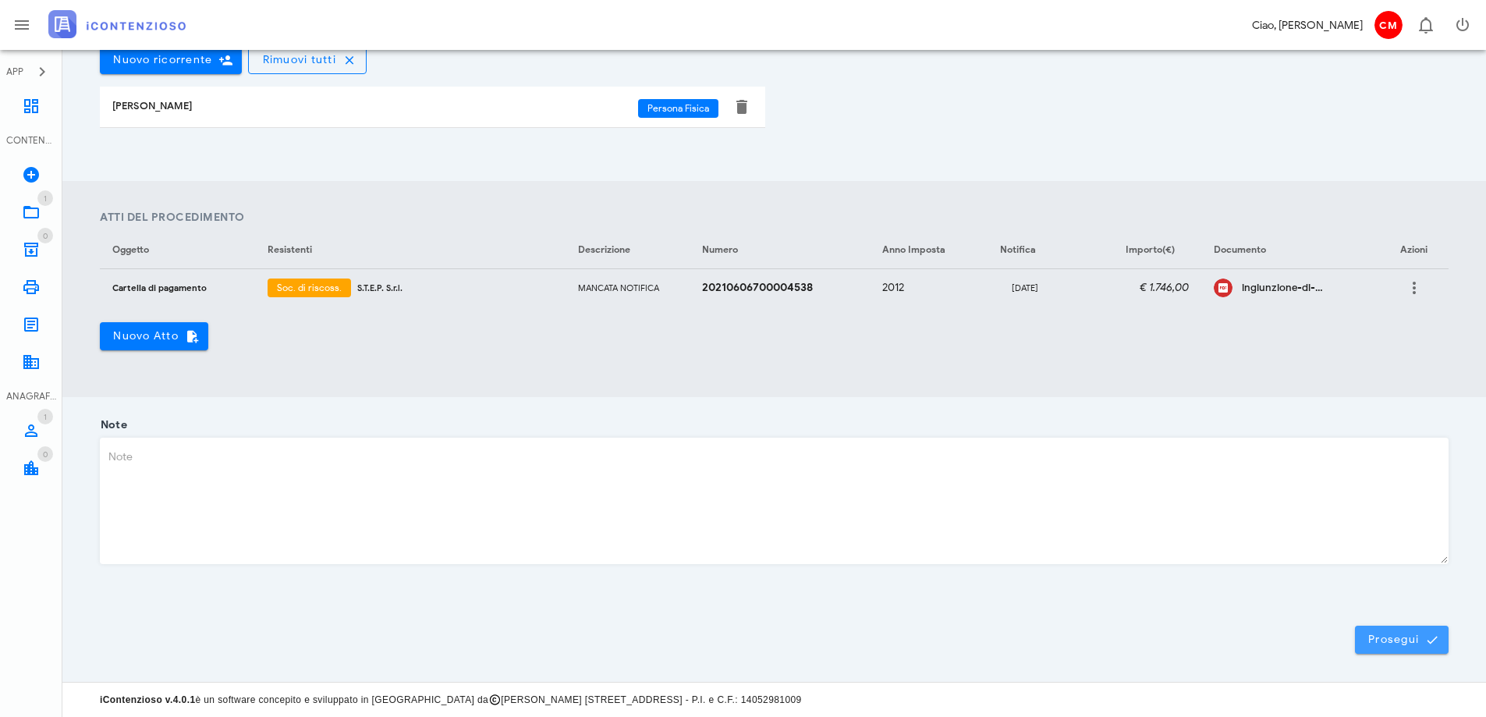
click at [1389, 635] on span "Prosegui" at bounding box center [1402, 640] width 69 height 14
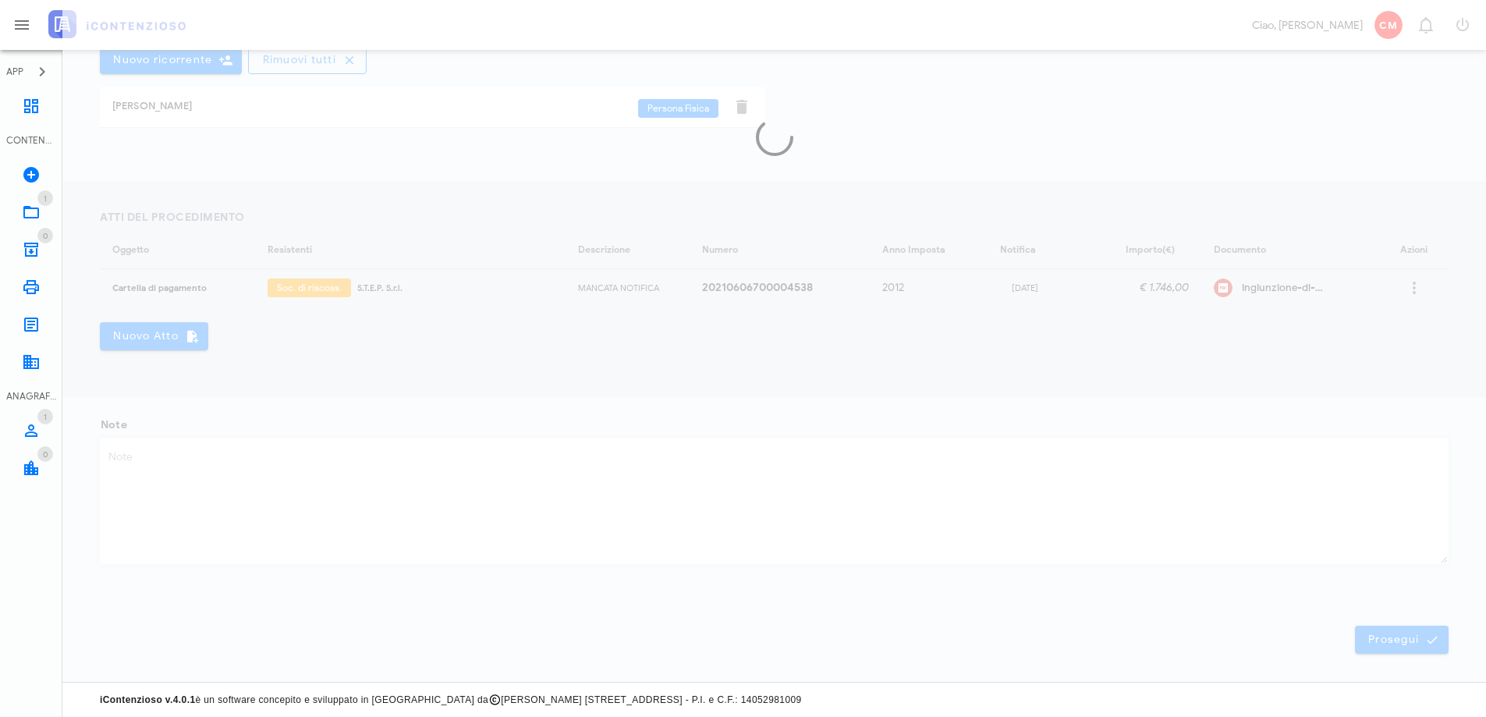
scroll to position [0, 0]
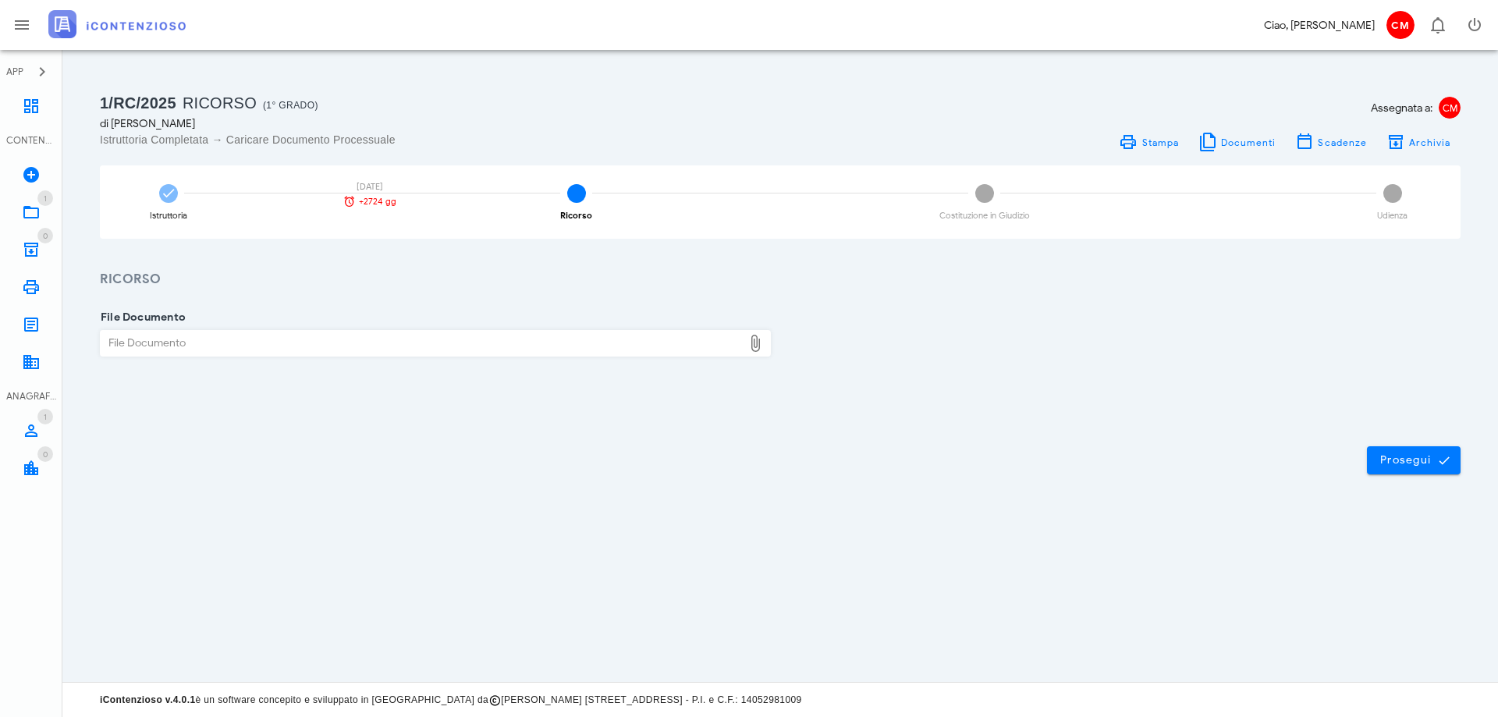
click at [757, 346] on icon at bounding box center [755, 343] width 19 height 19
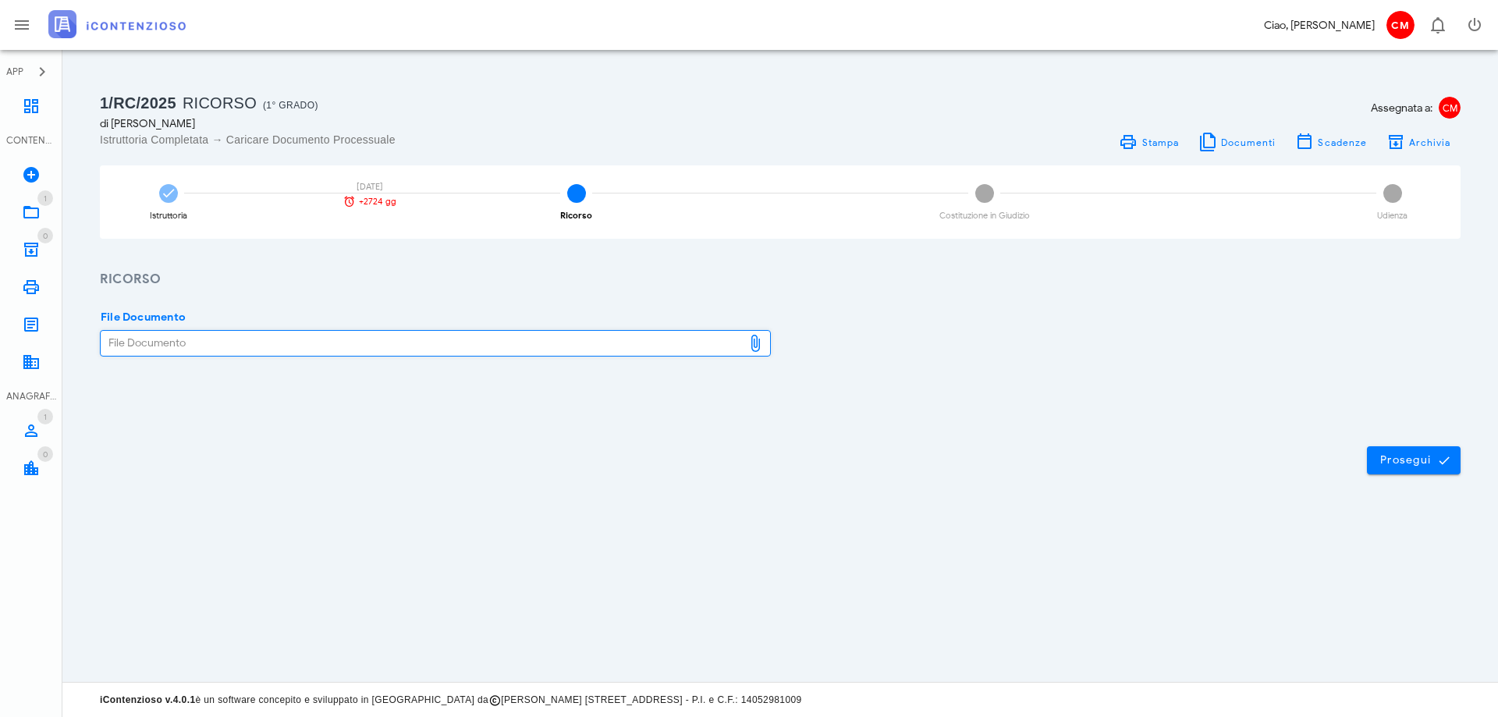
click at [737, 344] on div "File Documento" at bounding box center [422, 343] width 642 height 25
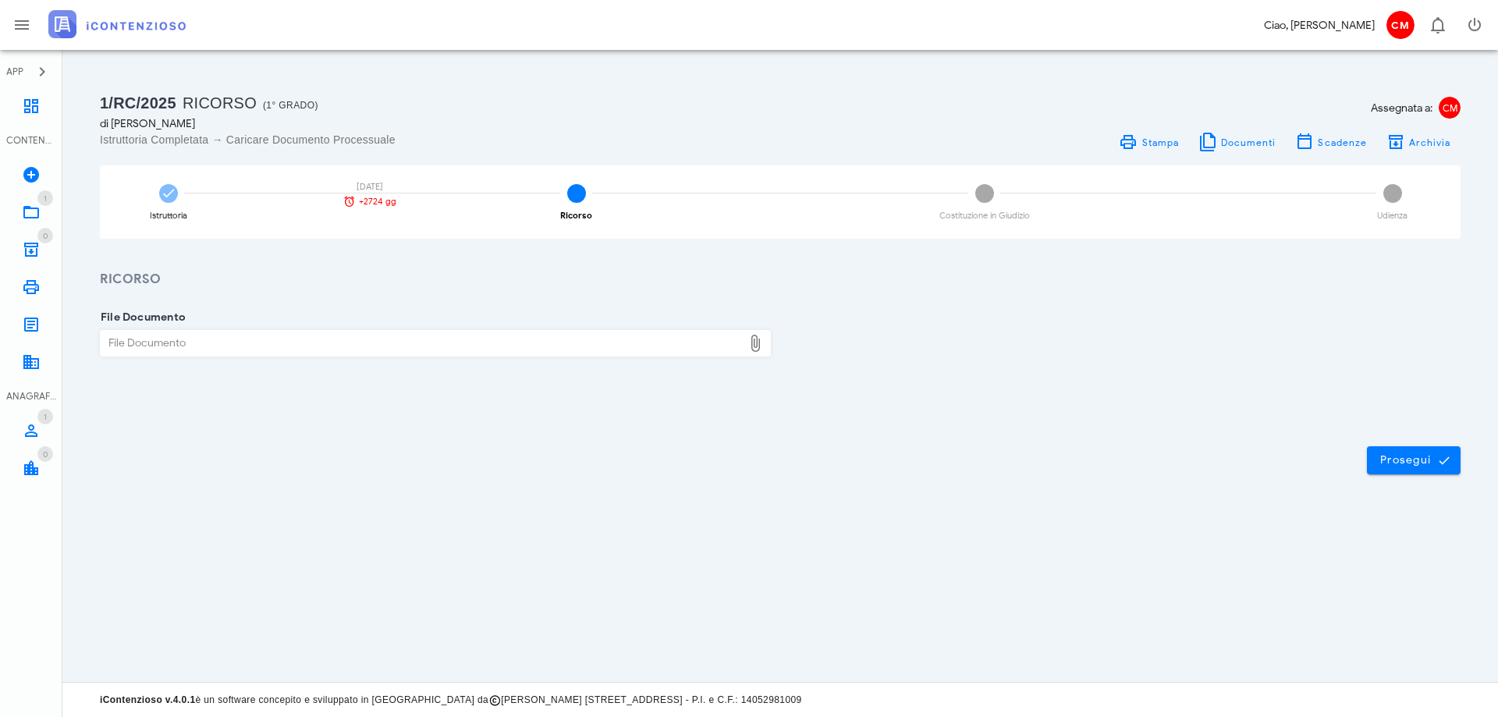
type input "C:\fakepath\Ricorso CTP IMU.pdf"
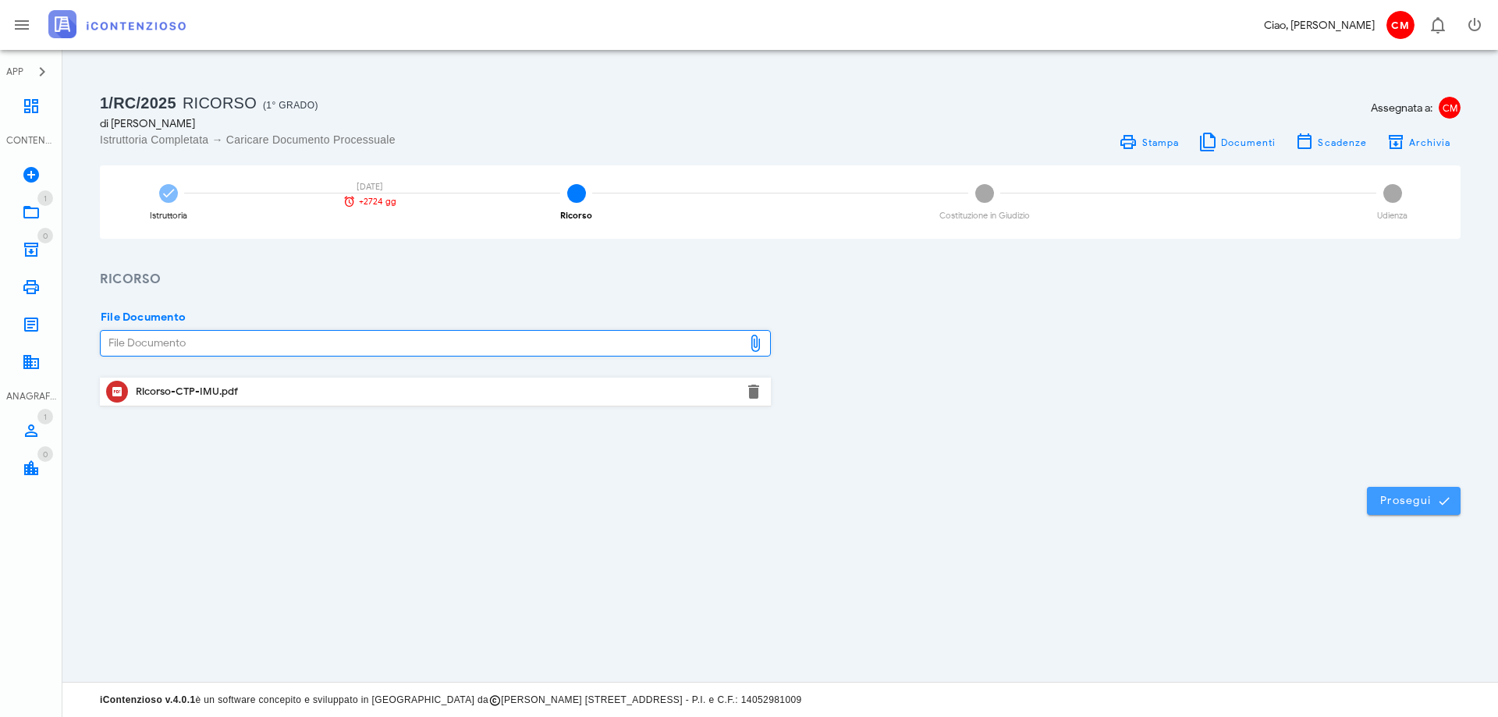
click at [1386, 499] on span "Prosegui" at bounding box center [1413, 501] width 69 height 14
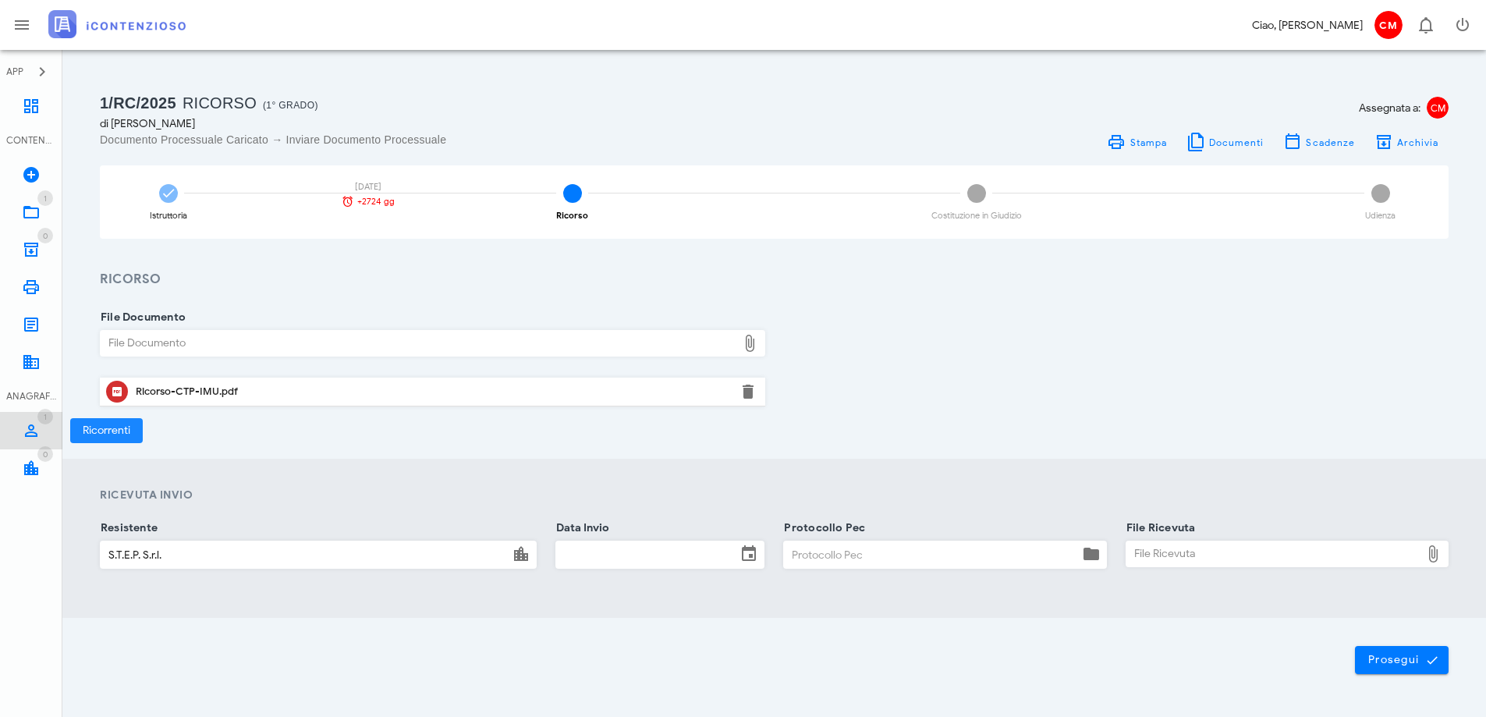
click at [35, 424] on icon at bounding box center [31, 430] width 19 height 19
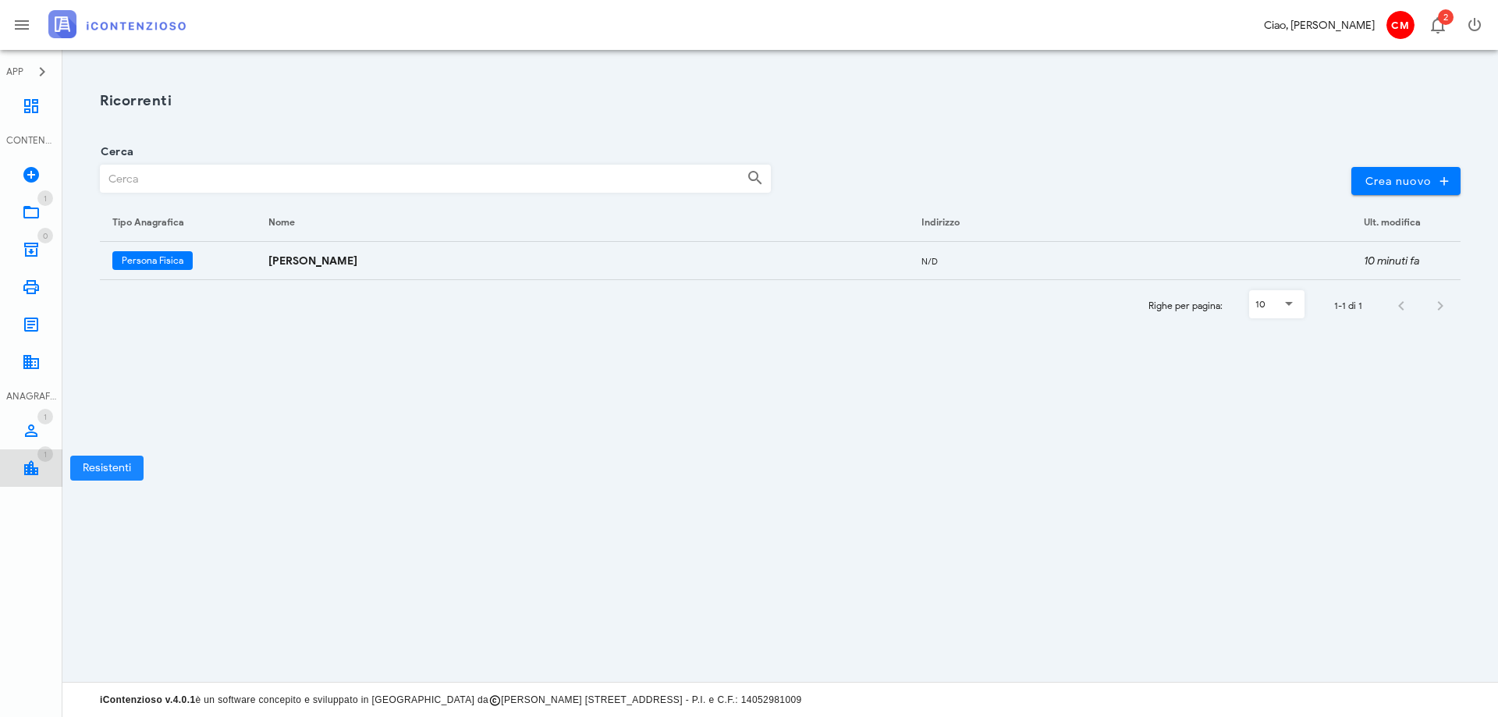
click at [32, 463] on icon at bounding box center [31, 468] width 19 height 19
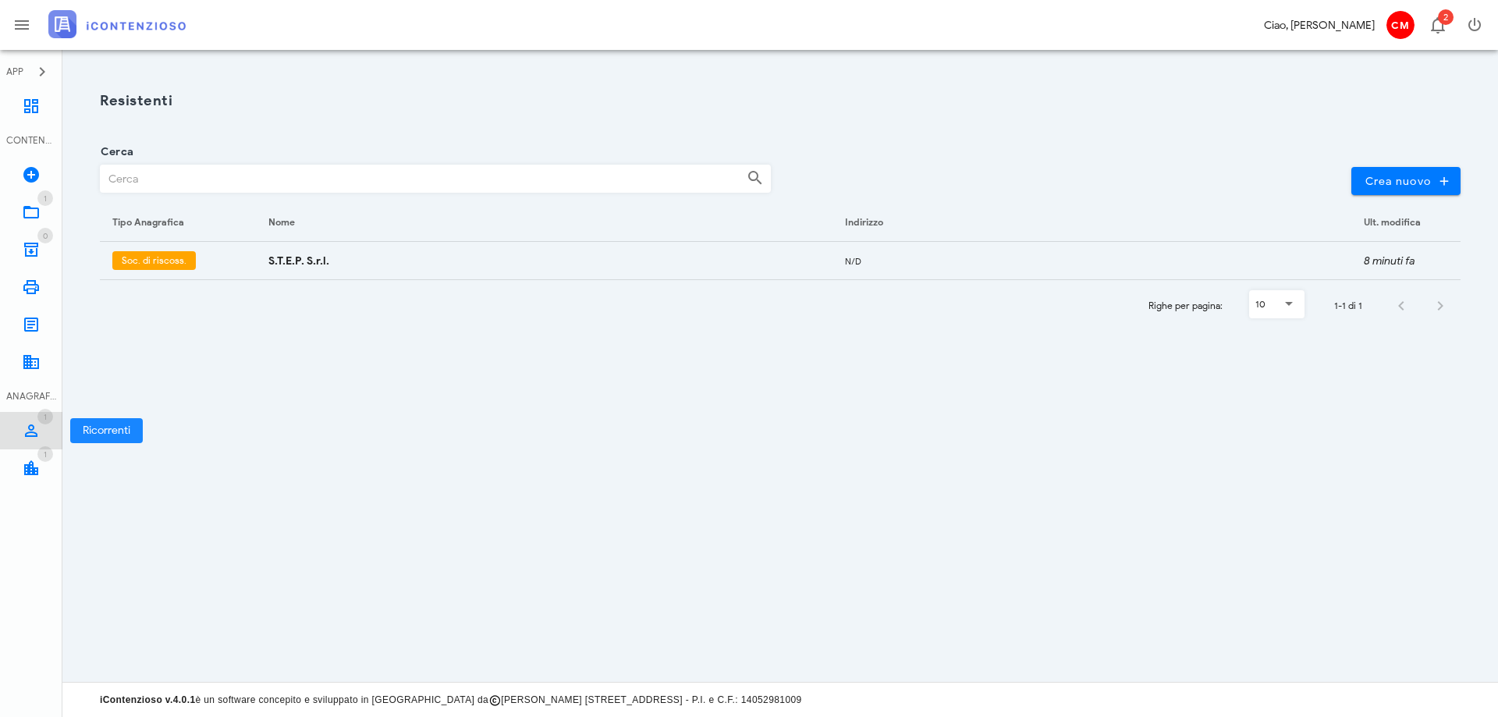
click at [30, 431] on icon at bounding box center [31, 430] width 19 height 19
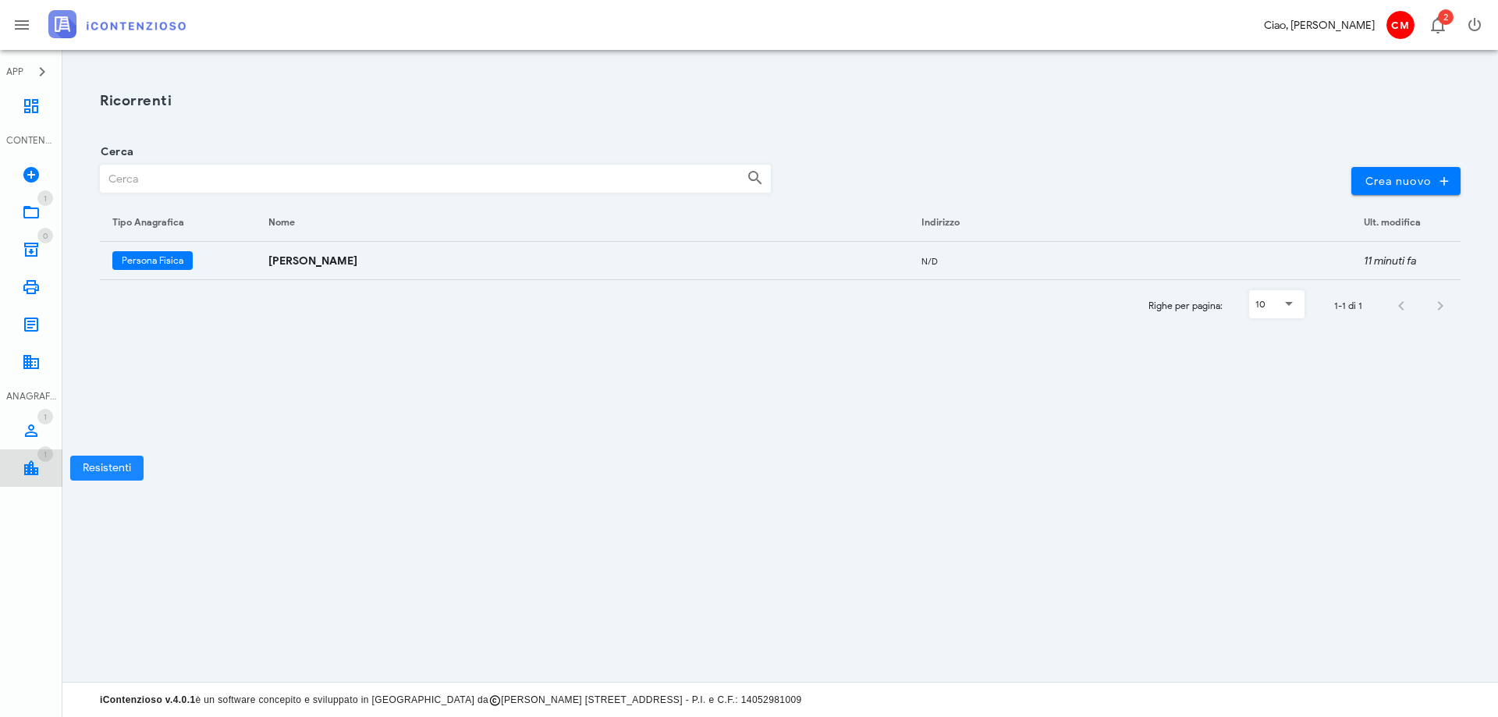
click at [30, 468] on icon at bounding box center [31, 468] width 19 height 19
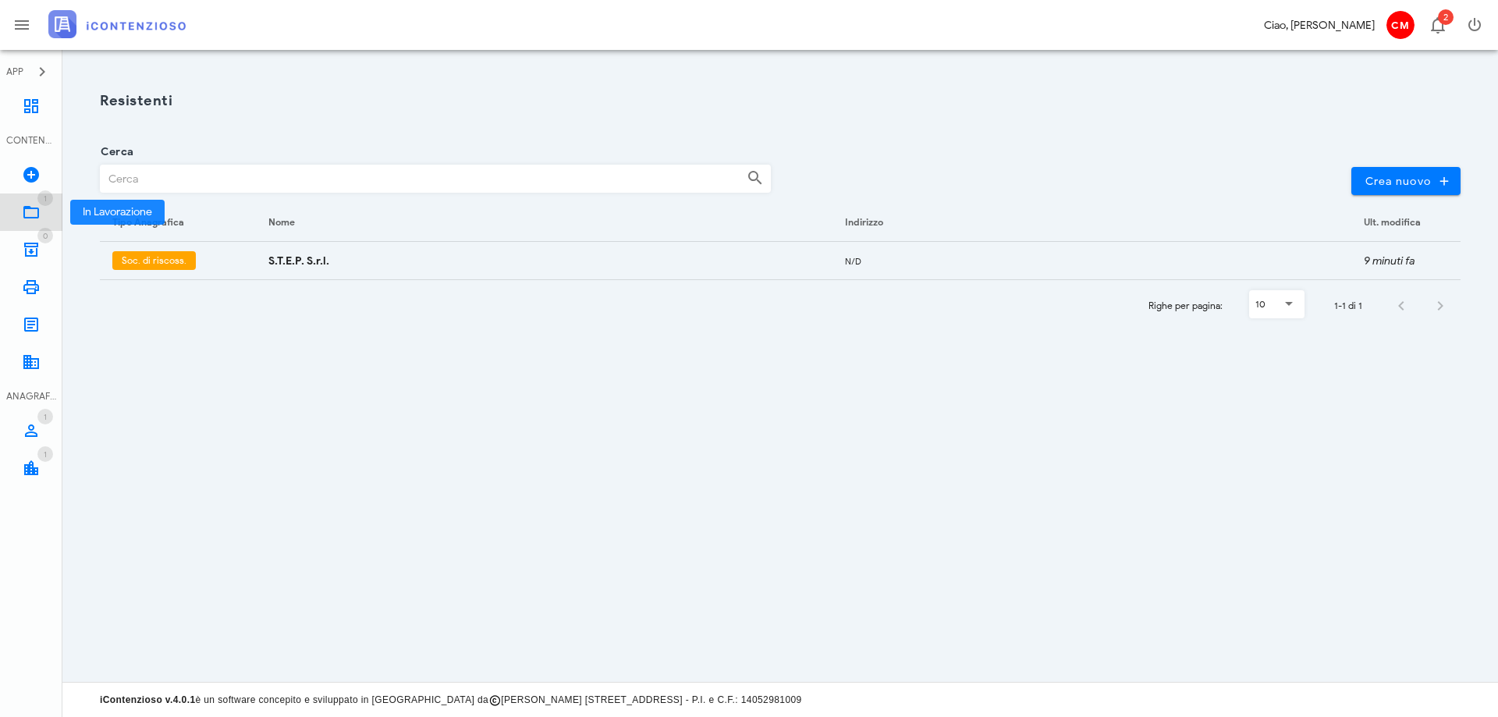
click at [39, 215] on icon at bounding box center [31, 212] width 19 height 19
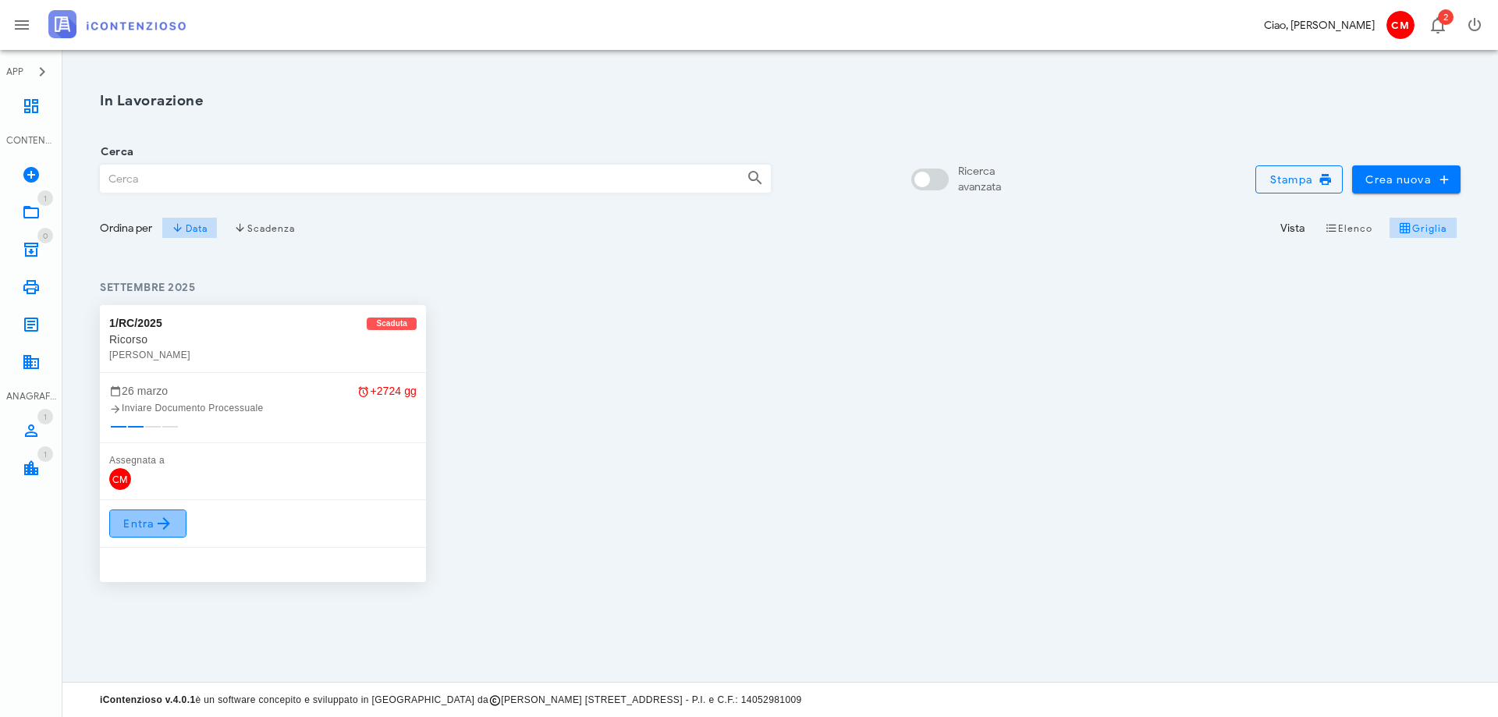
click at [147, 527] on span "Entra" at bounding box center [147, 523] width 51 height 19
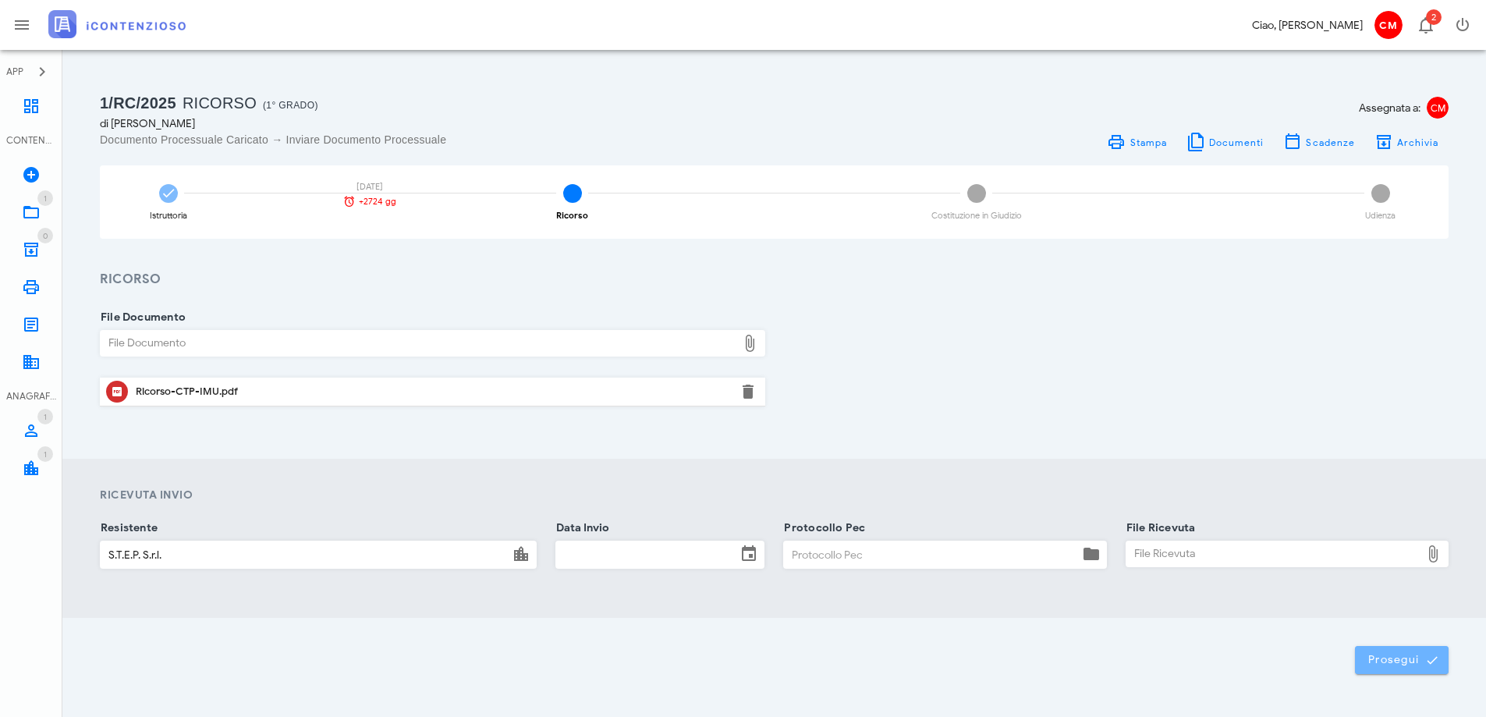
click at [1410, 657] on span "Prosegui" at bounding box center [1402, 660] width 69 height 14
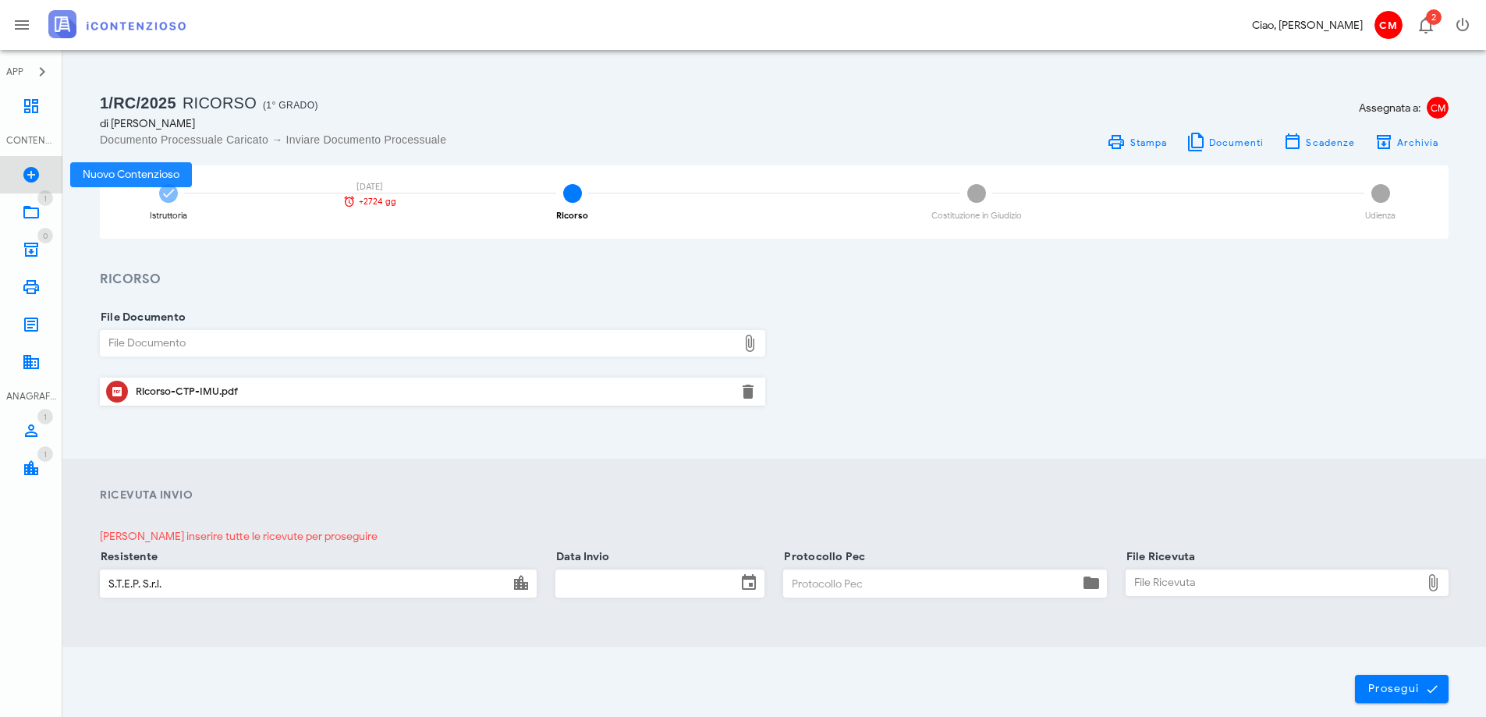
click at [34, 174] on icon at bounding box center [31, 174] width 19 height 19
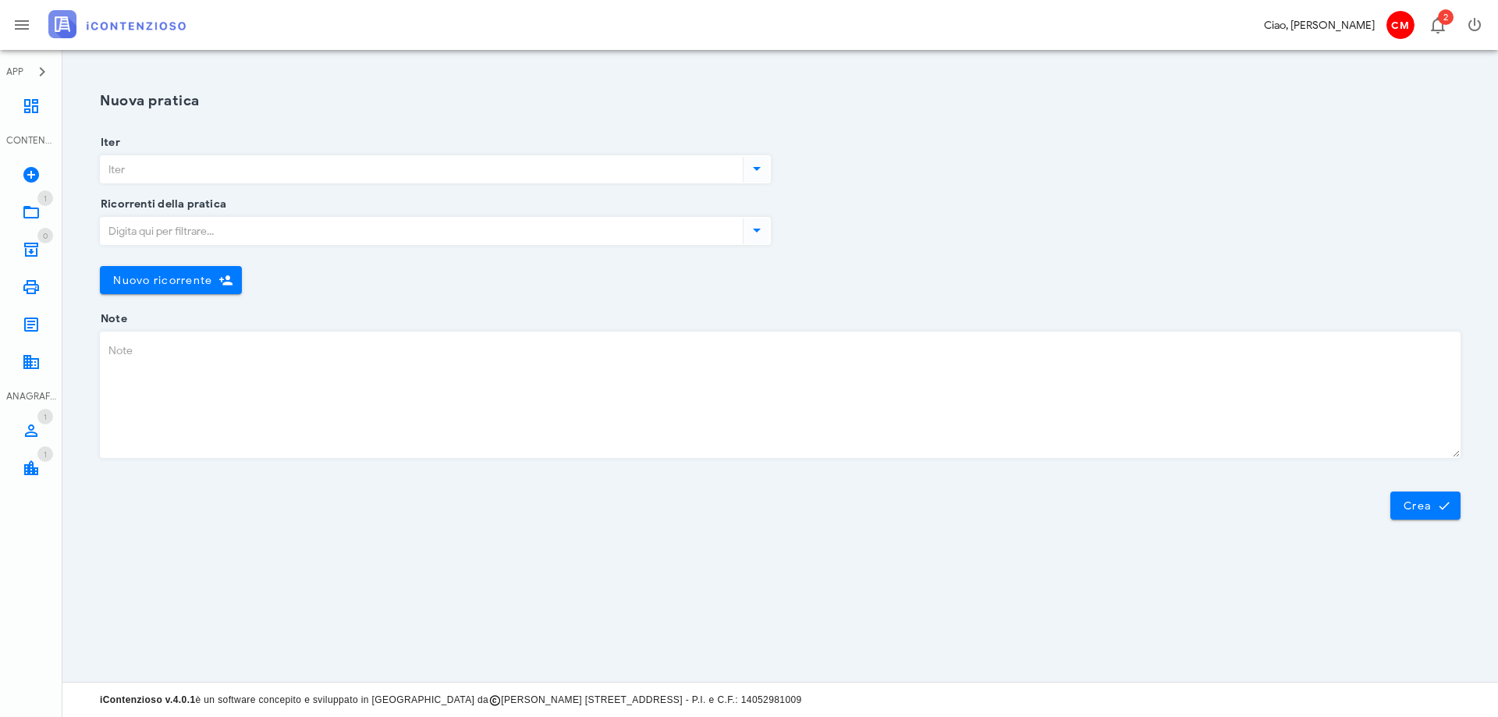
click at [363, 175] on input "Iter" at bounding box center [420, 169] width 639 height 27
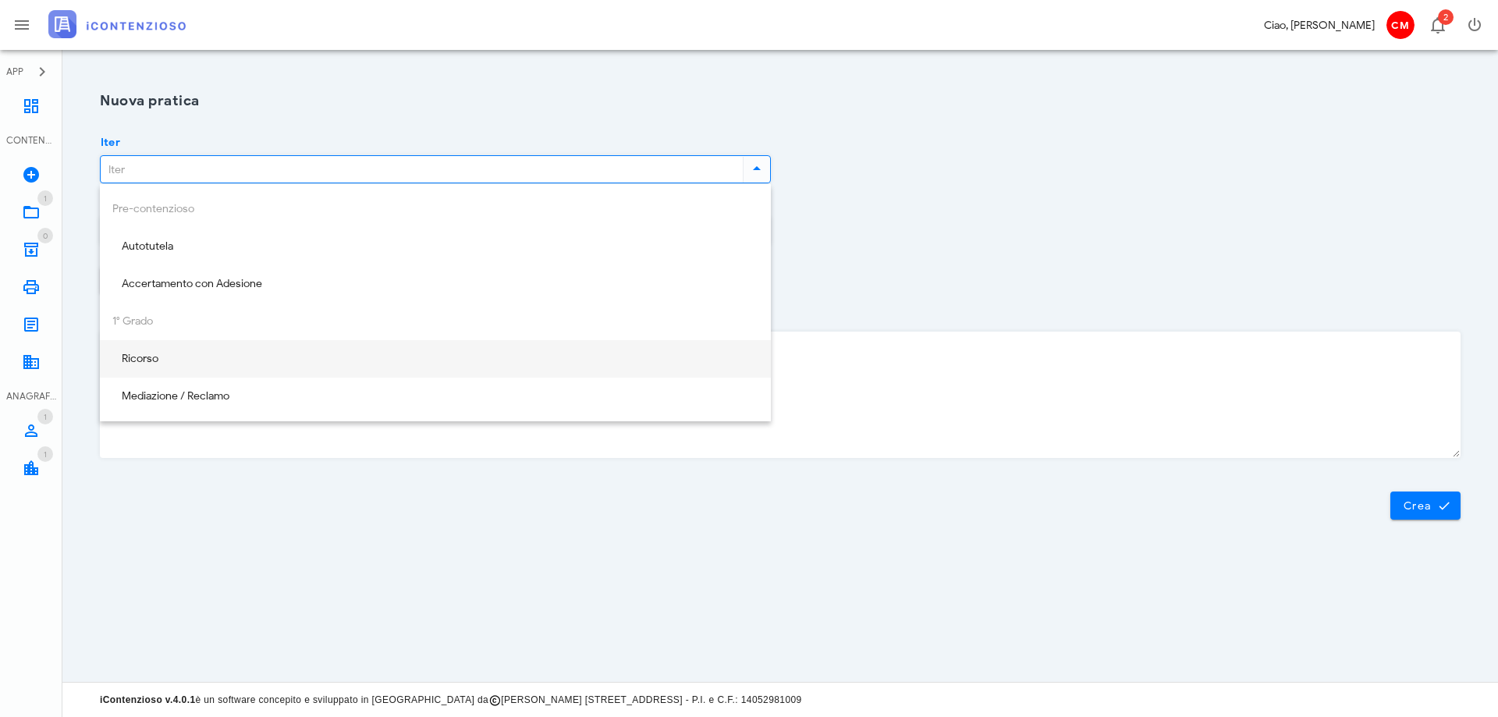
click at [261, 360] on div "Ricorso" at bounding box center [435, 359] width 646 height 13
type input "Ricorso"
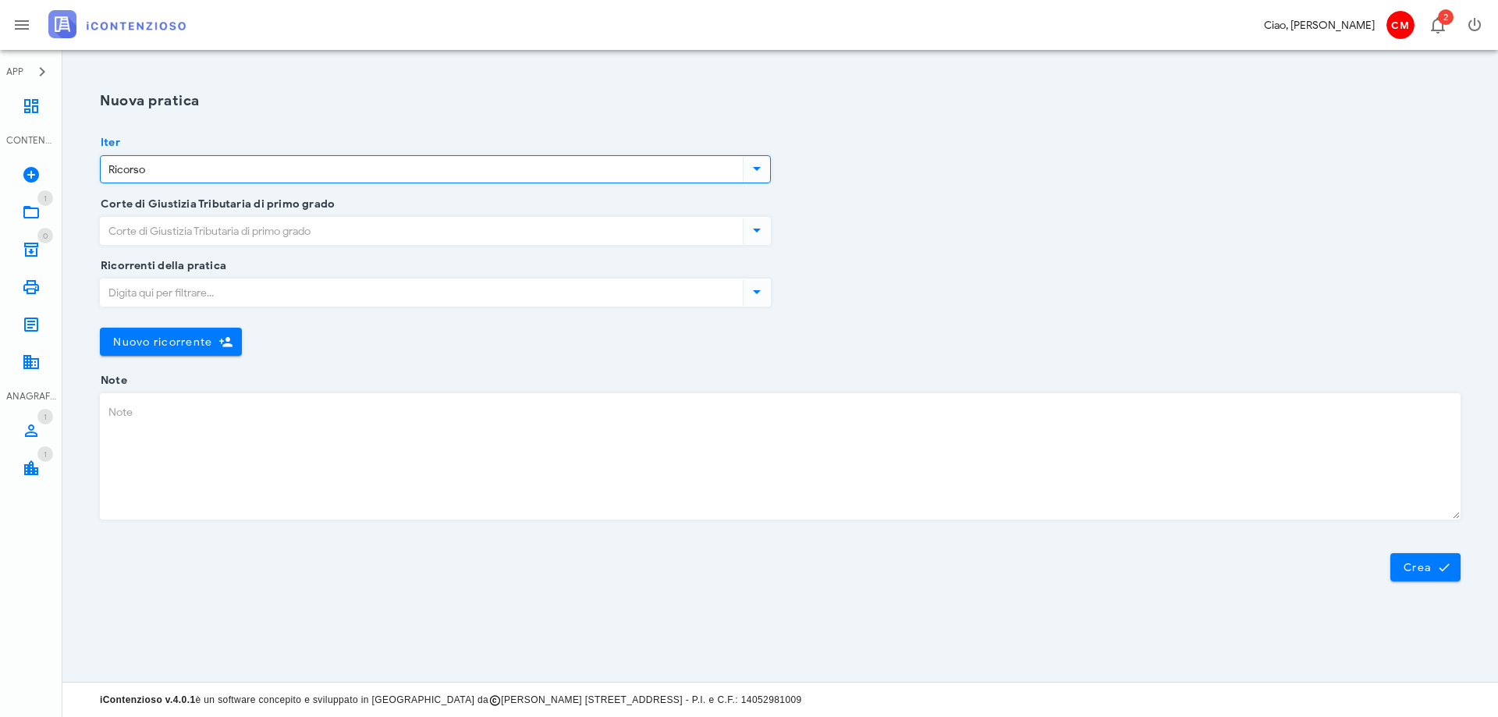
click at [378, 232] on input "Corte di Giustizia Tributaria di primo grado" at bounding box center [420, 231] width 639 height 27
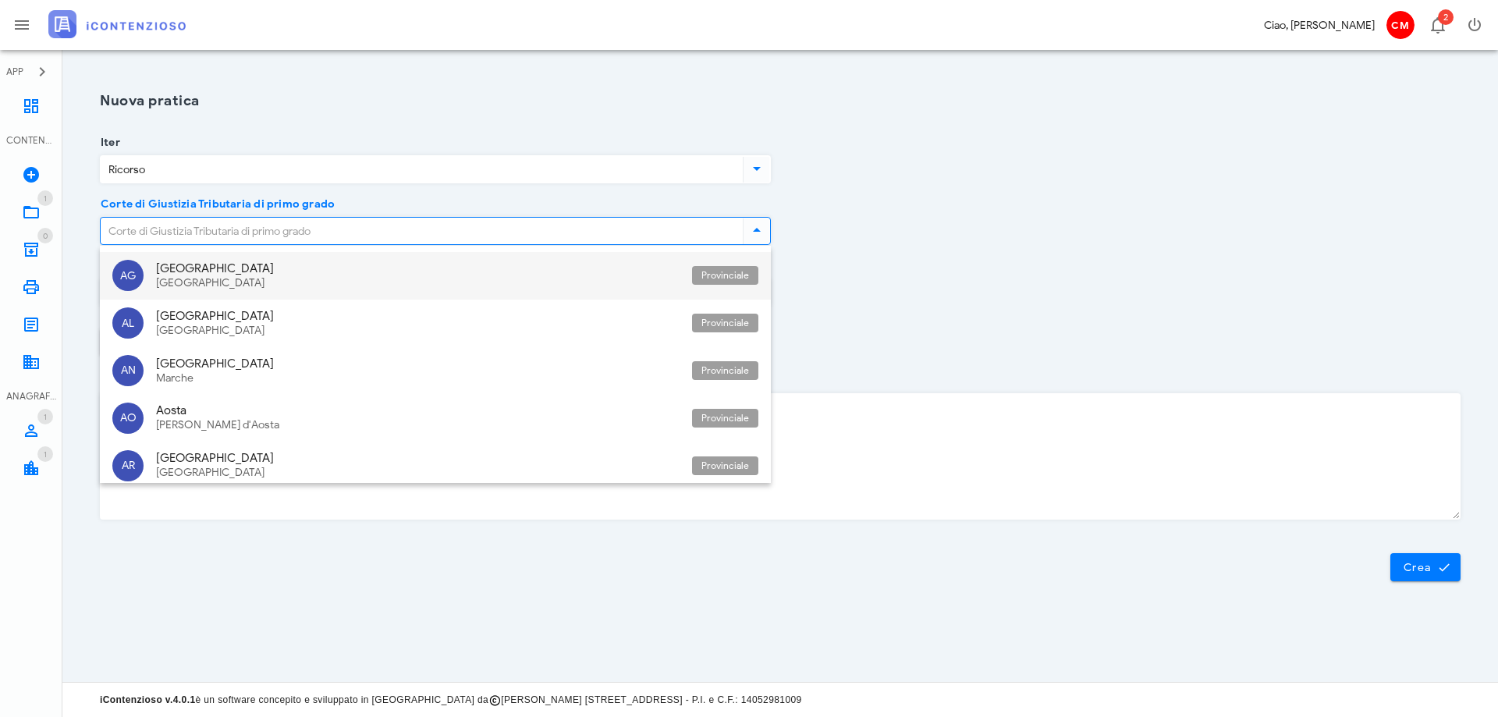
click at [314, 289] on div "Sicilia" at bounding box center [418, 283] width 524 height 13
type input "Agrigento"
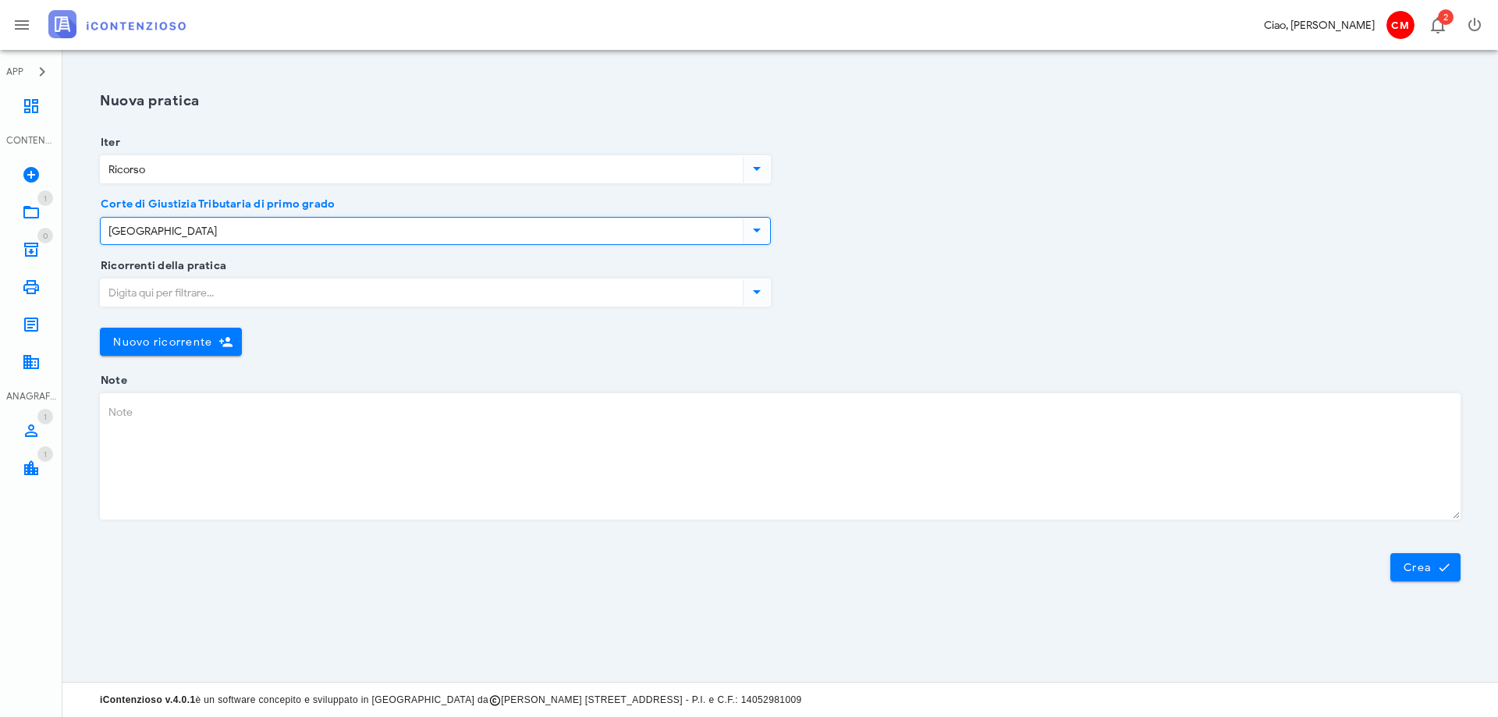
click at [317, 295] on input "Ricorrenti della pratica" at bounding box center [420, 292] width 639 height 27
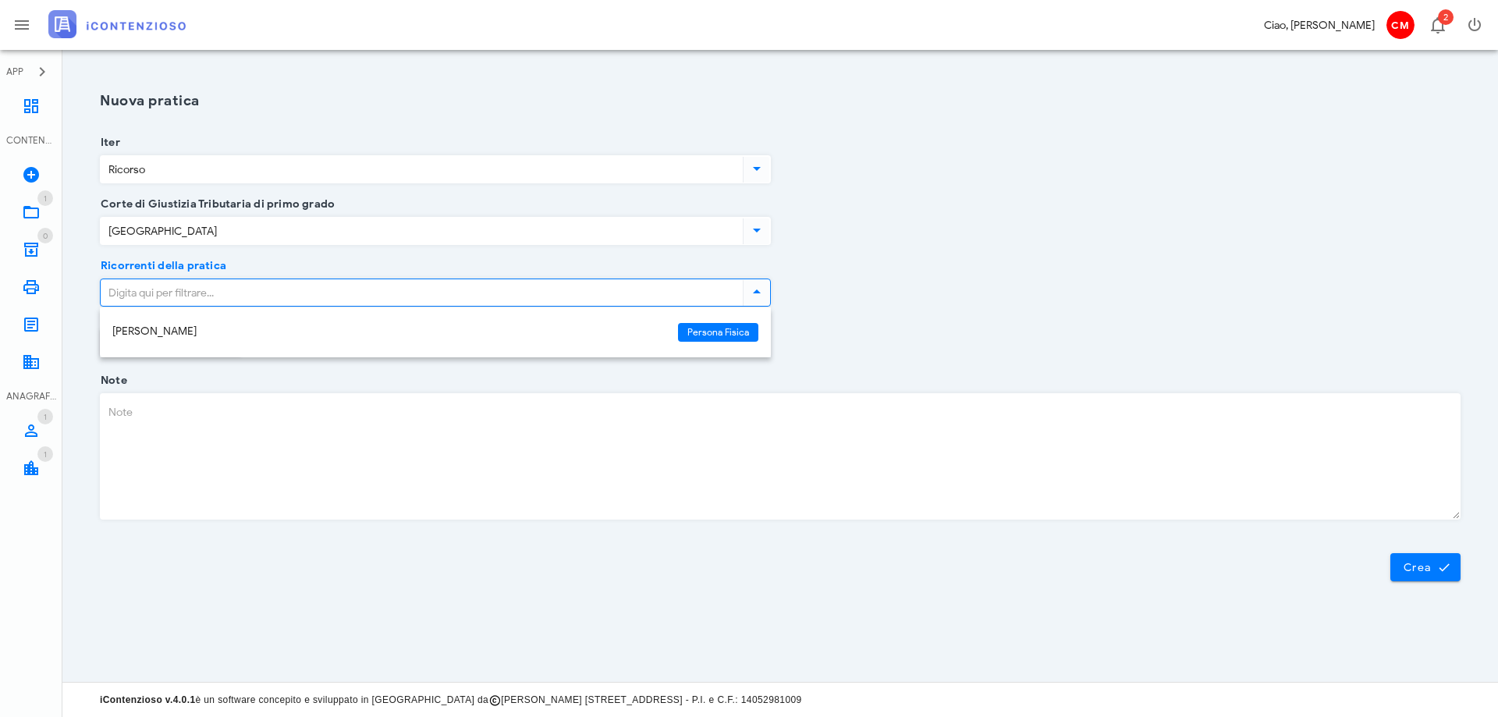
click at [874, 256] on div "Corte di Giustizia Tributaria di primo grado Agrigento" at bounding box center [780, 235] width 1379 height 62
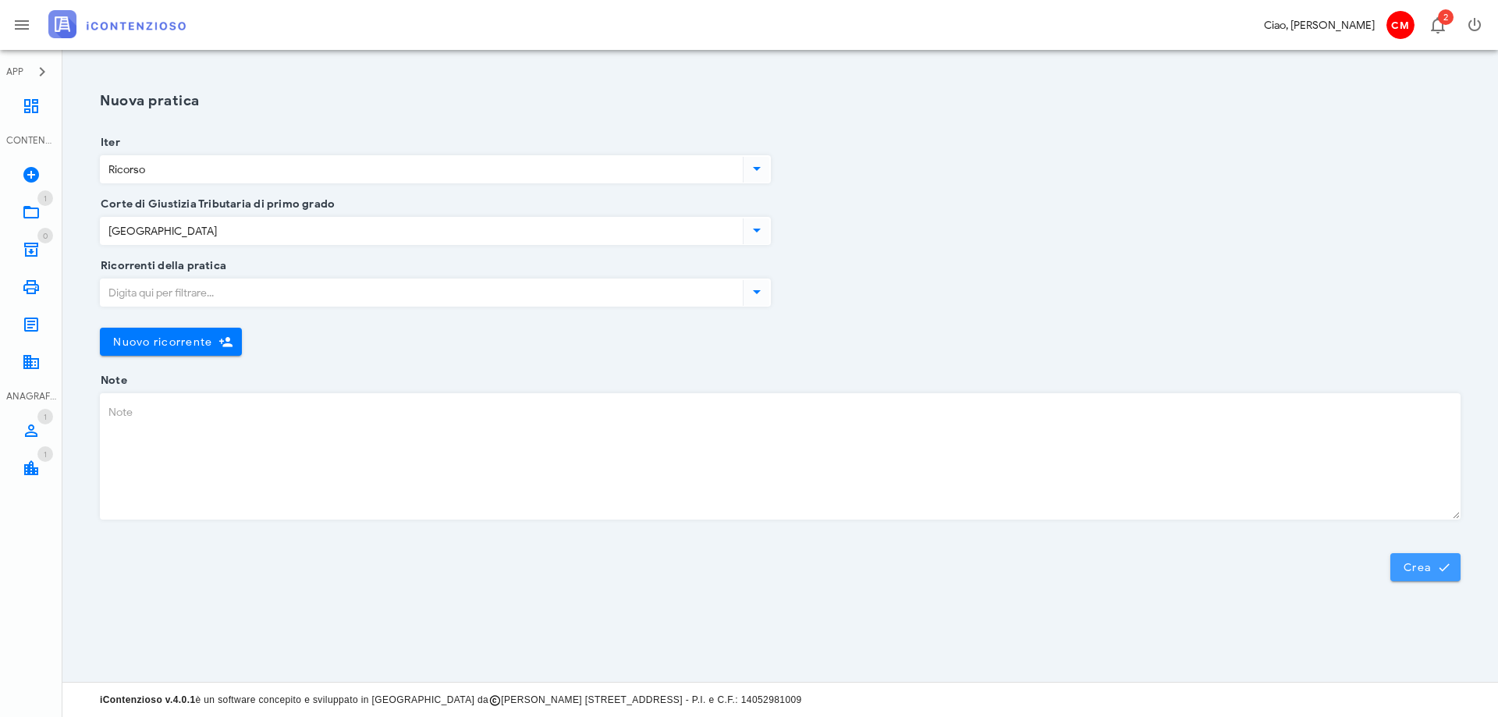
click at [1429, 565] on span "Crea" at bounding box center [1425, 567] width 45 height 14
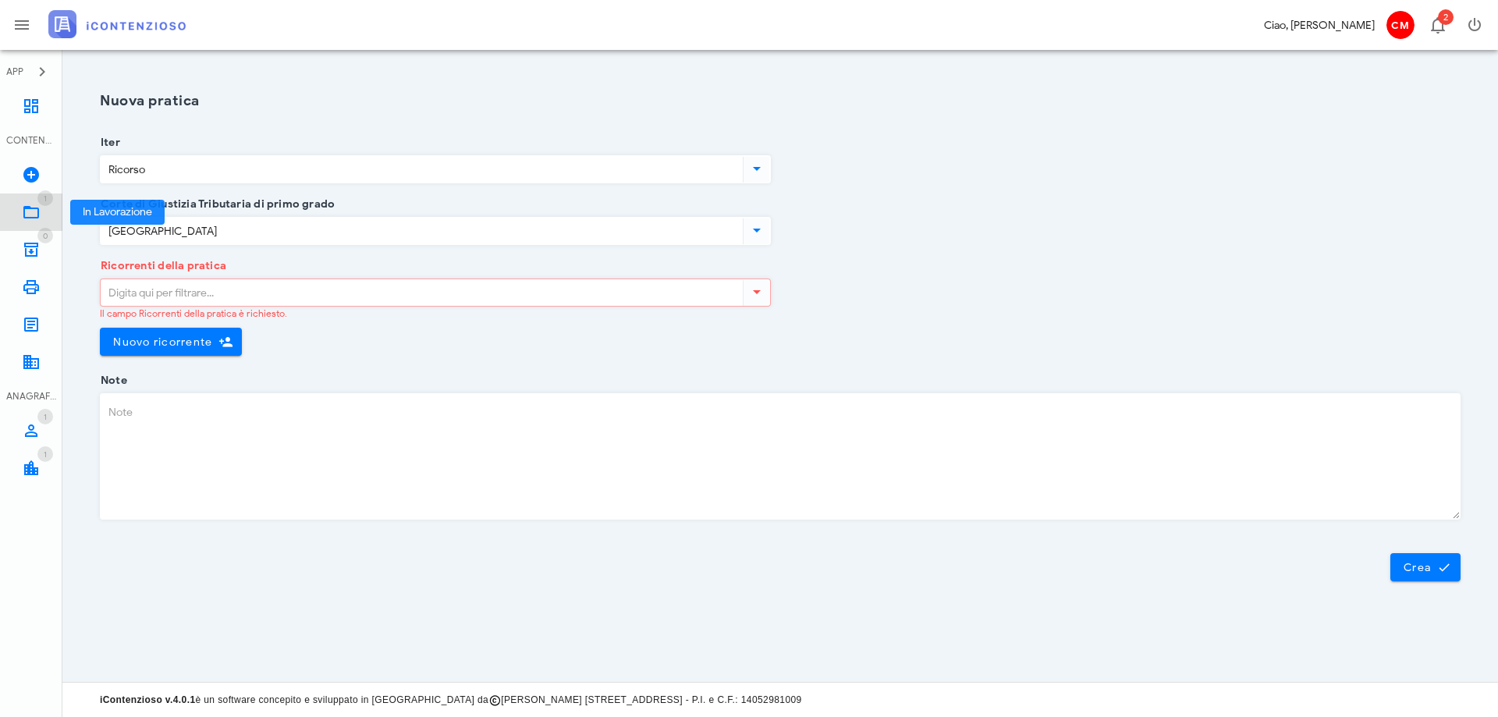
click at [31, 210] on icon at bounding box center [31, 212] width 19 height 19
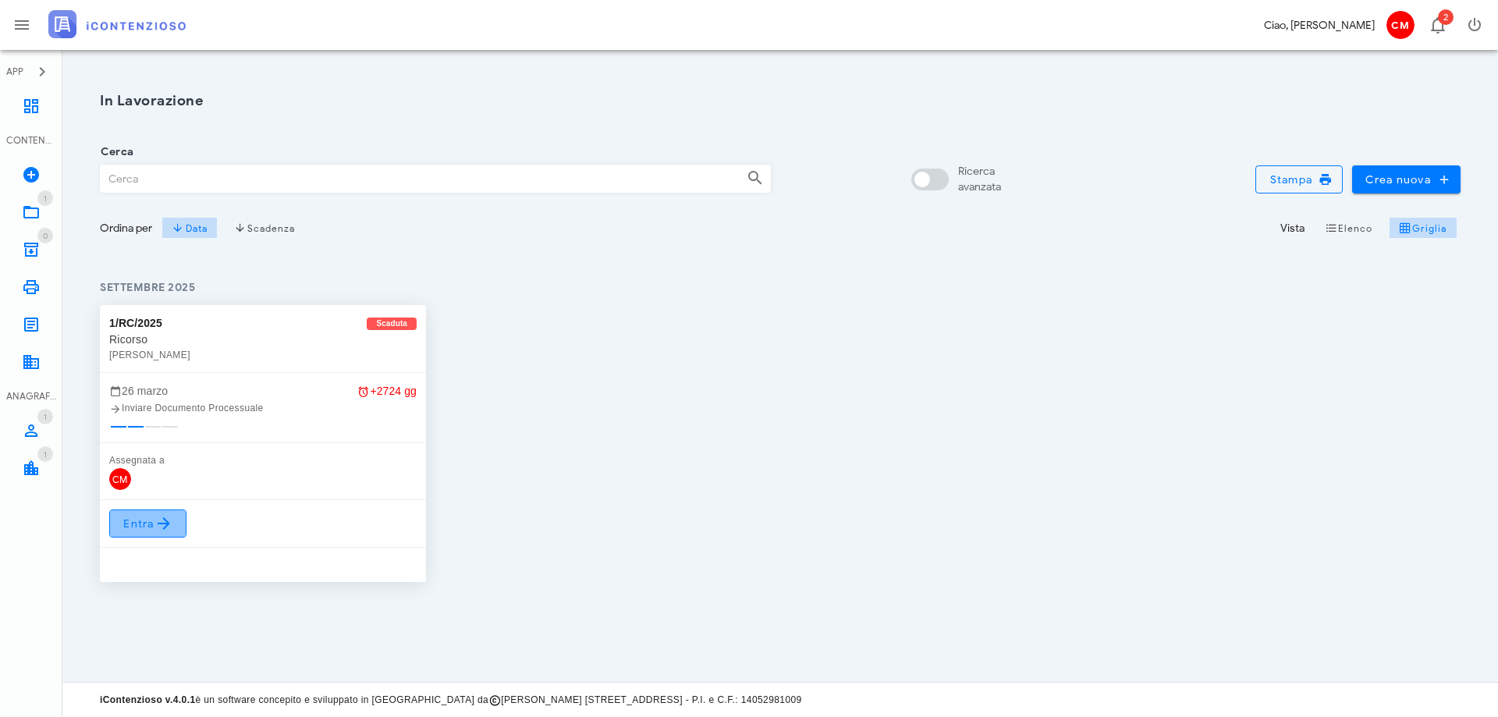
click at [157, 531] on icon at bounding box center [163, 523] width 19 height 19
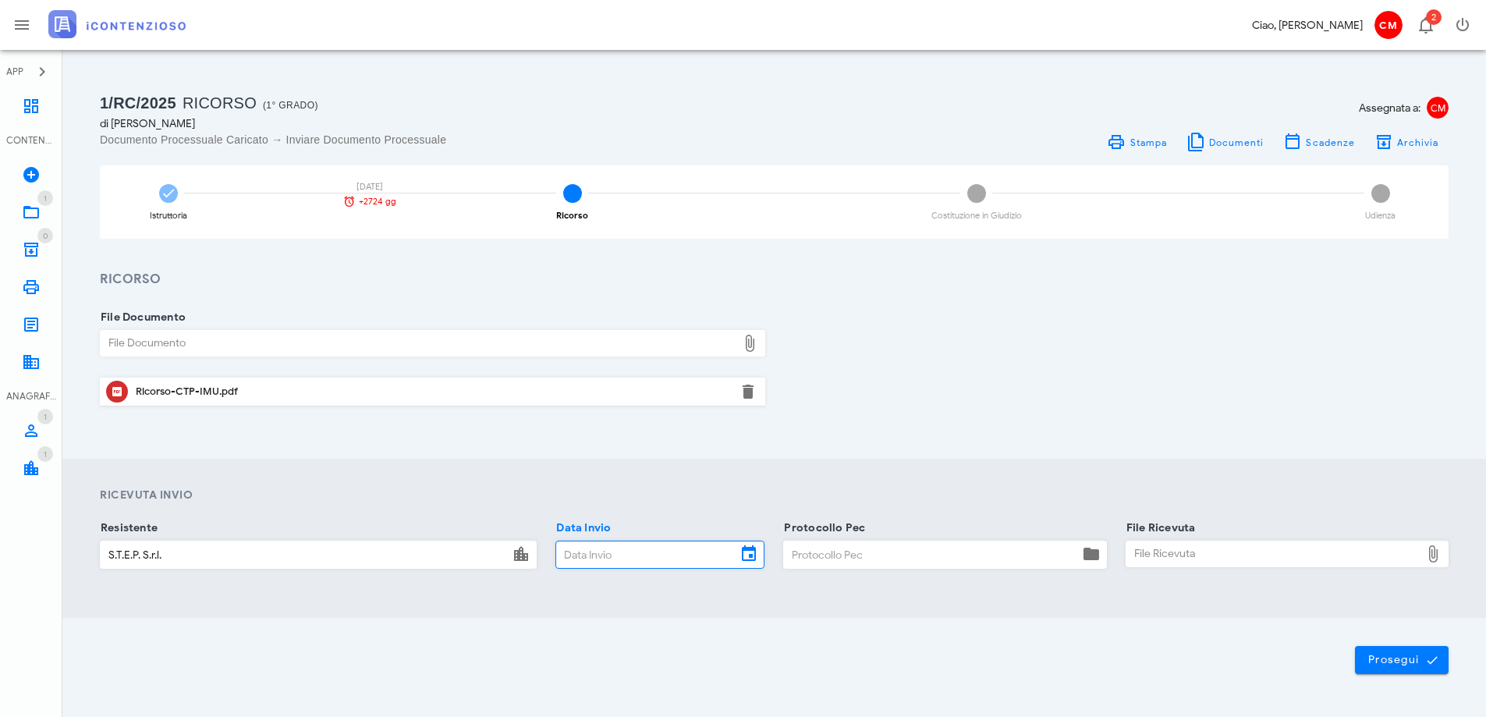
click at [616, 556] on input "Data Invio" at bounding box center [646, 554] width 180 height 27
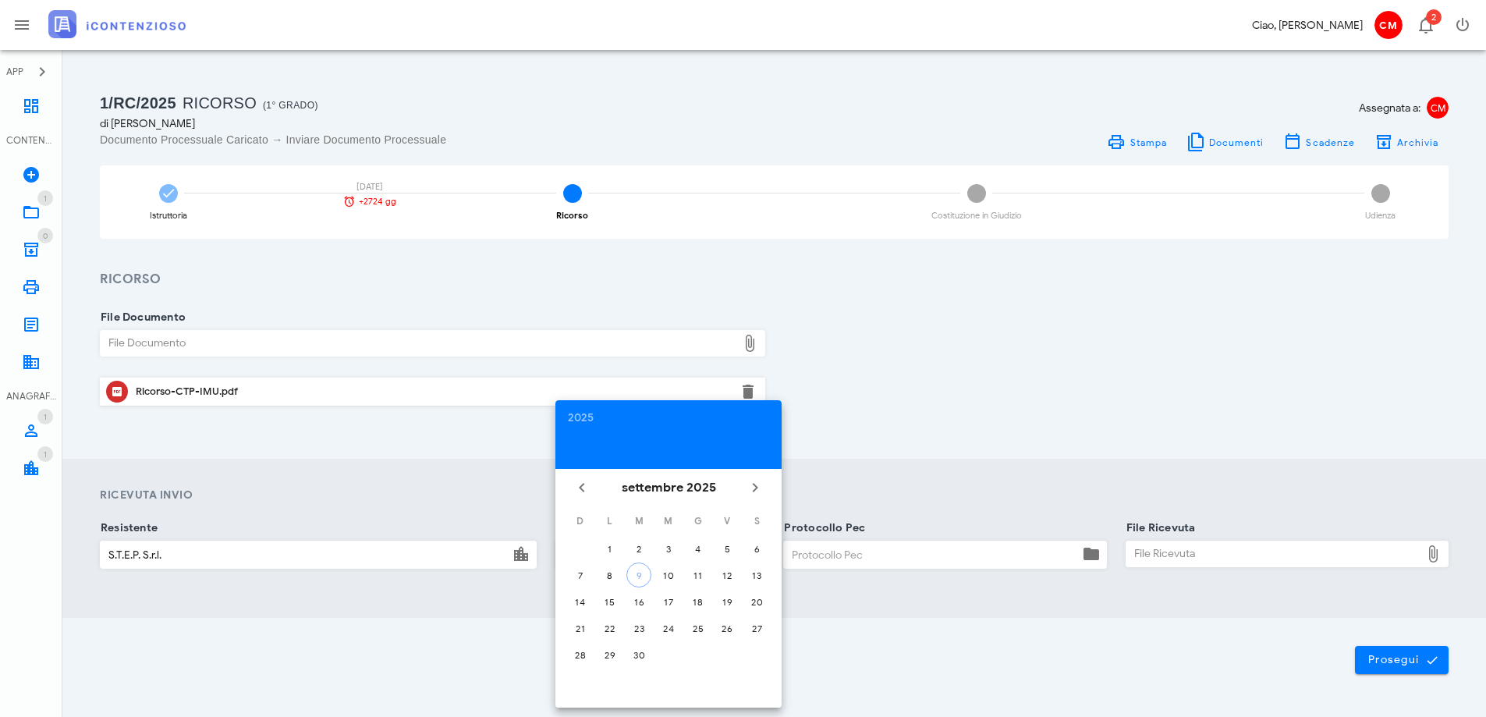
click at [513, 602] on div "Ricevuta Invio Resistente S.T.E.P. S.r.l. Data Invio Protocollo Pec File Ricevu…" at bounding box center [774, 538] width 1424 height 159
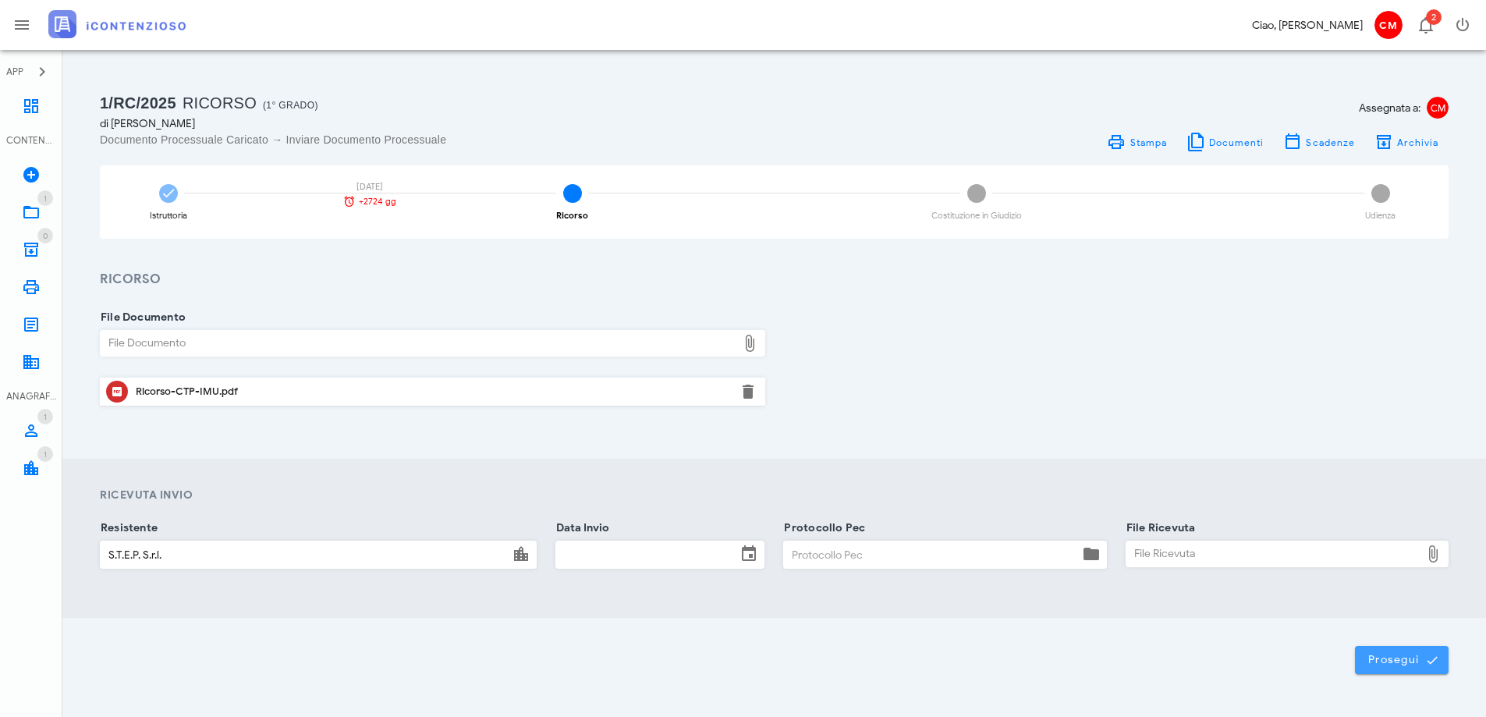
click at [1395, 668] on button "Prosegui" at bounding box center [1402, 660] width 94 height 28
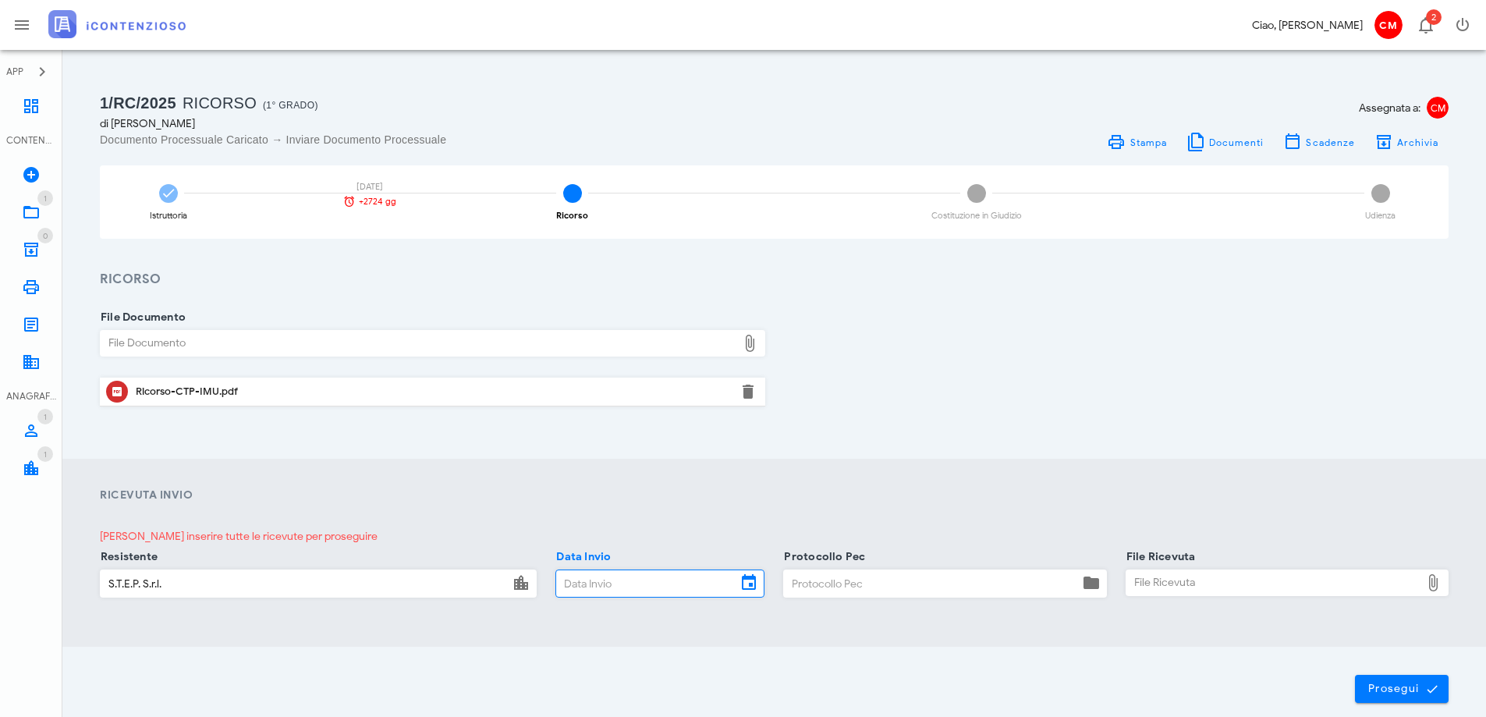
click at [623, 585] on input "Data Invio" at bounding box center [646, 583] width 180 height 27
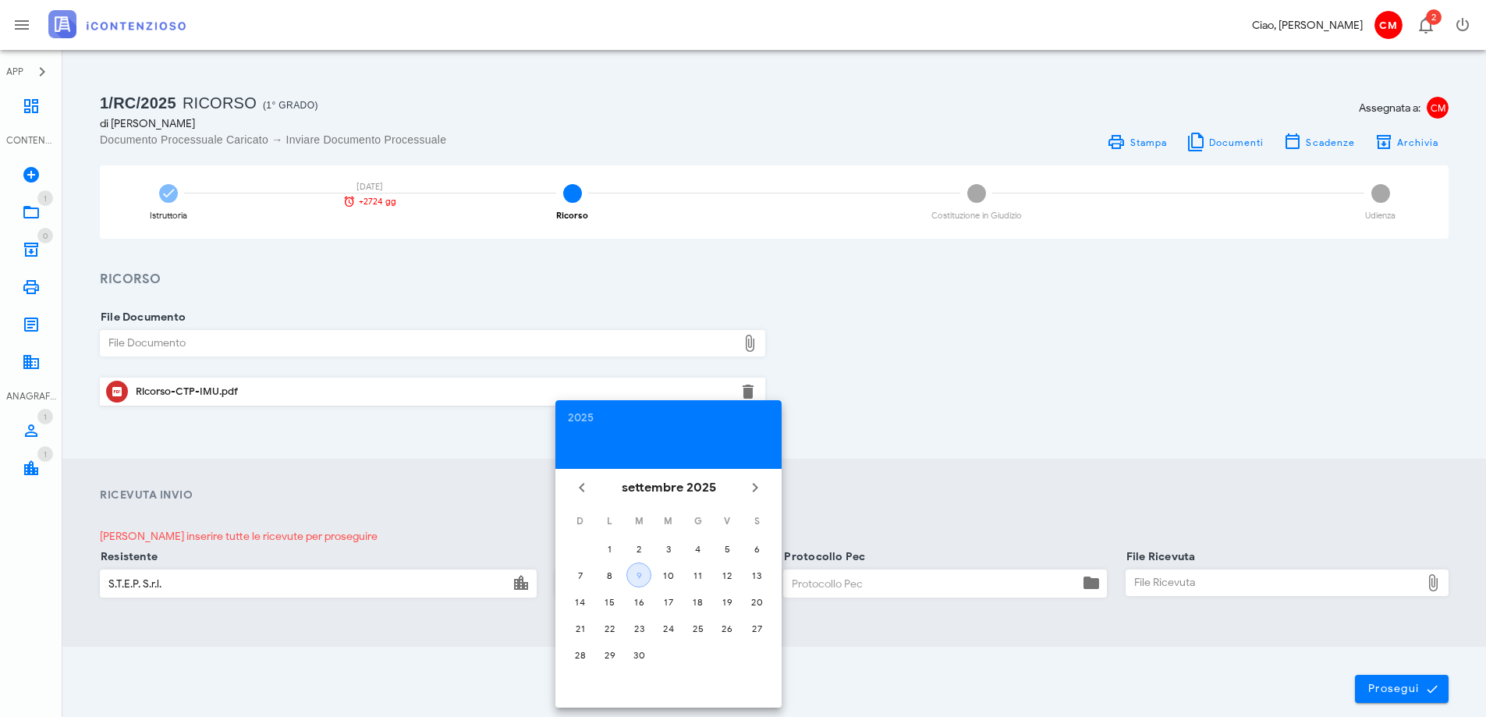
click at [637, 575] on div "9" at bounding box center [638, 576] width 23 height 12
type input "[DATE]"
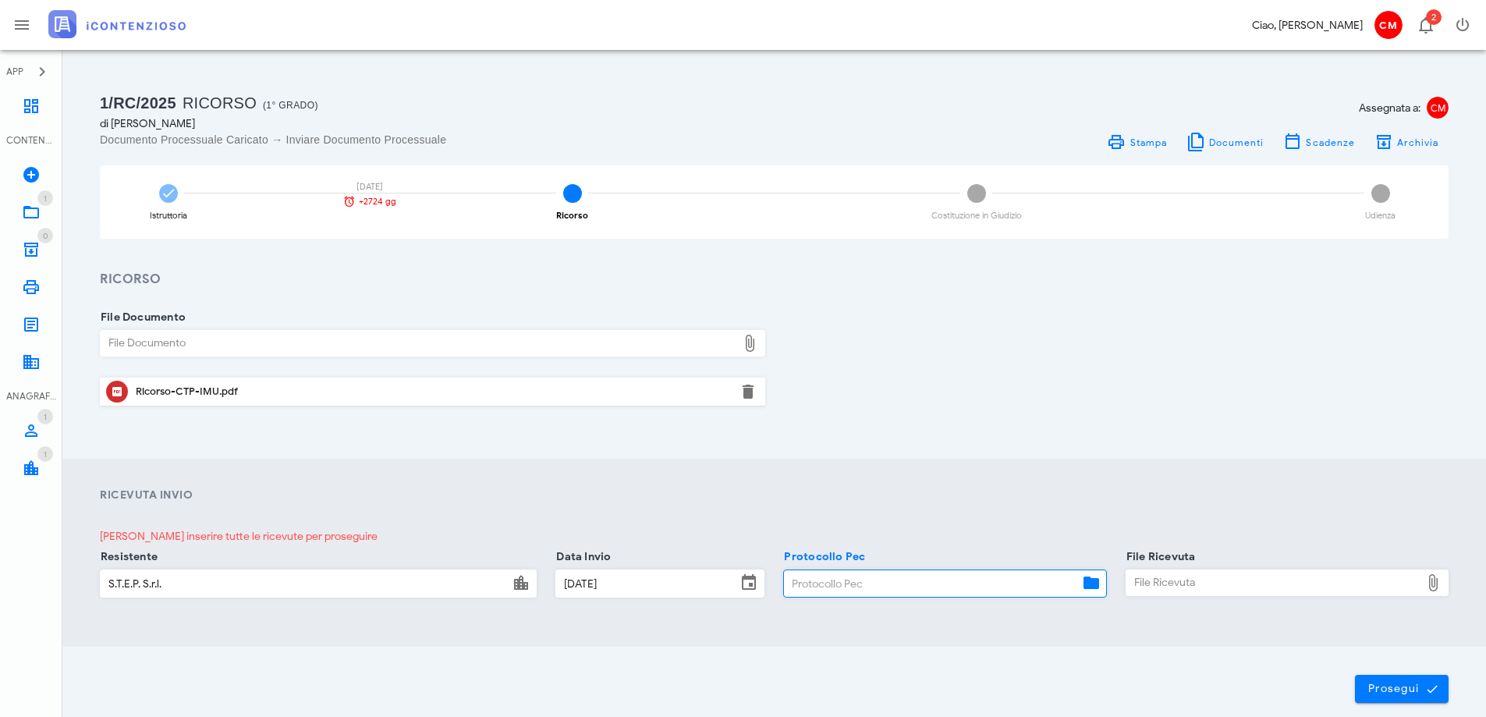
click at [868, 588] on input "Protocollo Pec" at bounding box center [931, 583] width 294 height 27
type input "12345"
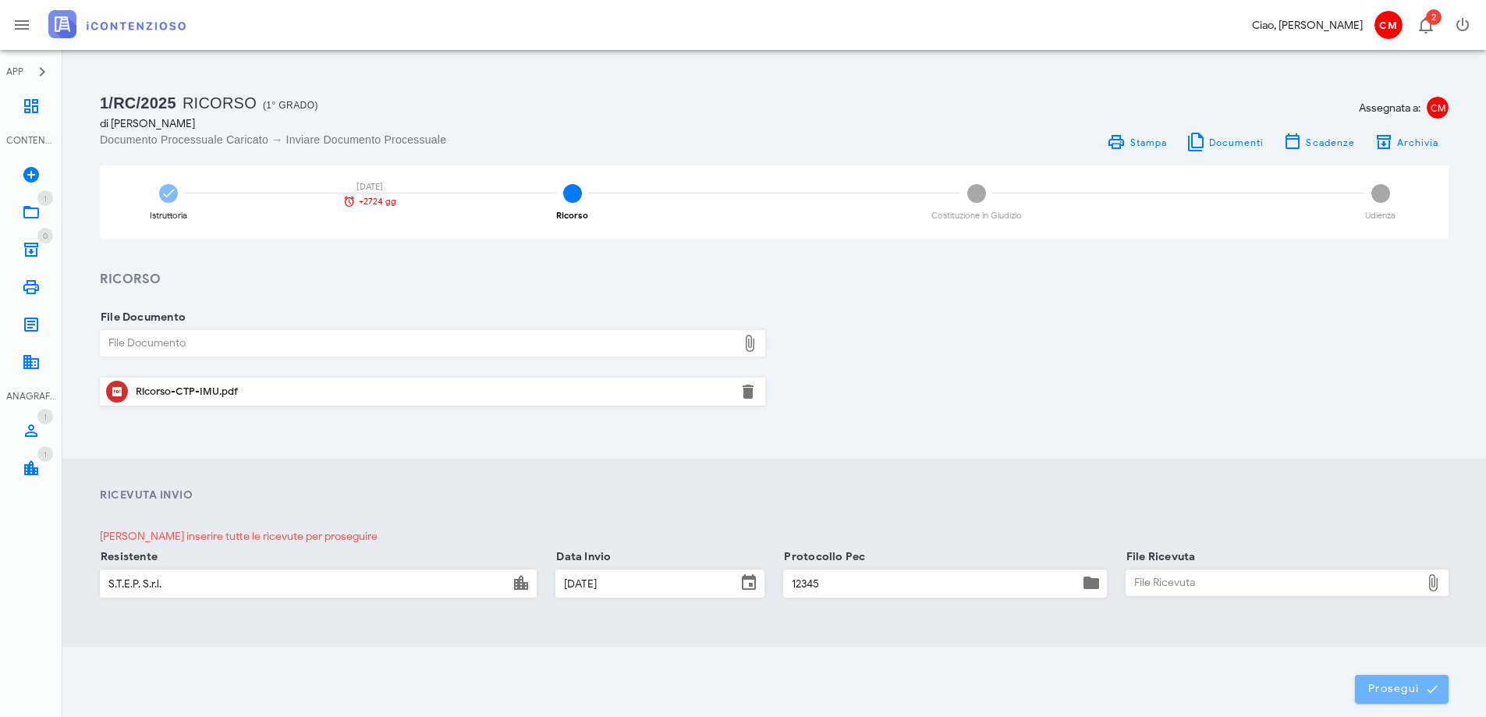
click at [1398, 690] on span "Prosegui" at bounding box center [1402, 689] width 69 height 14
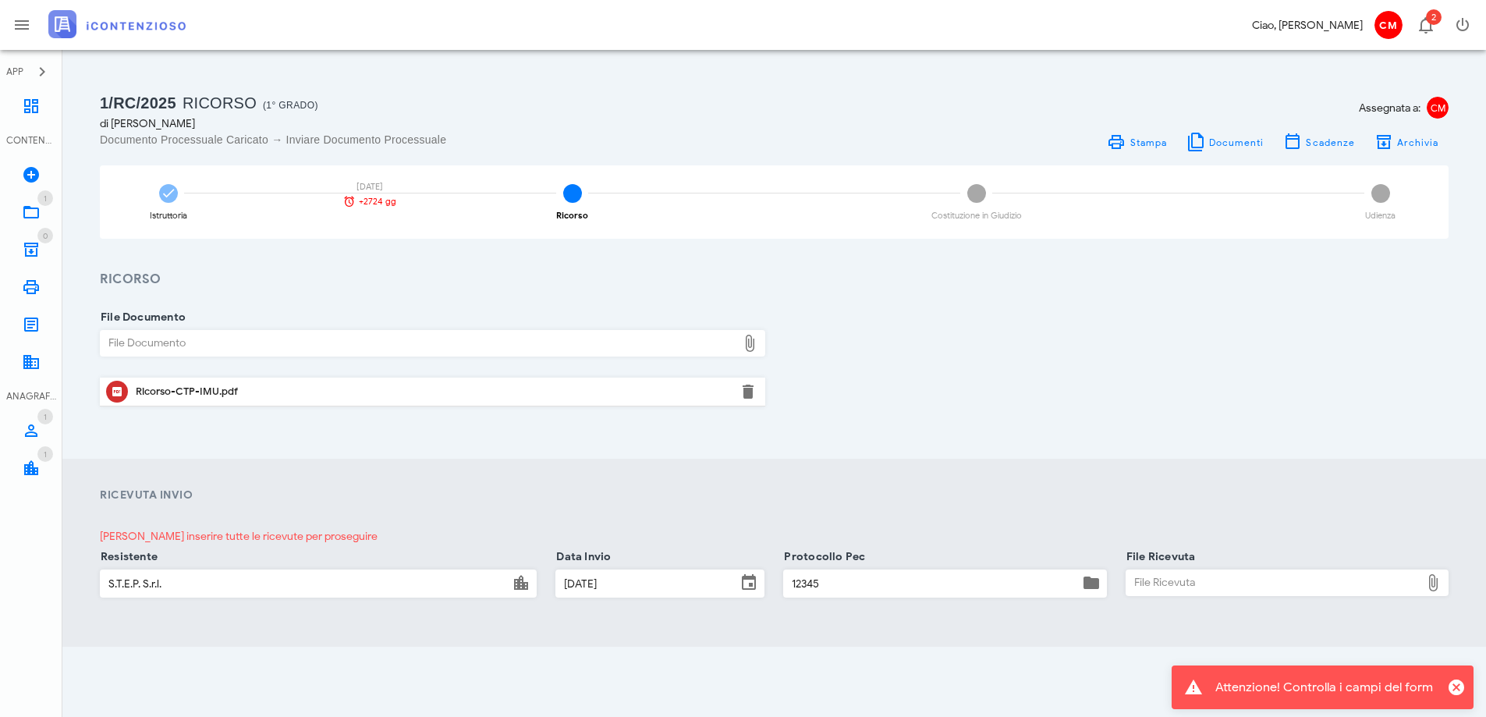
click at [1185, 584] on div "File Ricevuta" at bounding box center [1274, 582] width 294 height 25
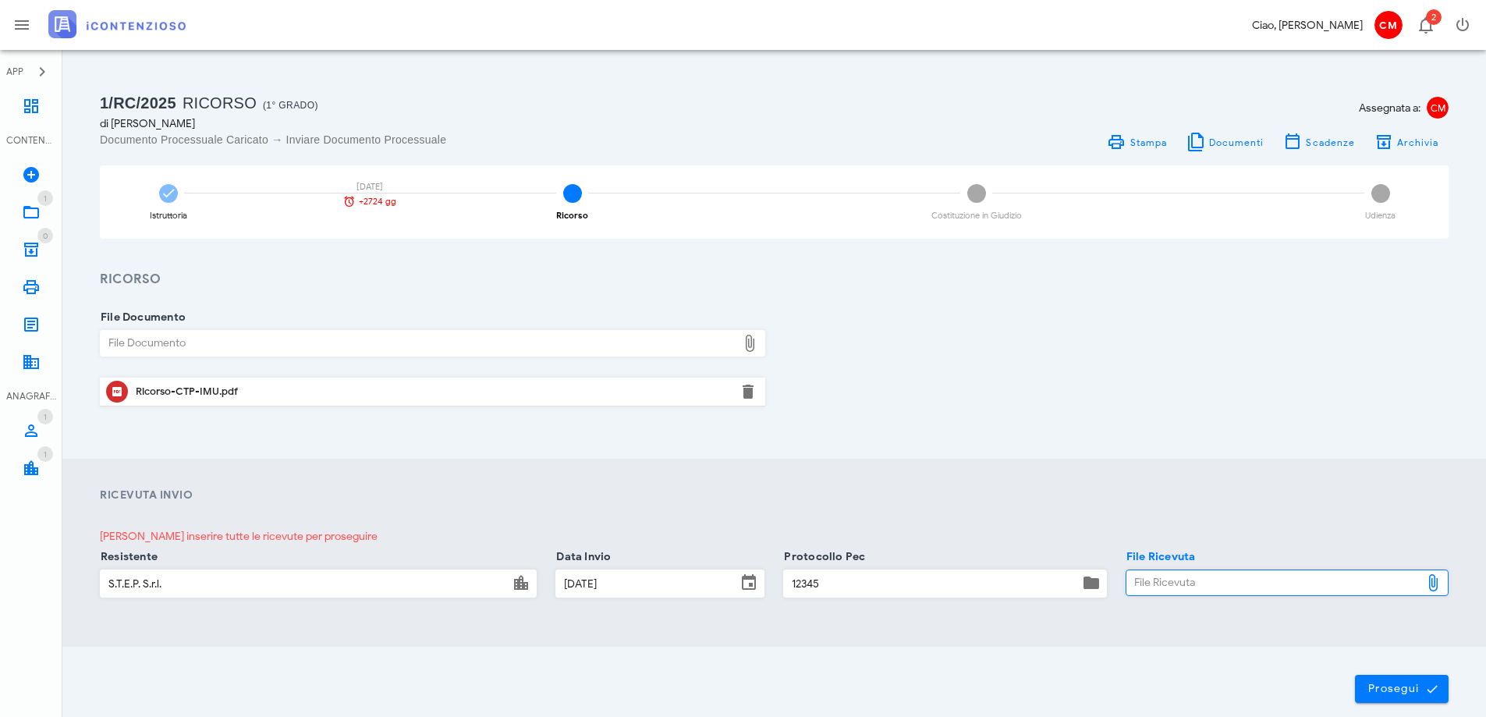
type input "C:\fakepath\Allegato 1_2012-1585.pdf"
click at [1386, 685] on span "Prosegui" at bounding box center [1402, 689] width 69 height 14
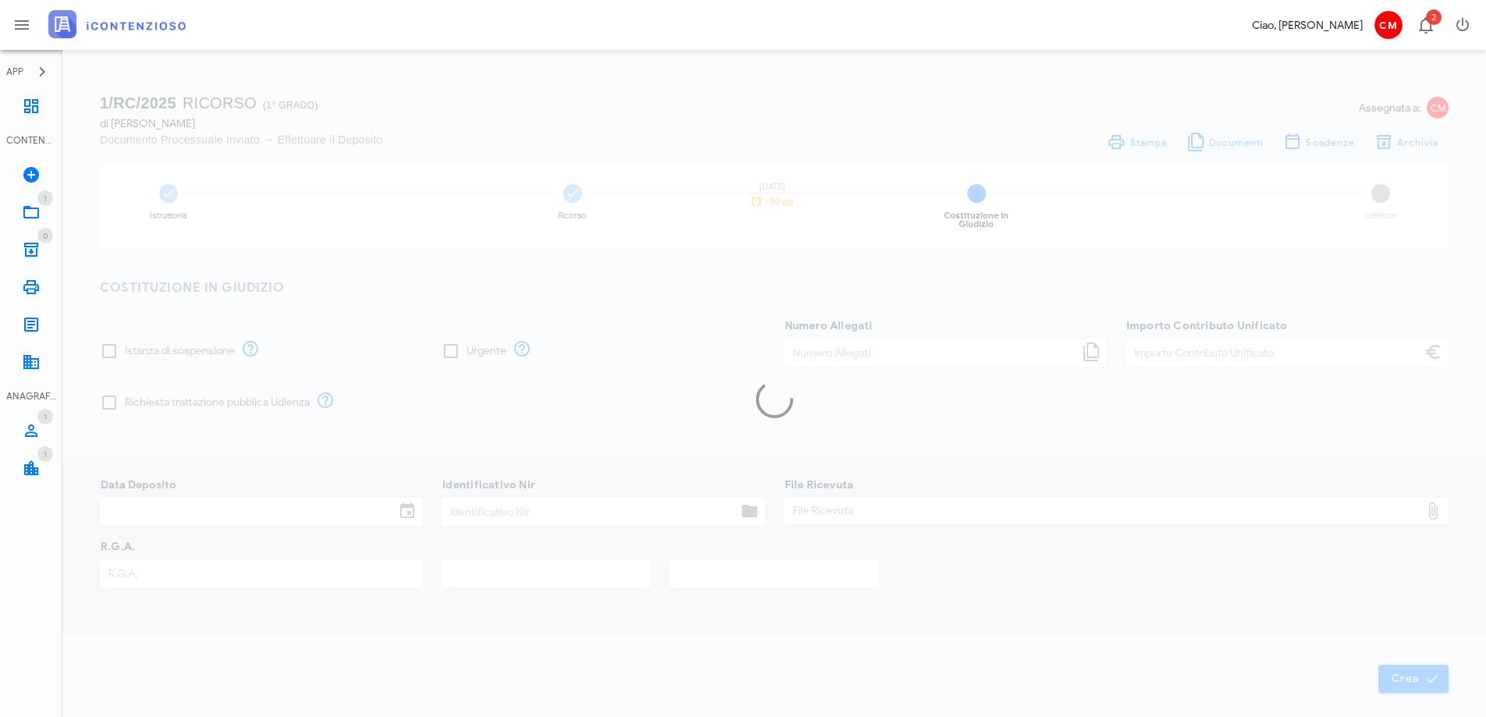
type input "30,00"
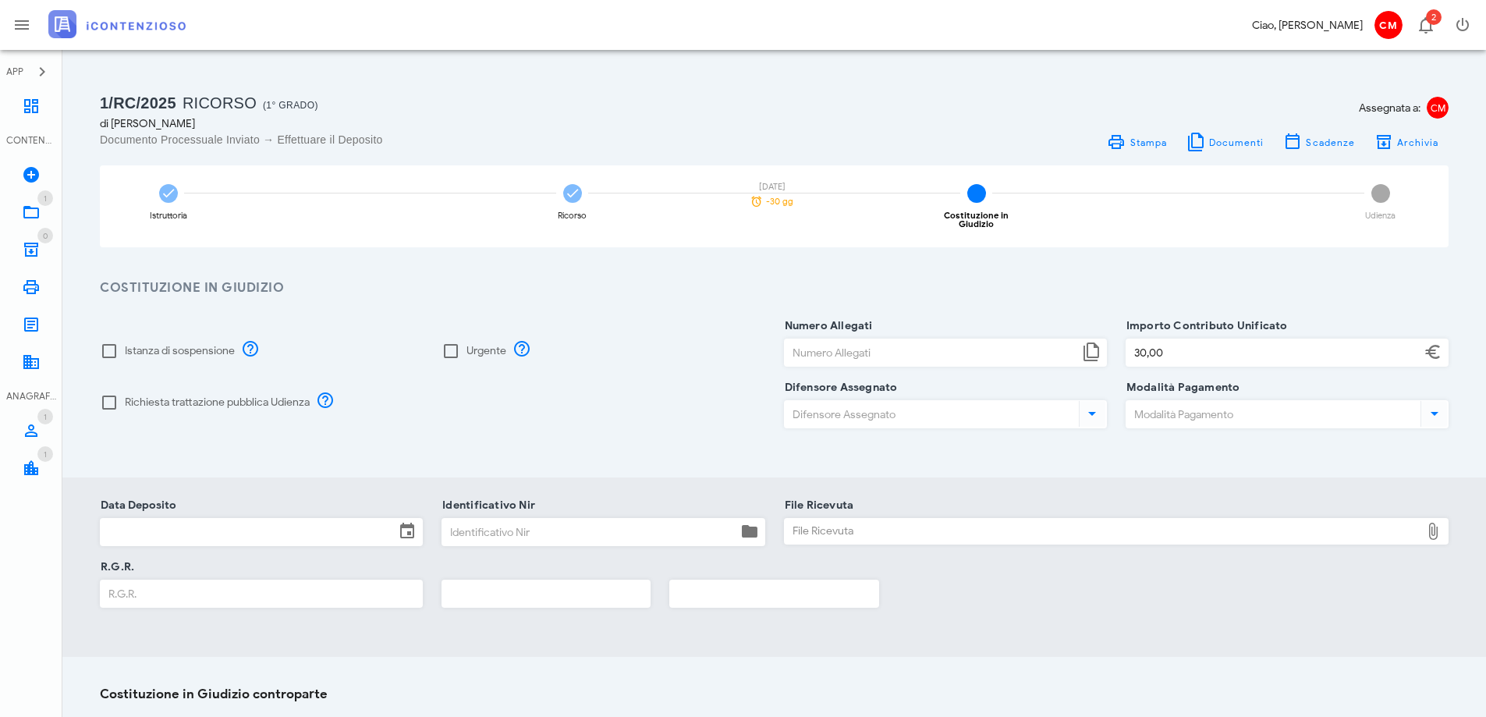
click at [998, 605] on div "R.G.R." at bounding box center [775, 598] width 1368 height 62
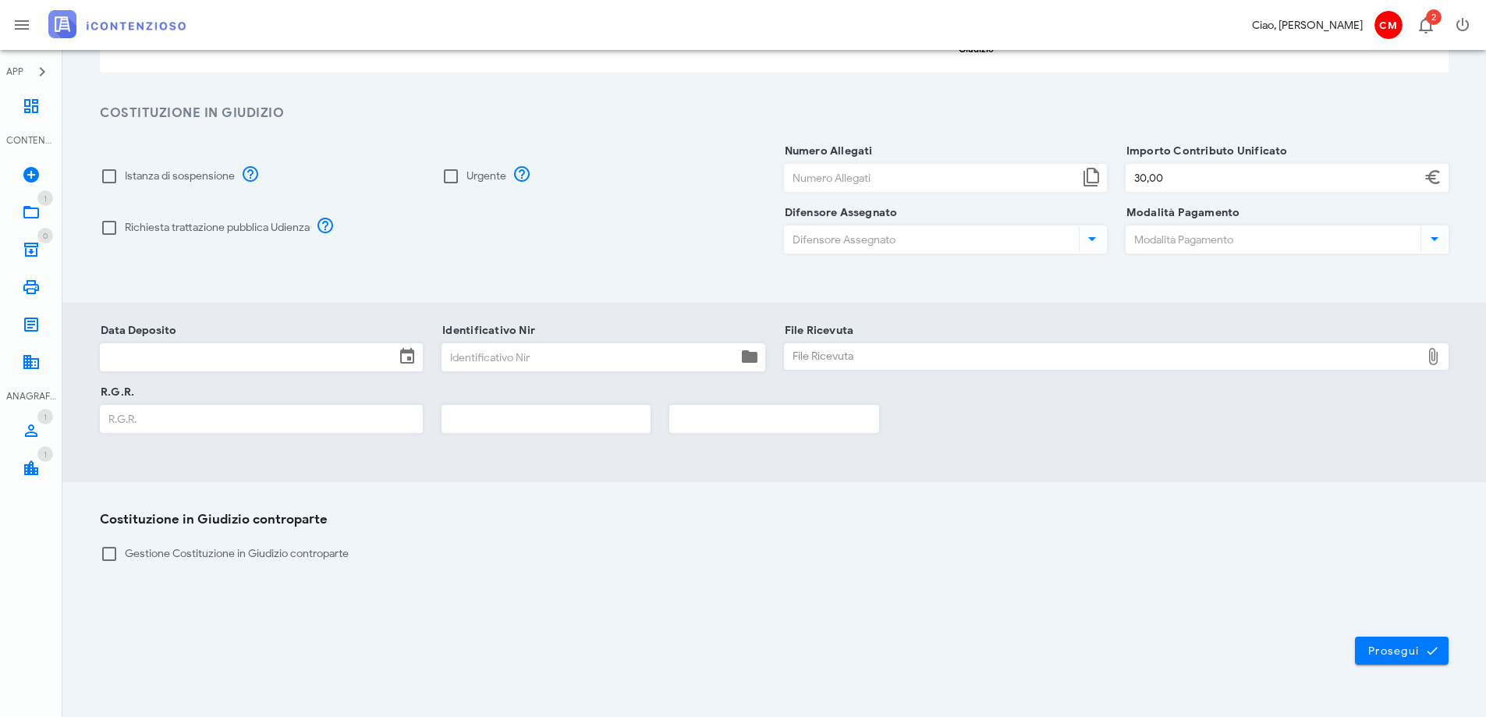
scroll to position [205, 0]
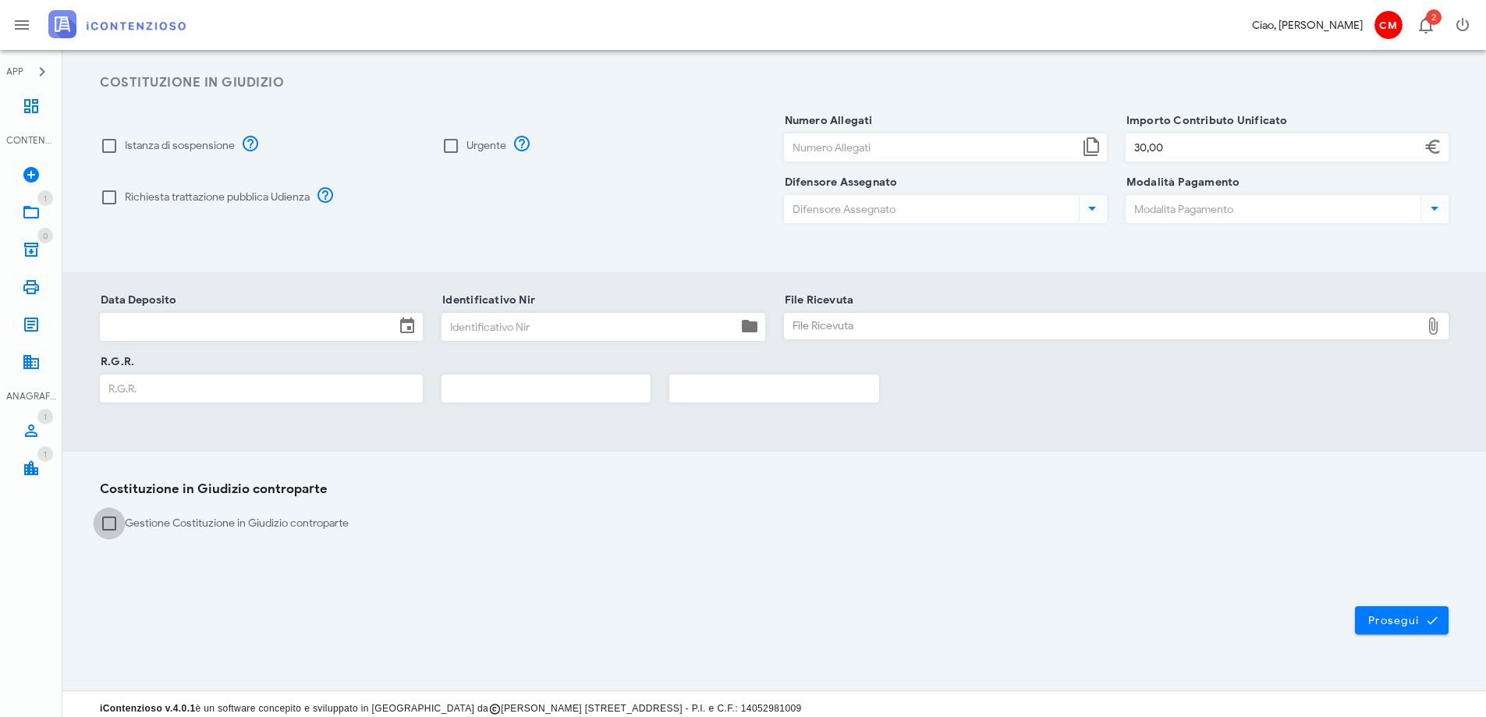
click at [106, 518] on div at bounding box center [109, 523] width 27 height 27
checkbox input "true"
click at [1397, 613] on span "Prosegui" at bounding box center [1402, 620] width 69 height 14
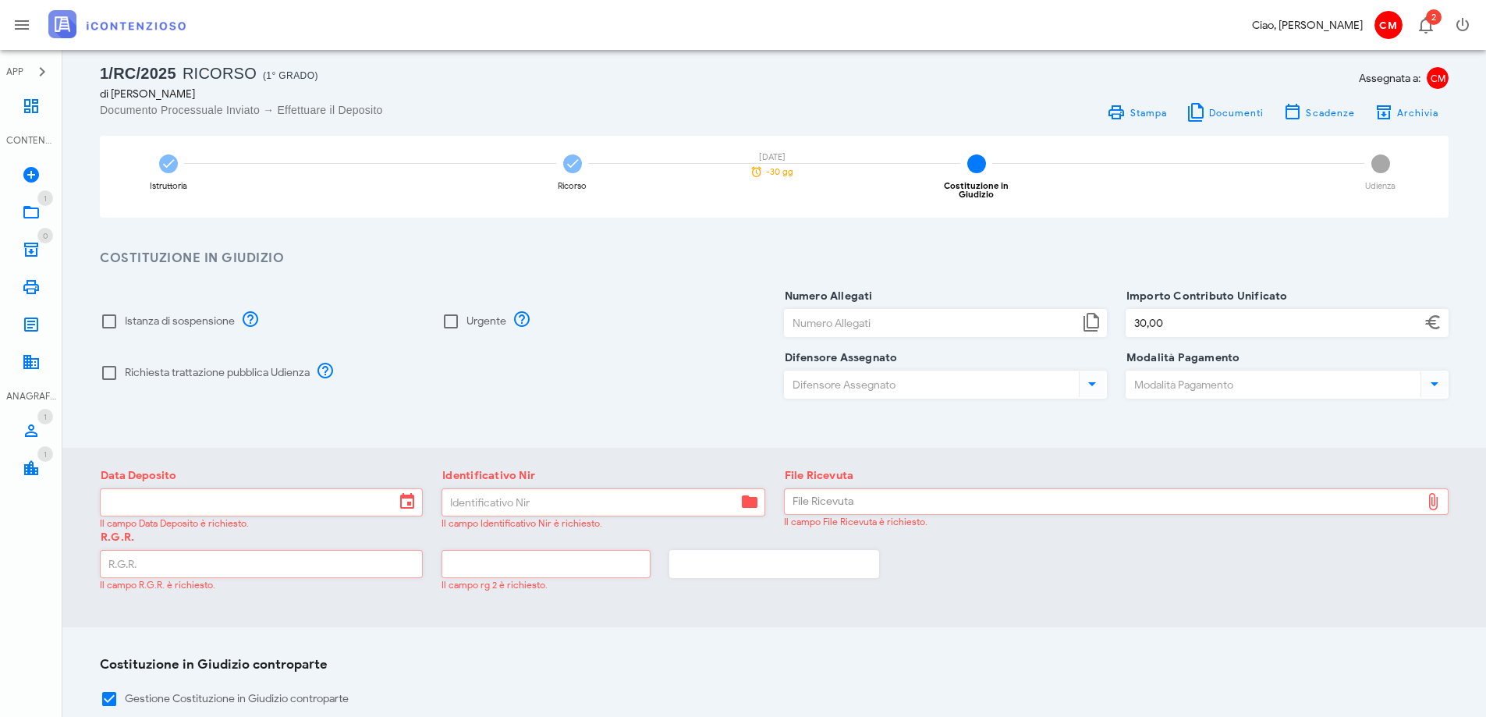
scroll to position [0, 0]
